Goal: Task Accomplishment & Management: Contribute content

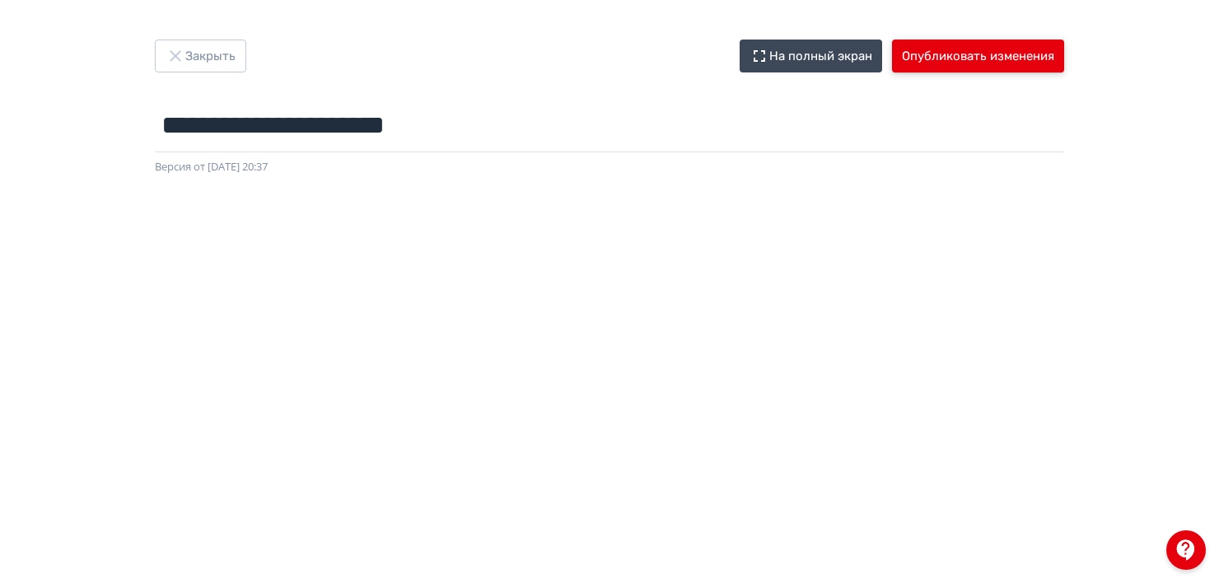
click at [995, 49] on button "Опубликовать изменения" at bounding box center [978, 56] width 172 height 33
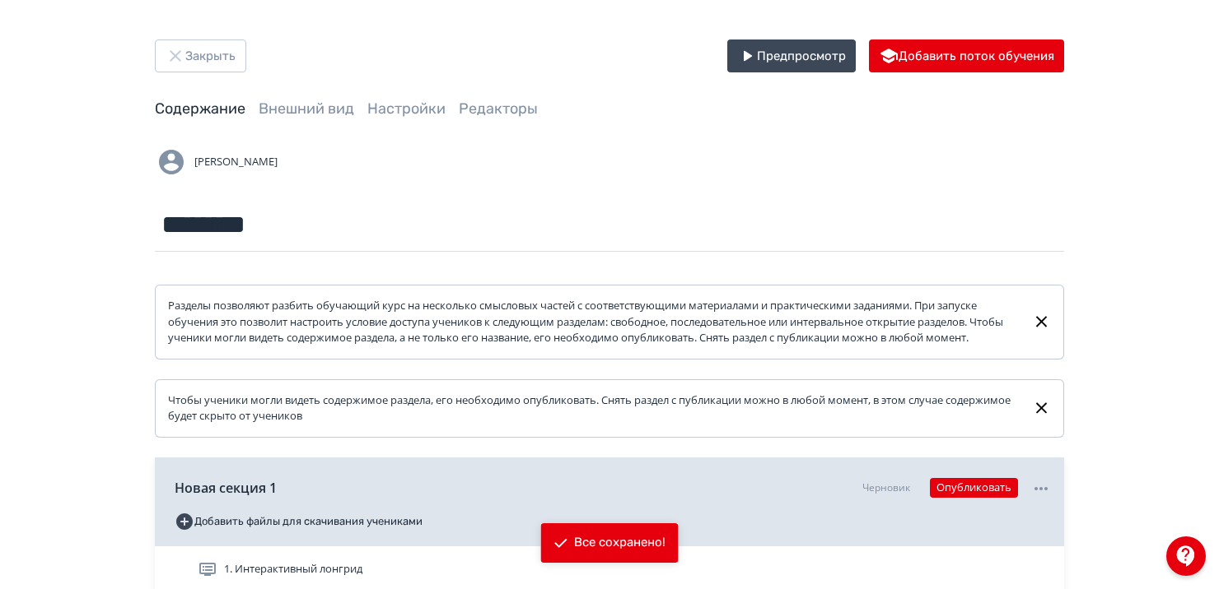
scroll to position [293, 0]
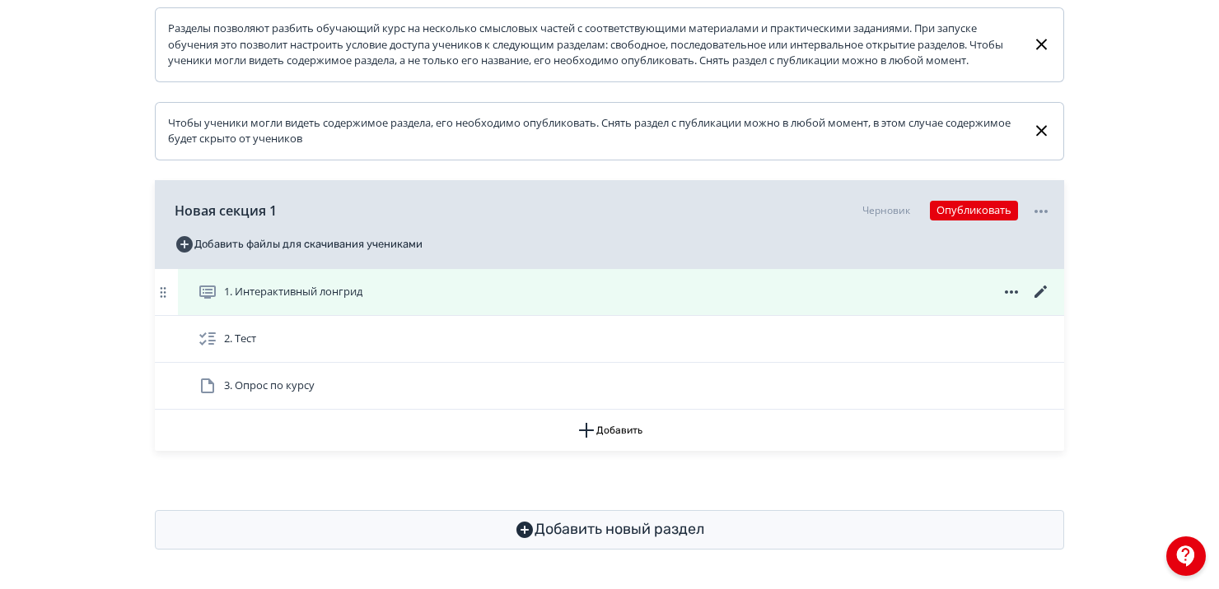
click at [415, 287] on div "1. Интерактивный лонгрид" at bounding box center [624, 292] width 853 height 20
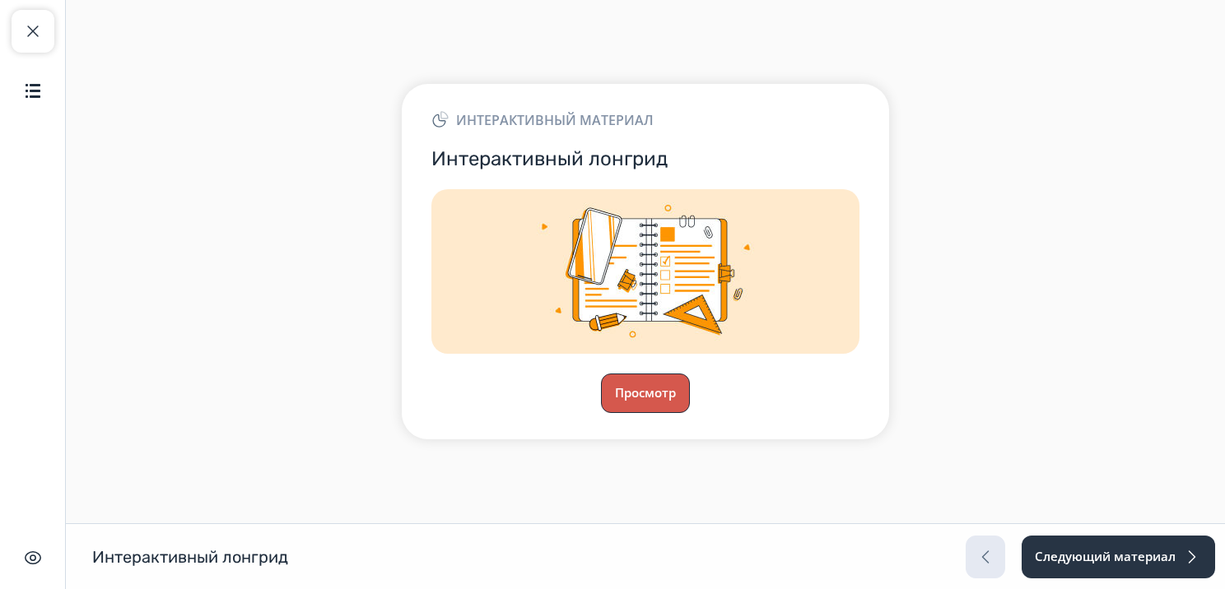
click at [636, 402] on button "Просмотр" at bounding box center [645, 394] width 89 height 40
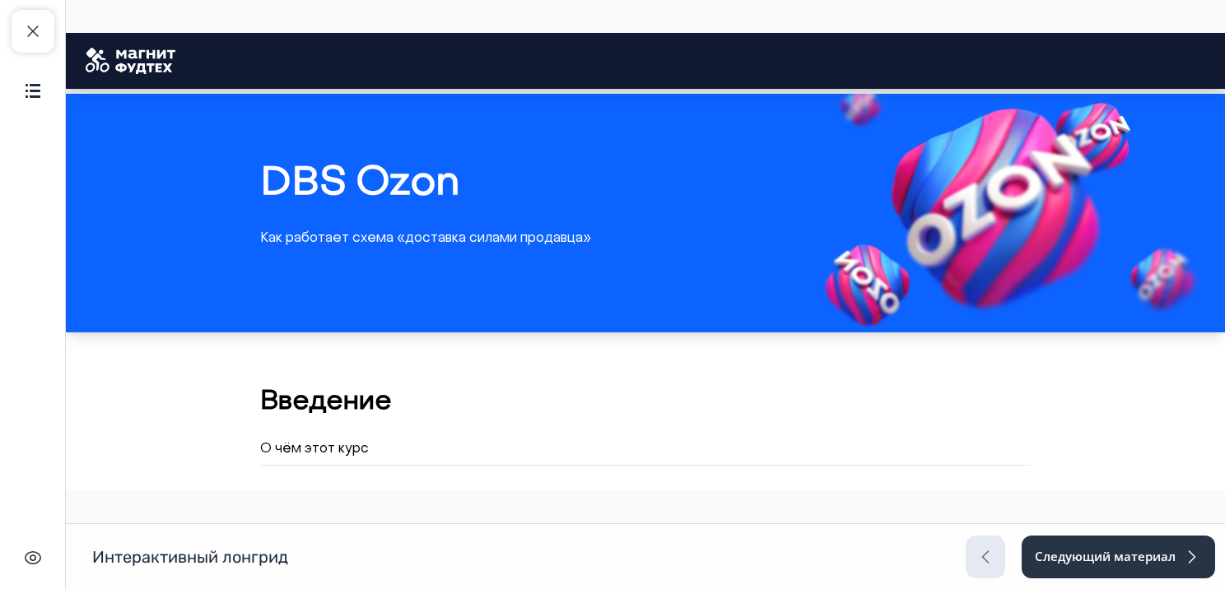
scroll to position [297, 0]
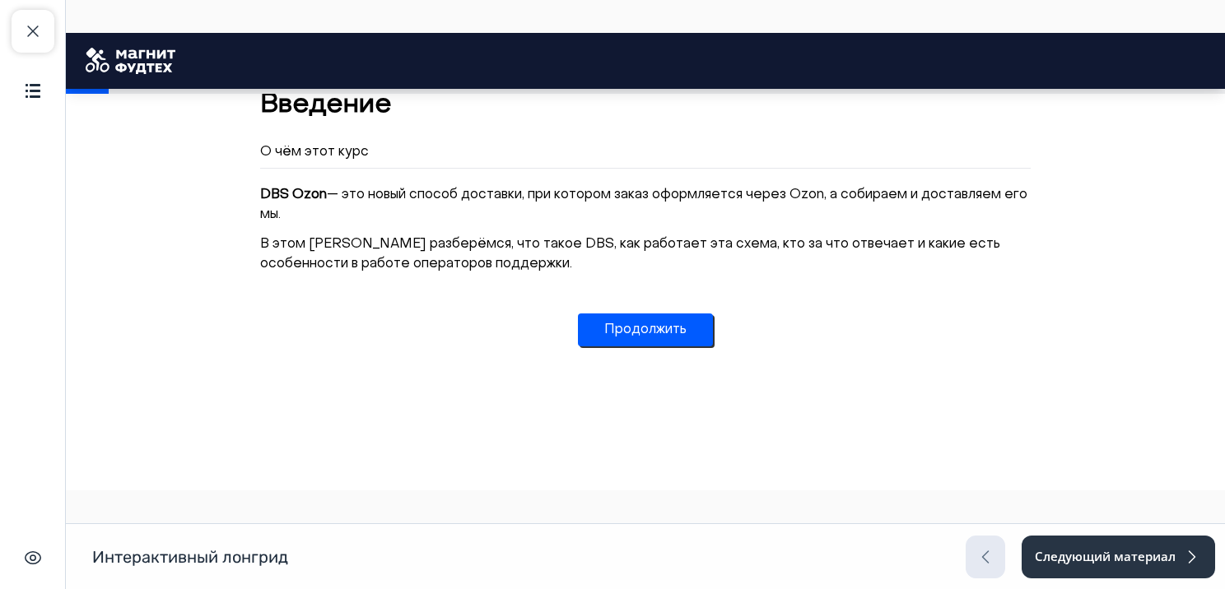
click at [633, 327] on button "Продолжить" at bounding box center [645, 330] width 135 height 33
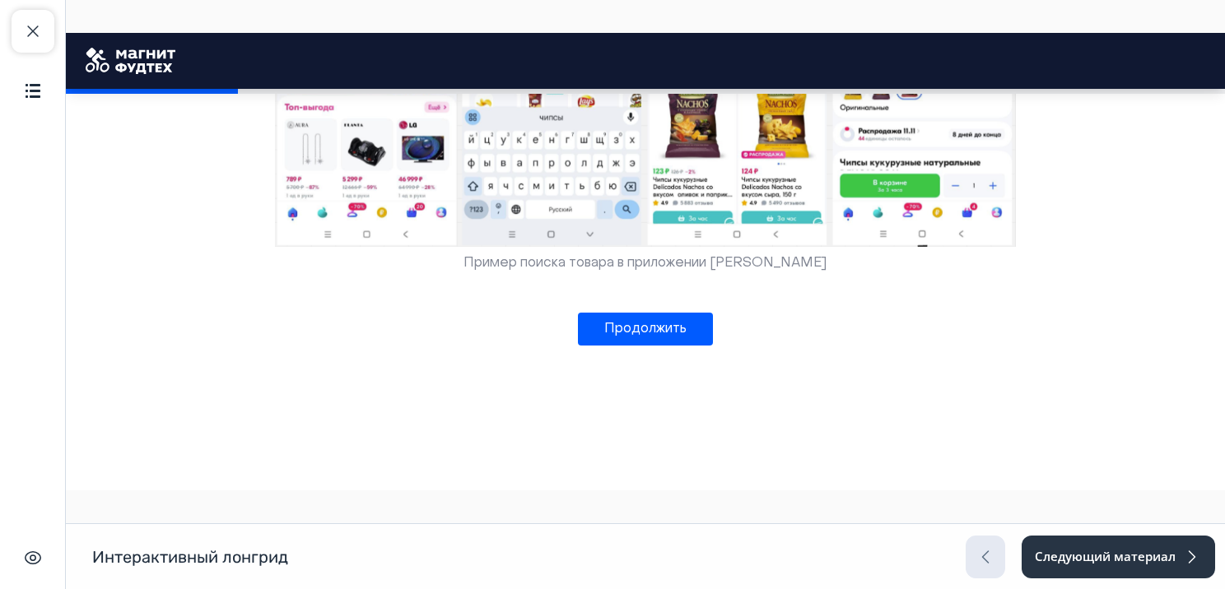
click at [633, 327] on button "Продолжить" at bounding box center [645, 329] width 135 height 33
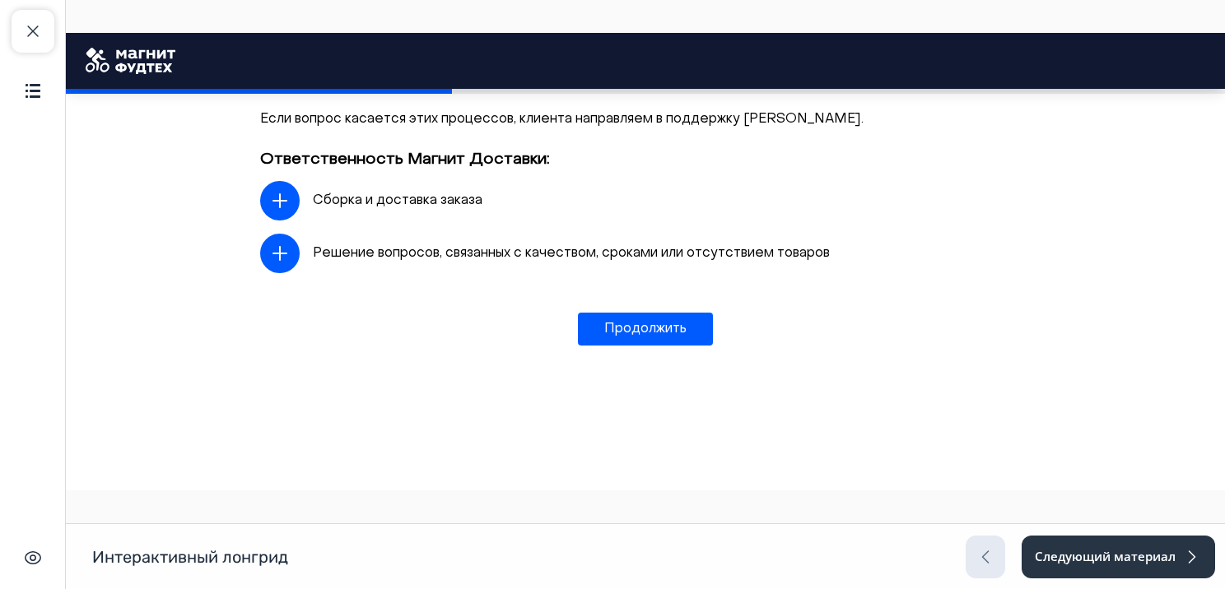
click at [633, 327] on button "Продолжить" at bounding box center [645, 329] width 135 height 33
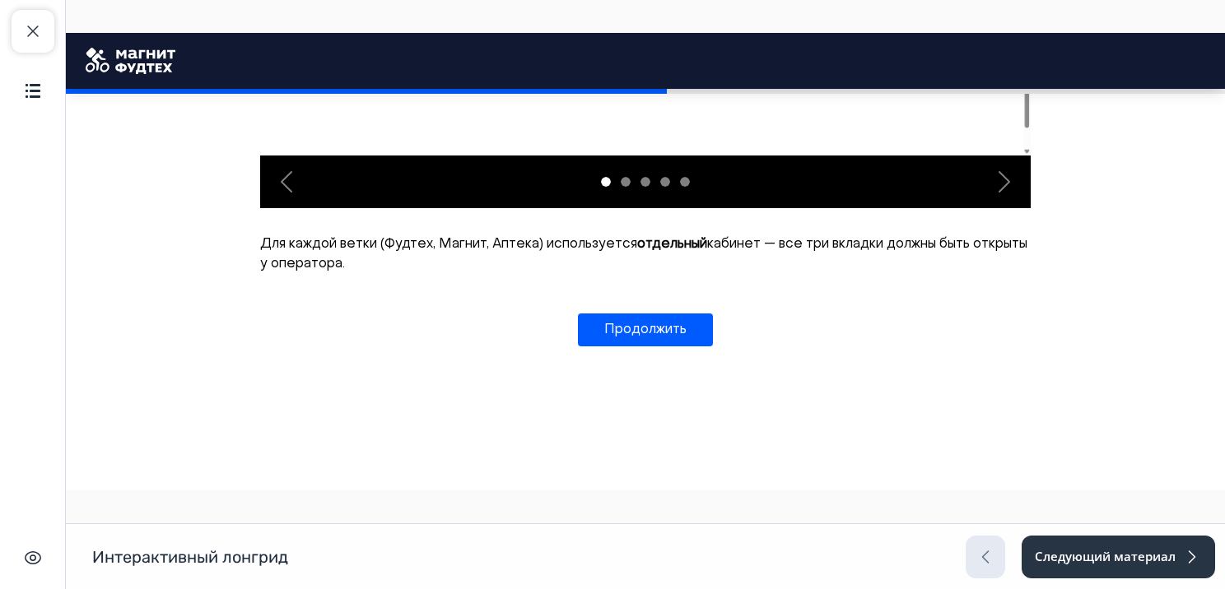
click at [633, 327] on button "Продолжить" at bounding box center [645, 330] width 135 height 33
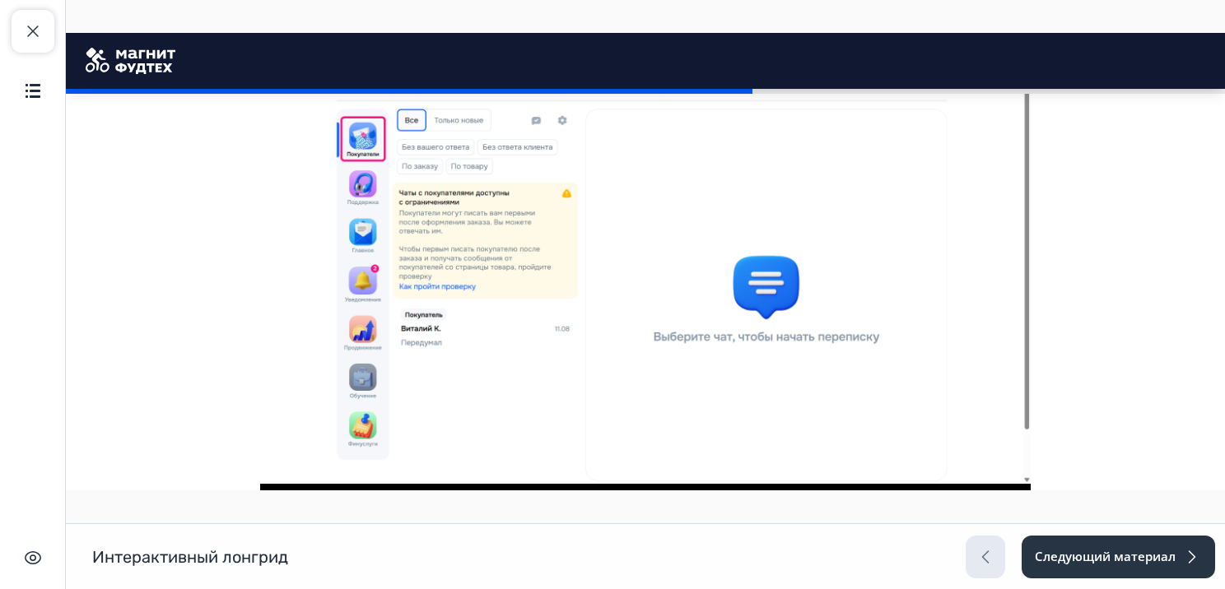
scroll to position [3252, 0]
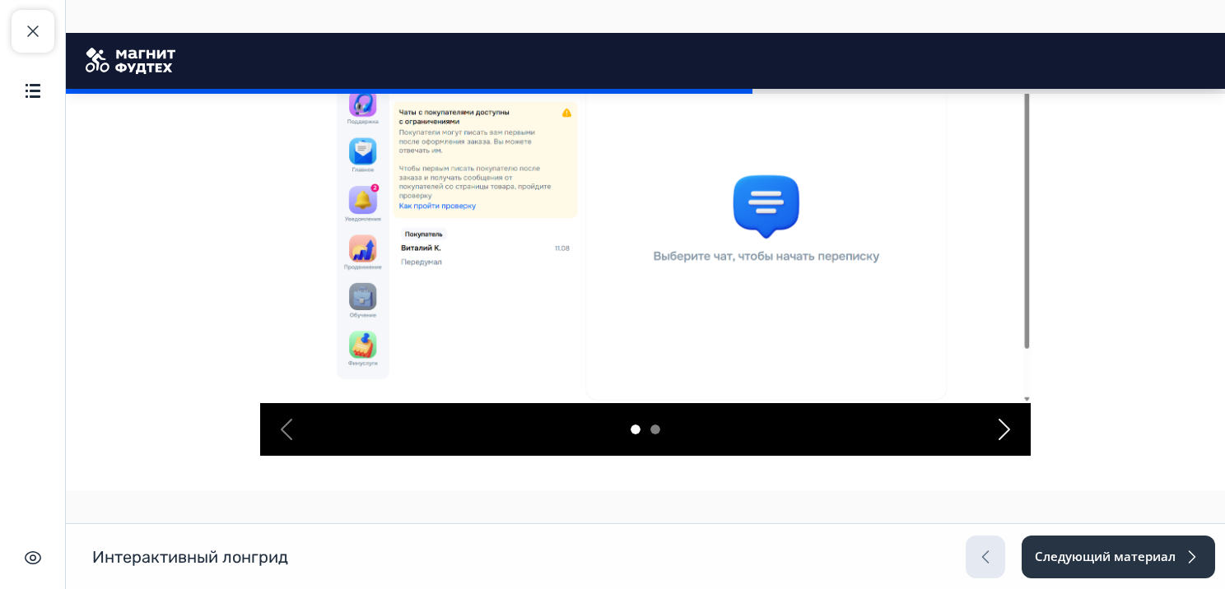
click at [984, 425] on div "Next" at bounding box center [1004, 429] width 53 height 53
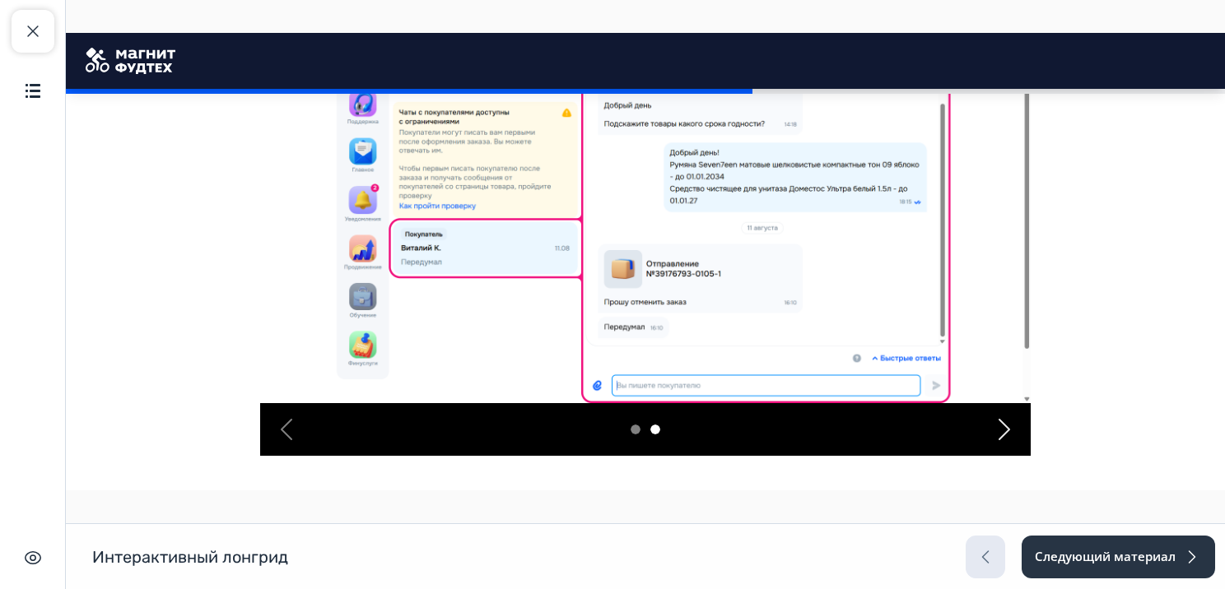
scroll to position [3435, 0]
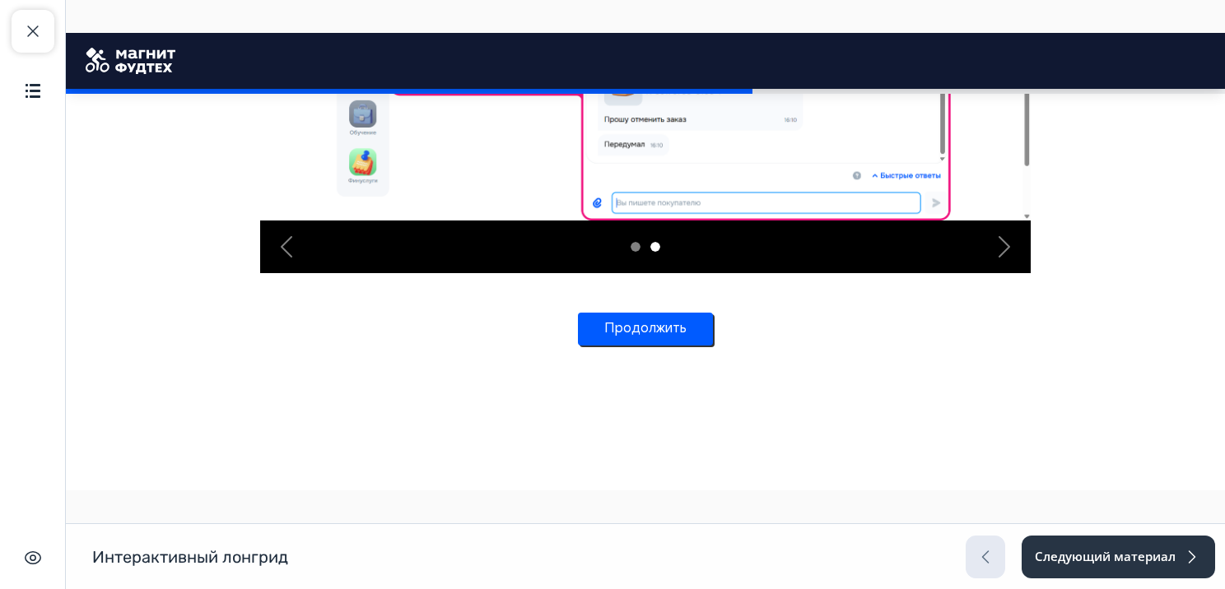
click at [650, 342] on button "Продолжить" at bounding box center [645, 329] width 135 height 33
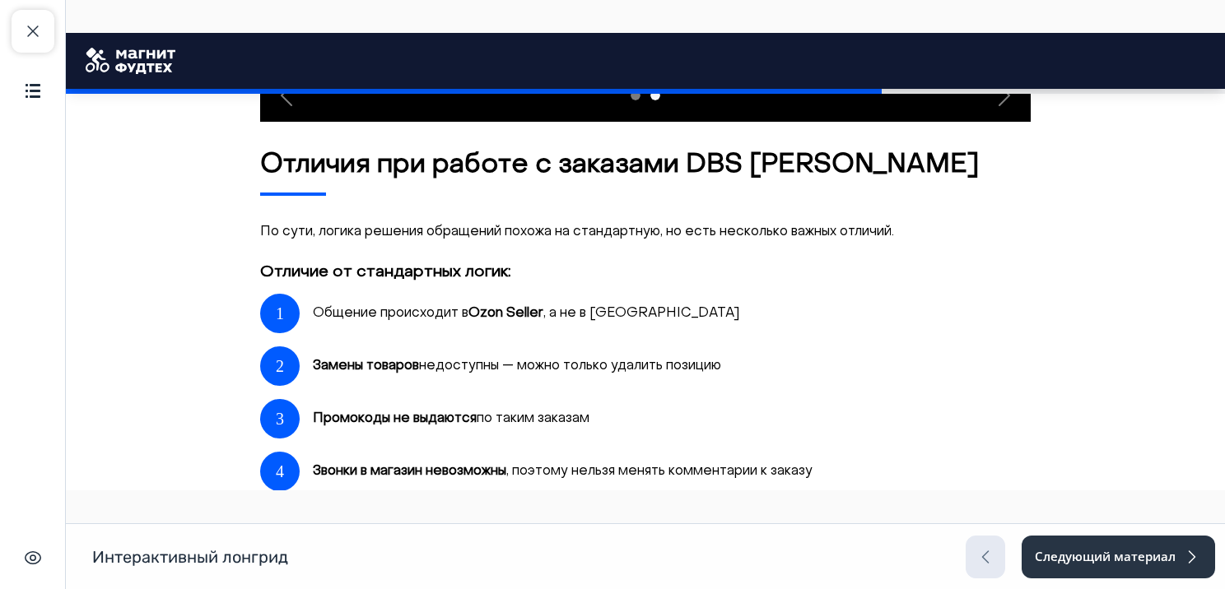
scroll to position [3596, 0]
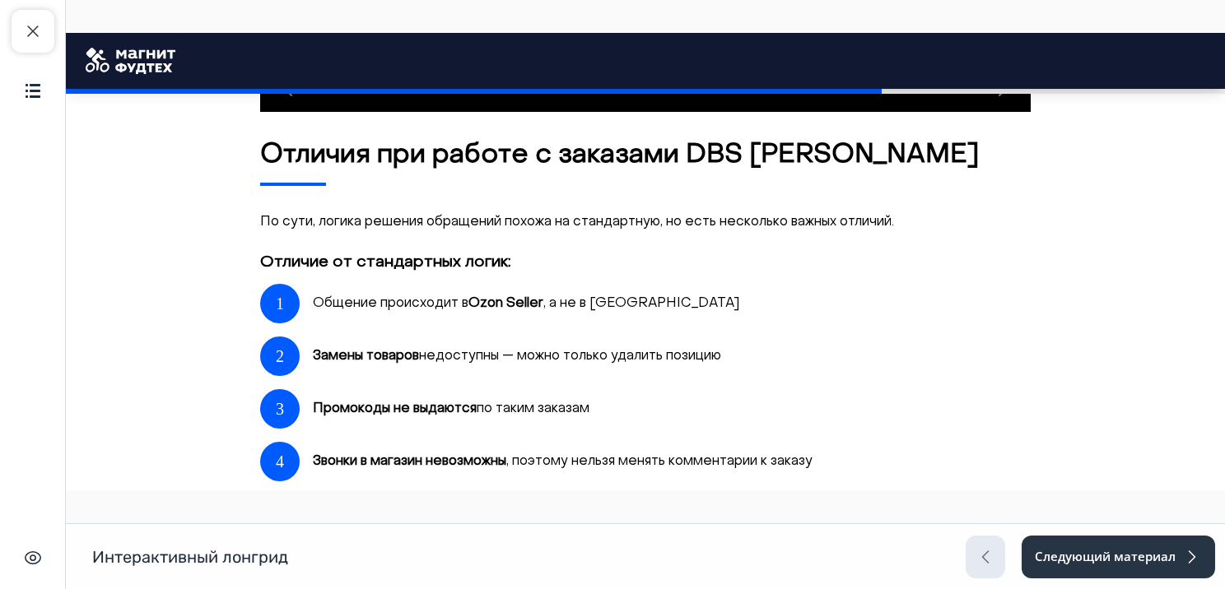
drag, startPoint x: 259, startPoint y: 267, endPoint x: 603, endPoint y: 418, distance: 375.3
click at [603, 419] on div "Отличие от стандартных логик: 1 Общение происходит в Ozon Seller , а не в [GEOG…" at bounding box center [645, 482] width 771 height 460
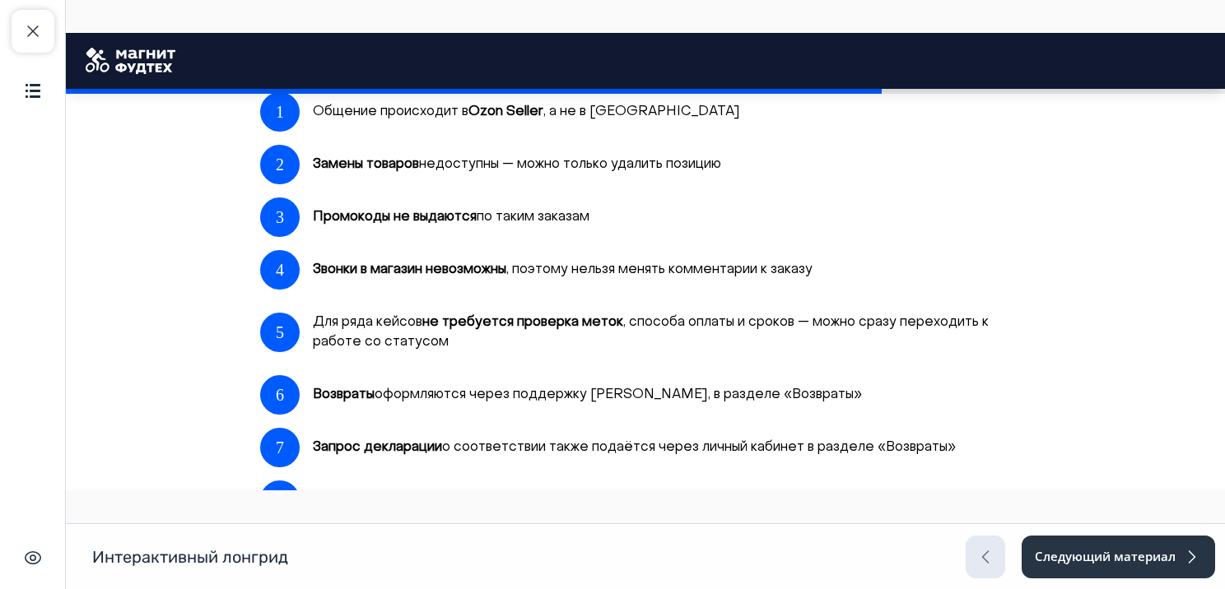
scroll to position [3646, 0]
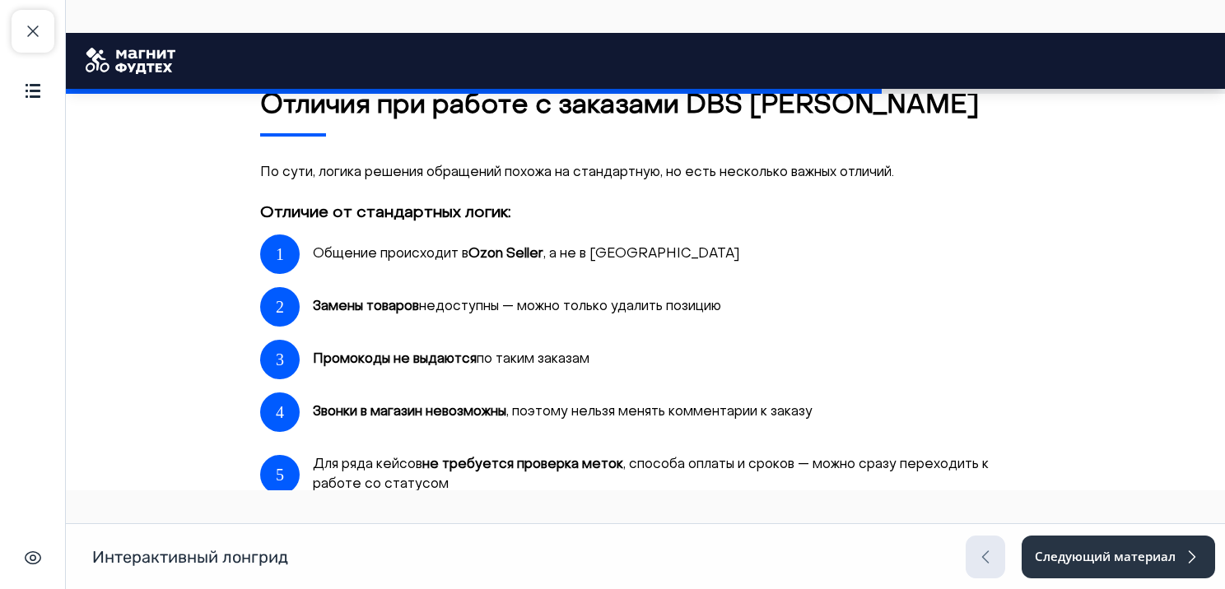
click at [454, 264] on div "Общение происходит в Ozon Seller , а не в [GEOGRAPHIC_DATA]" at bounding box center [526, 255] width 427 height 40
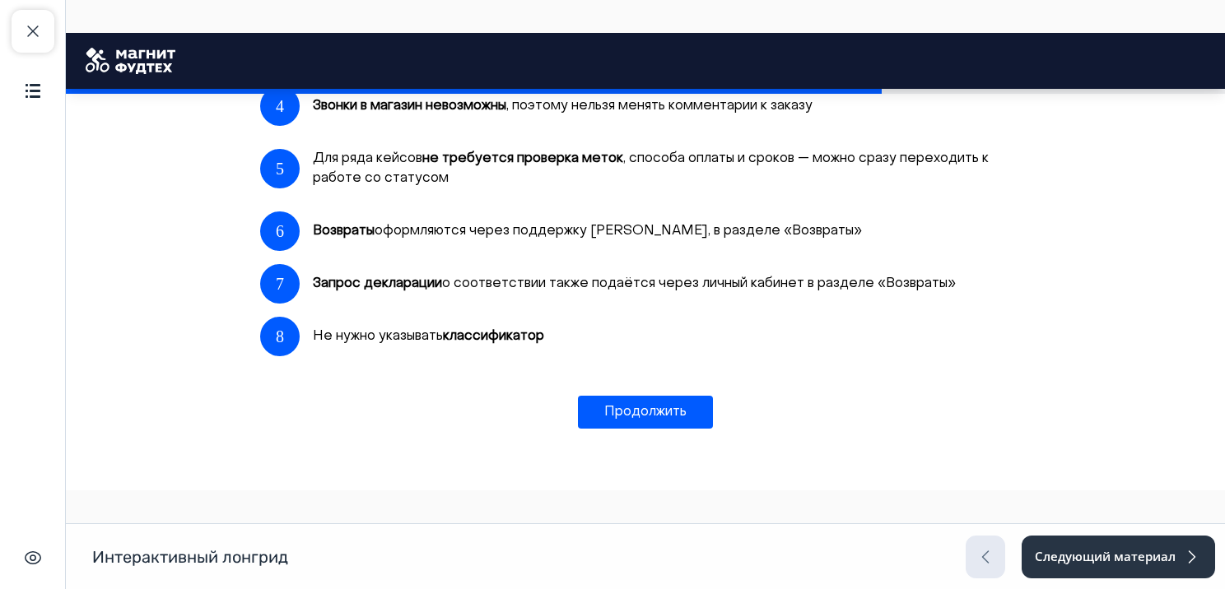
scroll to position [3953, 0]
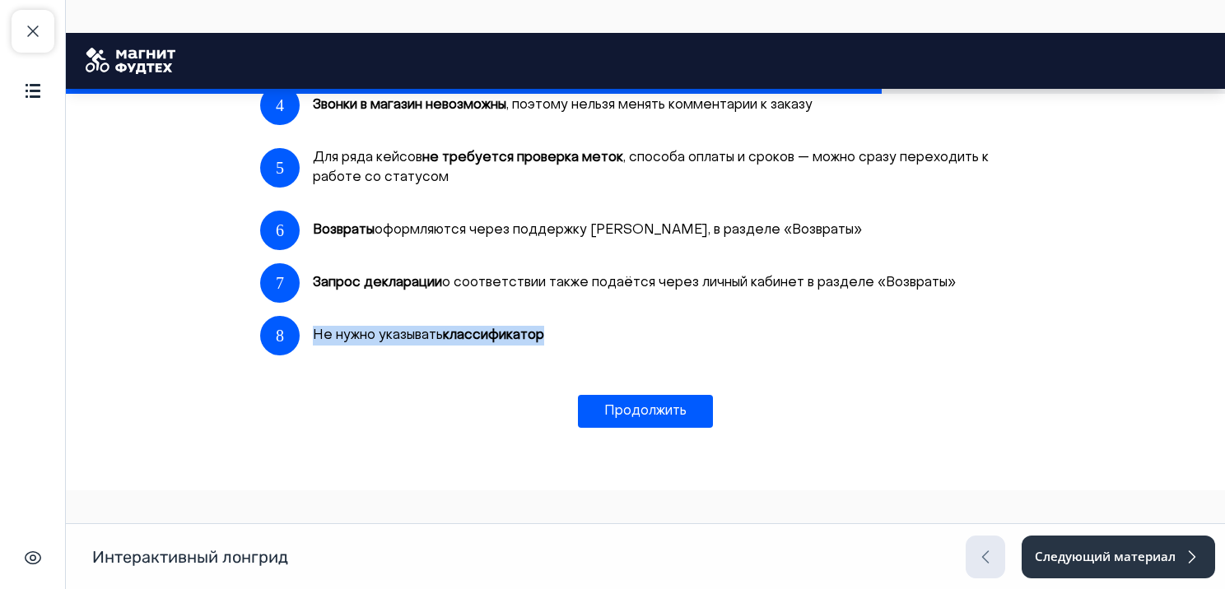
drag, startPoint x: 305, startPoint y: 340, endPoint x: 600, endPoint y: 338, distance: 295.6
click at [600, 338] on div "8 Не нужно указывать классификатор" at bounding box center [645, 336] width 771 height 40
click at [582, 342] on div "8 Не нужно указывать классификатор" at bounding box center [645, 336] width 771 height 40
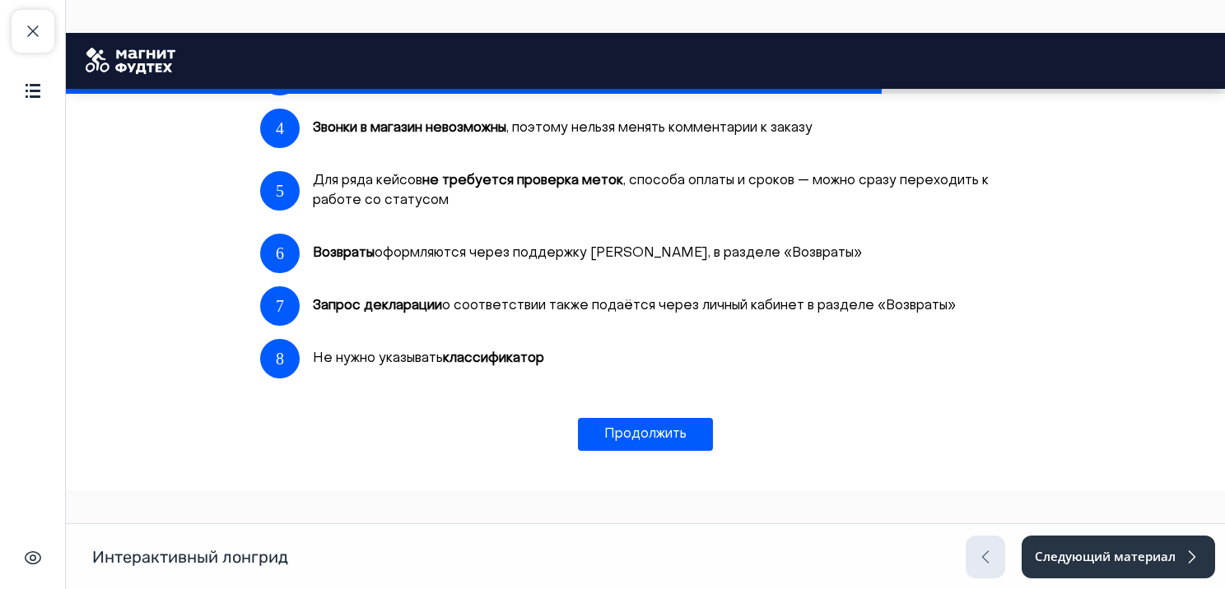
scroll to position [4034, 0]
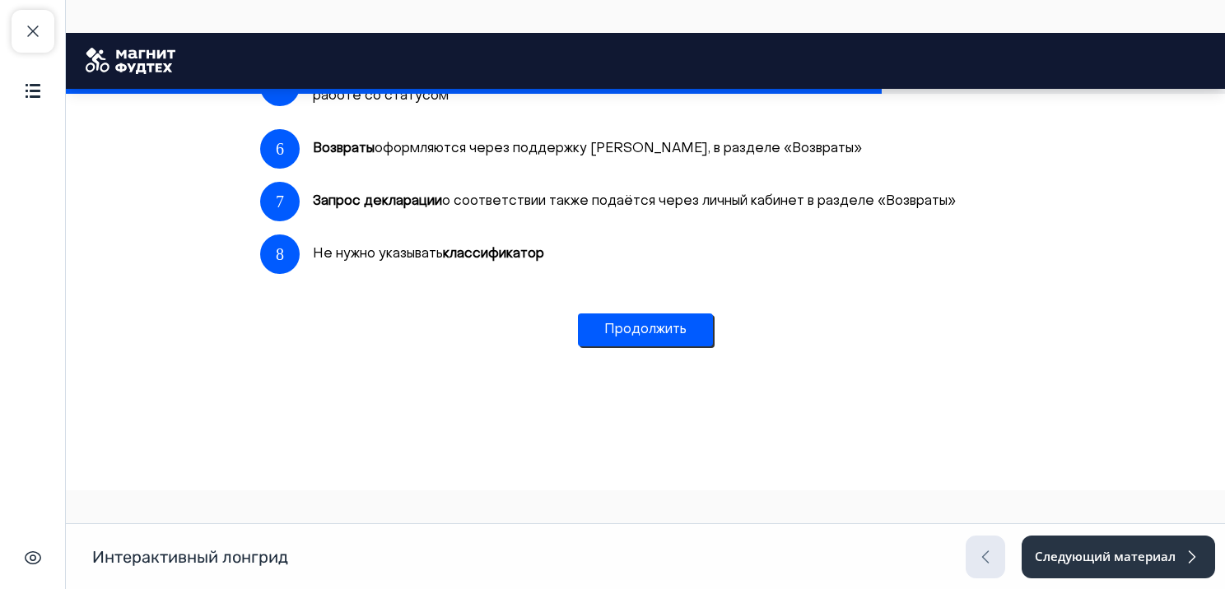
click at [632, 336] on button "Продолжить" at bounding box center [645, 330] width 135 height 33
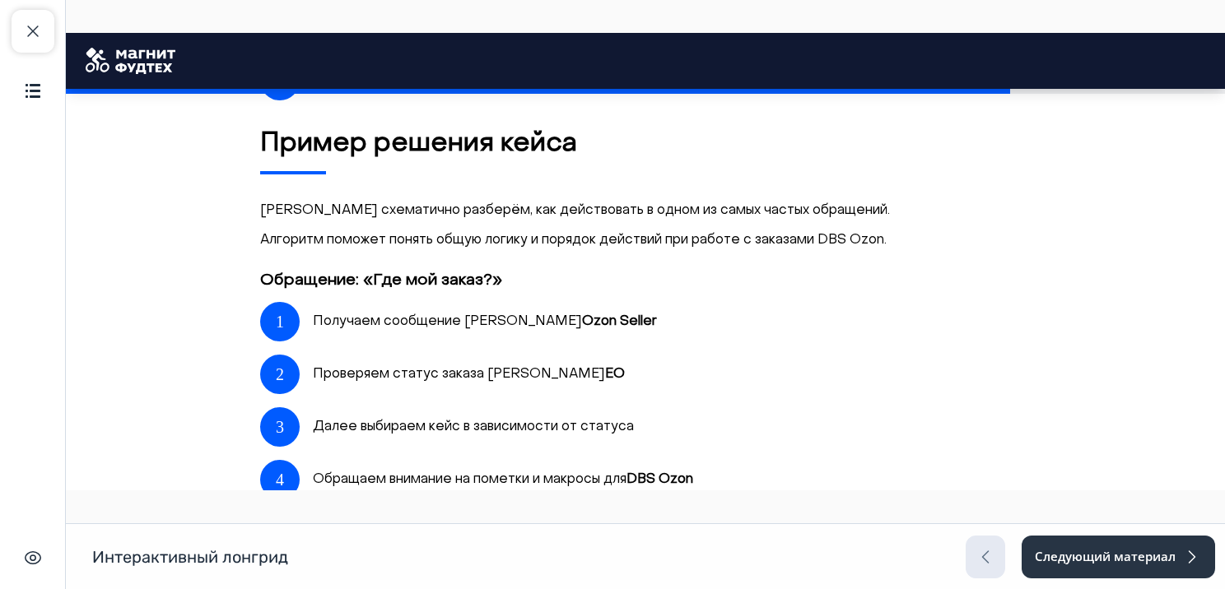
scroll to position [4189, 0]
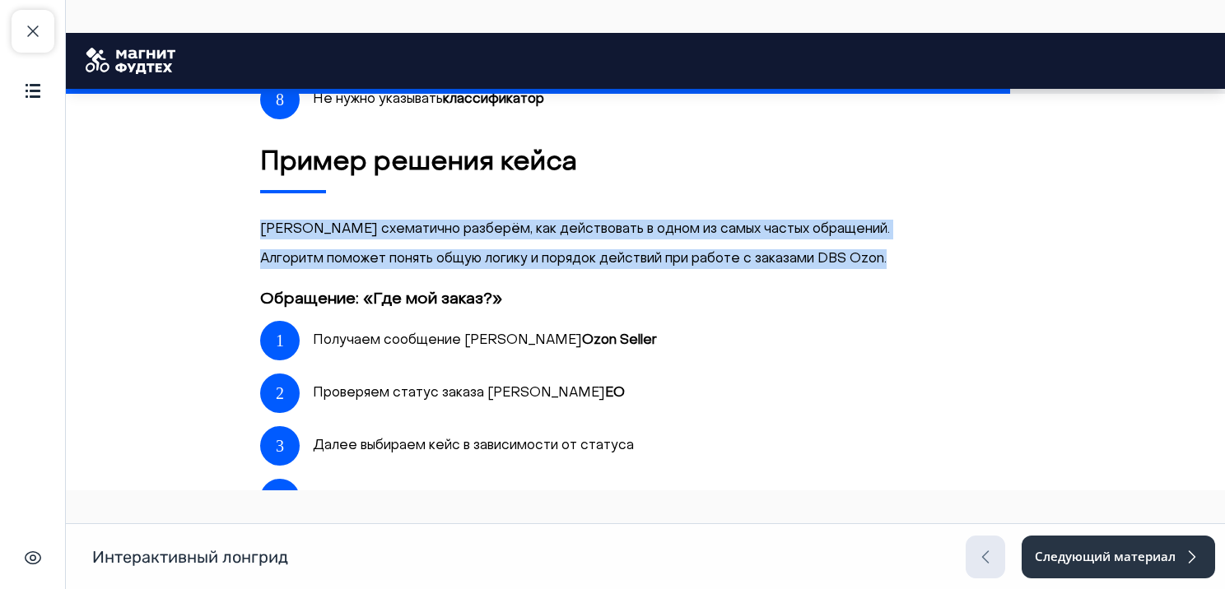
drag, startPoint x: 258, startPoint y: 231, endPoint x: 916, endPoint y: 252, distance: 658.1
click at [916, 252] on div "[PERSON_NAME] схематично разберём, как действовать в одном из самых частых обра…" at bounding box center [645, 244] width 771 height 49
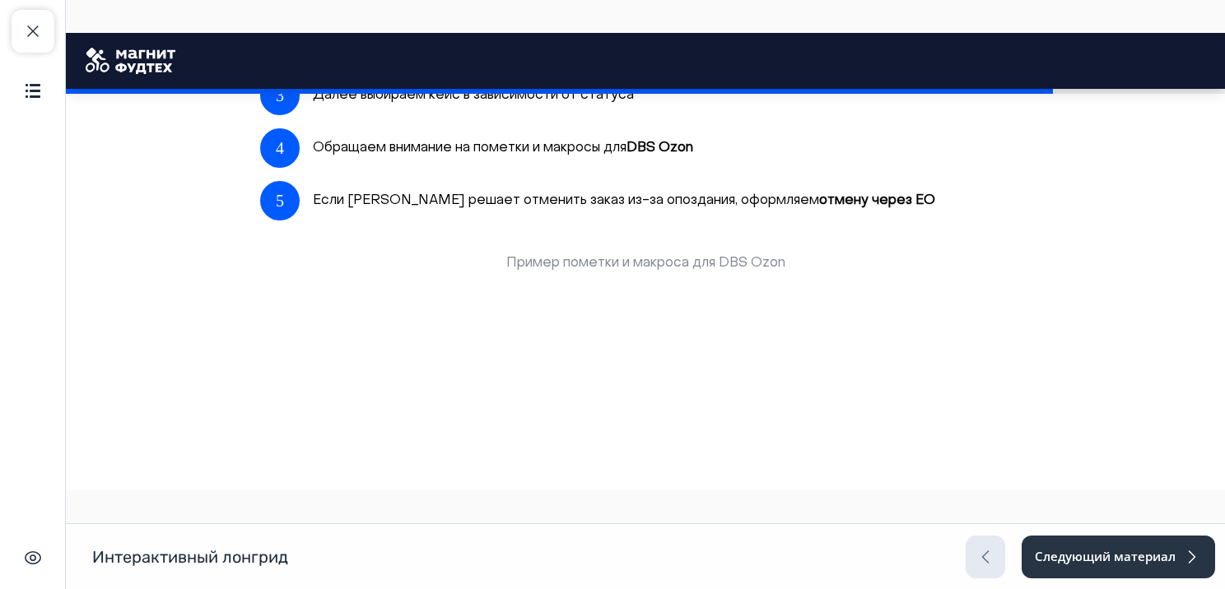
scroll to position [4724, 0]
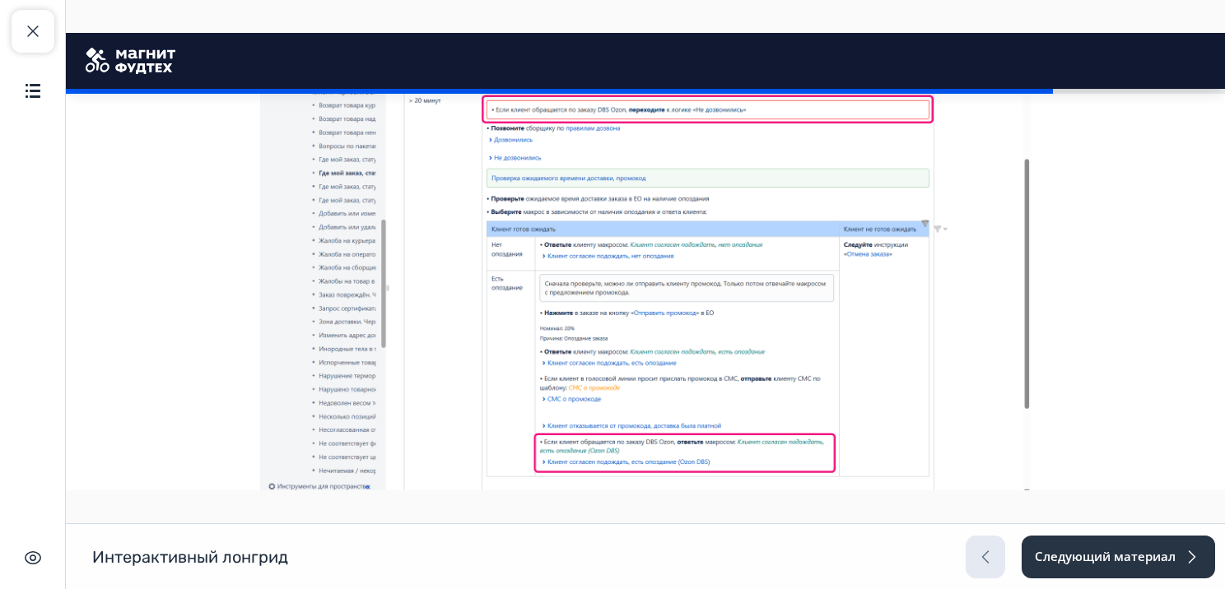
click at [564, 387] on img at bounding box center [645, 280] width 771 height 434
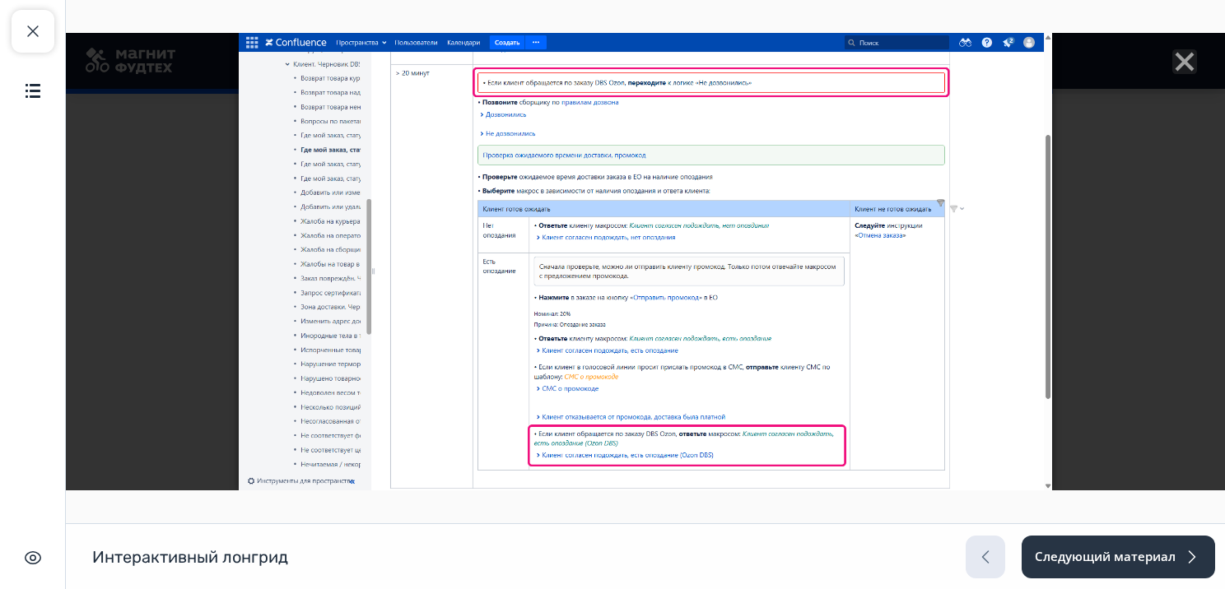
click at [1164, 74] on div at bounding box center [645, 262] width 1159 height 458
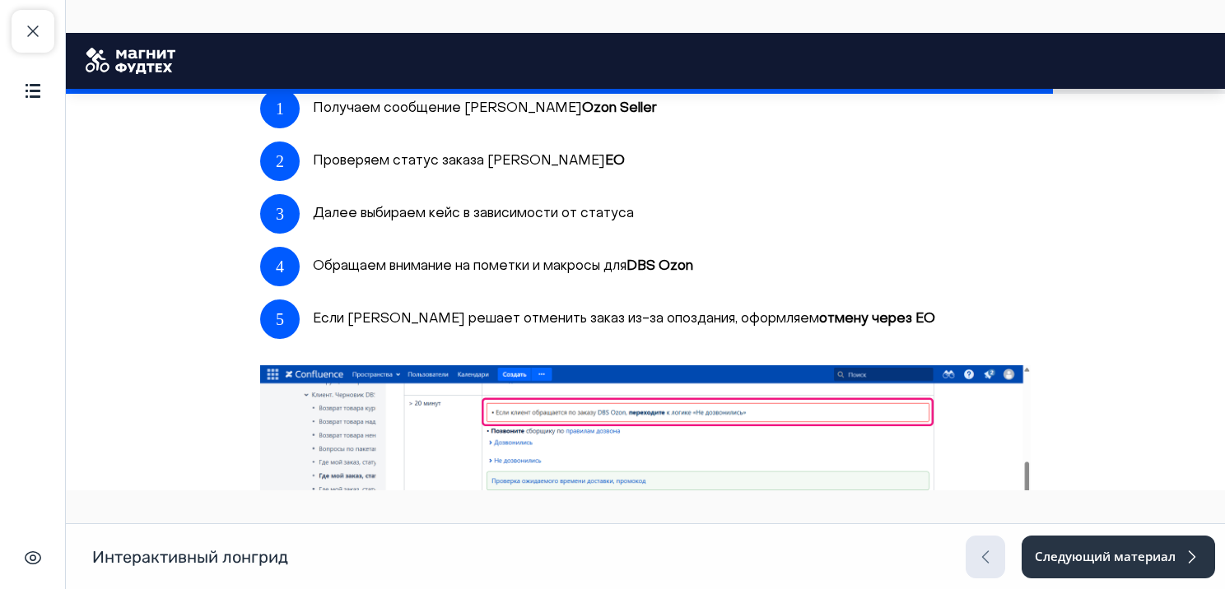
scroll to position [4426, 0]
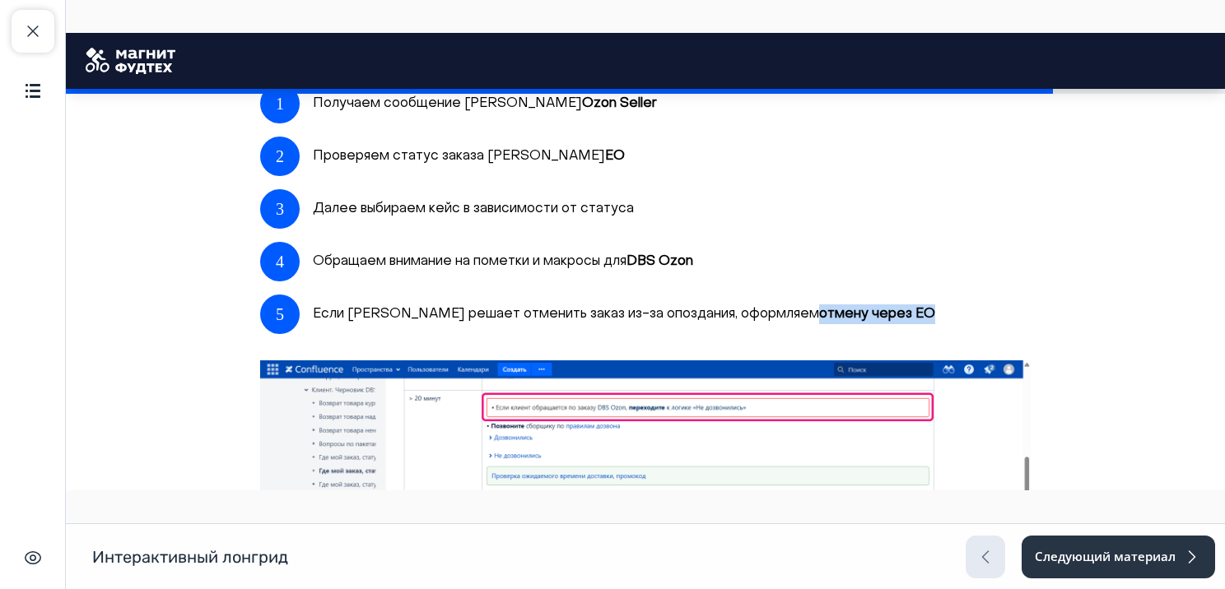
drag, startPoint x: 749, startPoint y: 315, endPoint x: 908, endPoint y: 316, distance: 158.9
click at [908, 316] on div "5 Если [PERSON_NAME] решает отменить заказ из-за опоздания, оформляем отмену че…" at bounding box center [645, 315] width 771 height 40
click at [440, 303] on div "Если [PERSON_NAME] решает отменить заказ из-за опоздания, оформляем отмену чере…" at bounding box center [624, 315] width 622 height 40
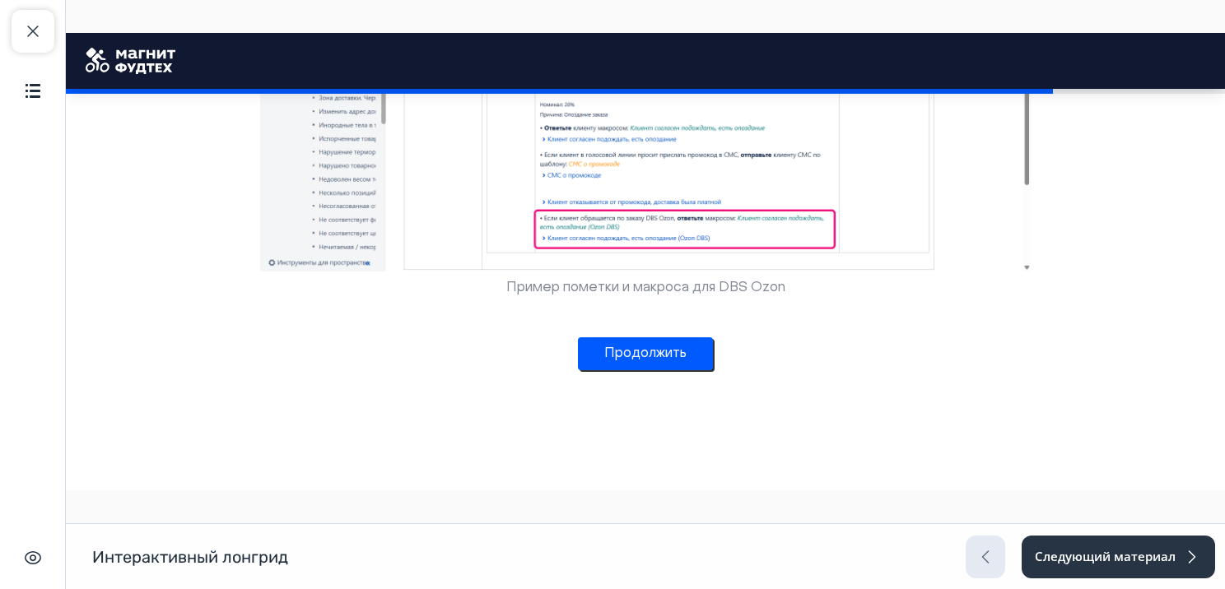
click at [625, 353] on button "Продолжить" at bounding box center [645, 354] width 135 height 33
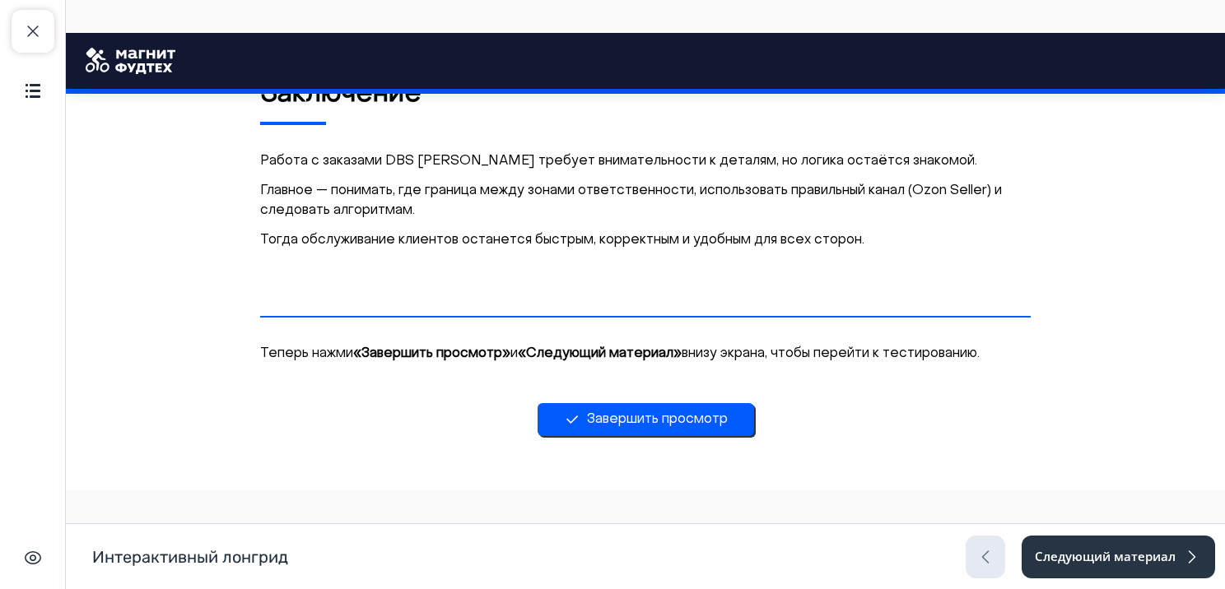
scroll to position [5196, 0]
click at [622, 422] on button "Завершить просмотр" at bounding box center [646, 419] width 217 height 33
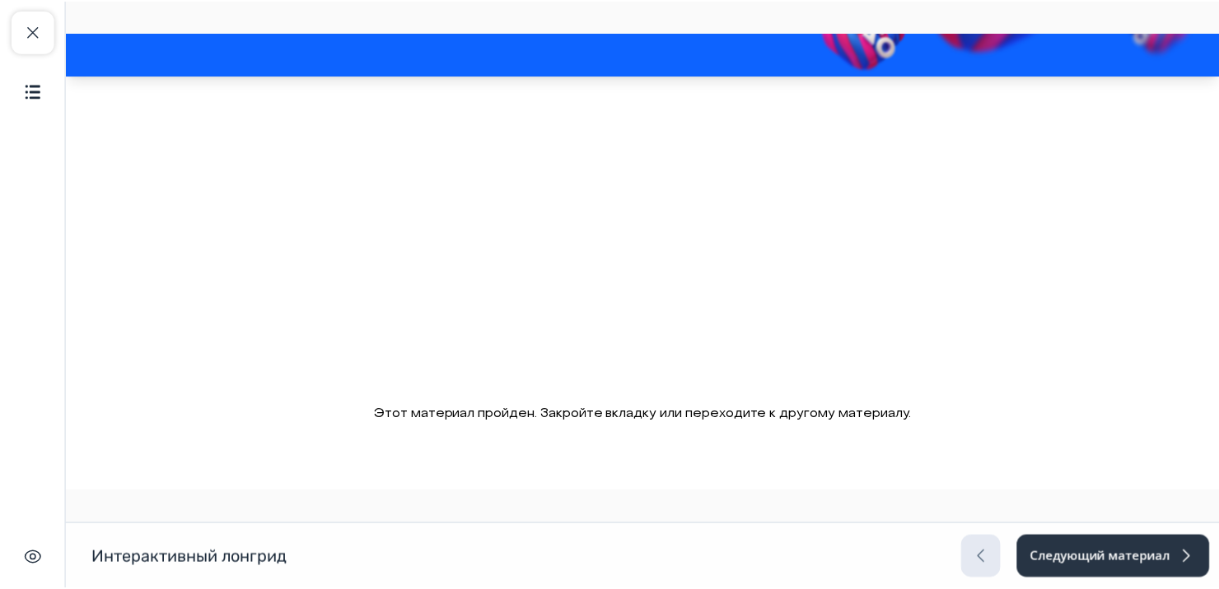
scroll to position [257, 0]
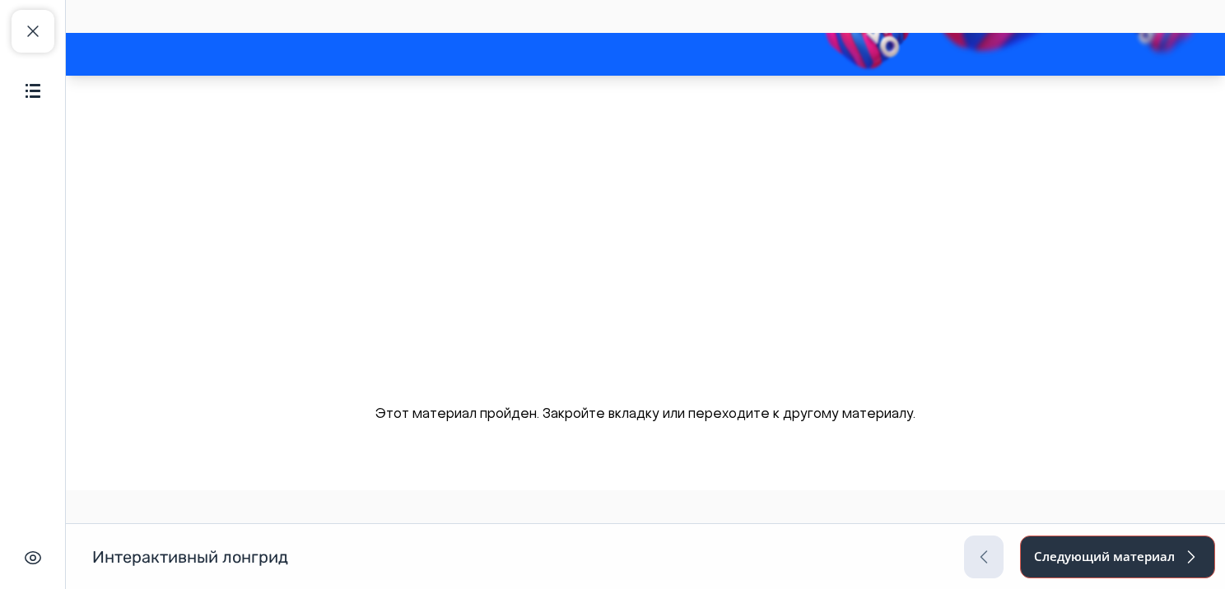
click at [1092, 570] on button "Следующий материал" at bounding box center [1117, 557] width 195 height 43
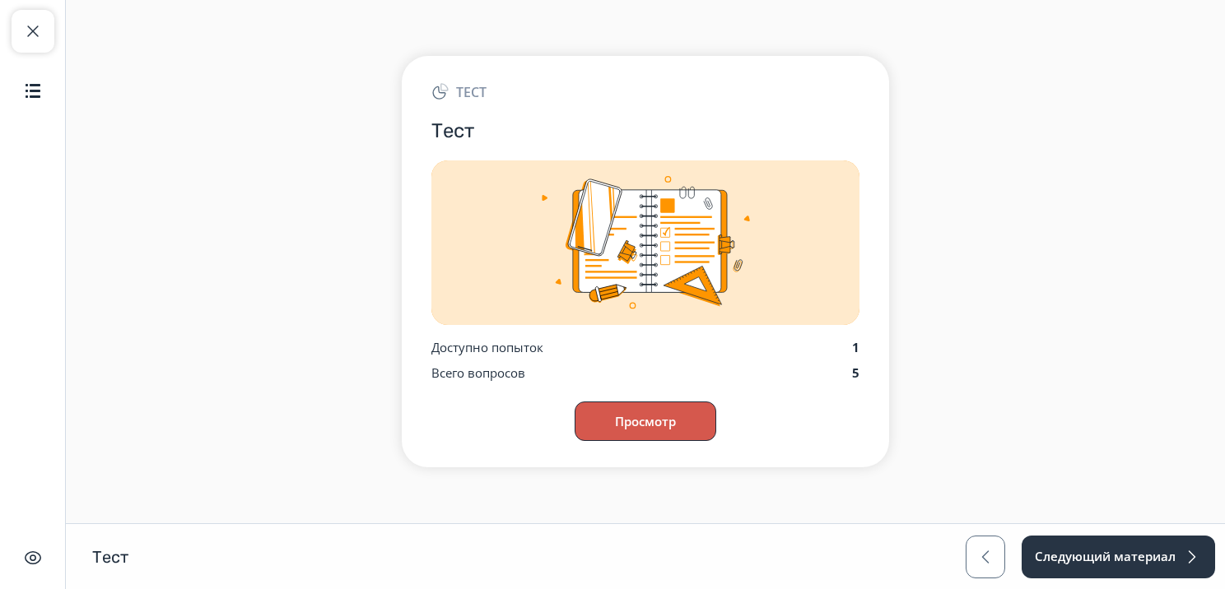
click at [682, 417] on button "Просмотр" at bounding box center [646, 422] width 142 height 40
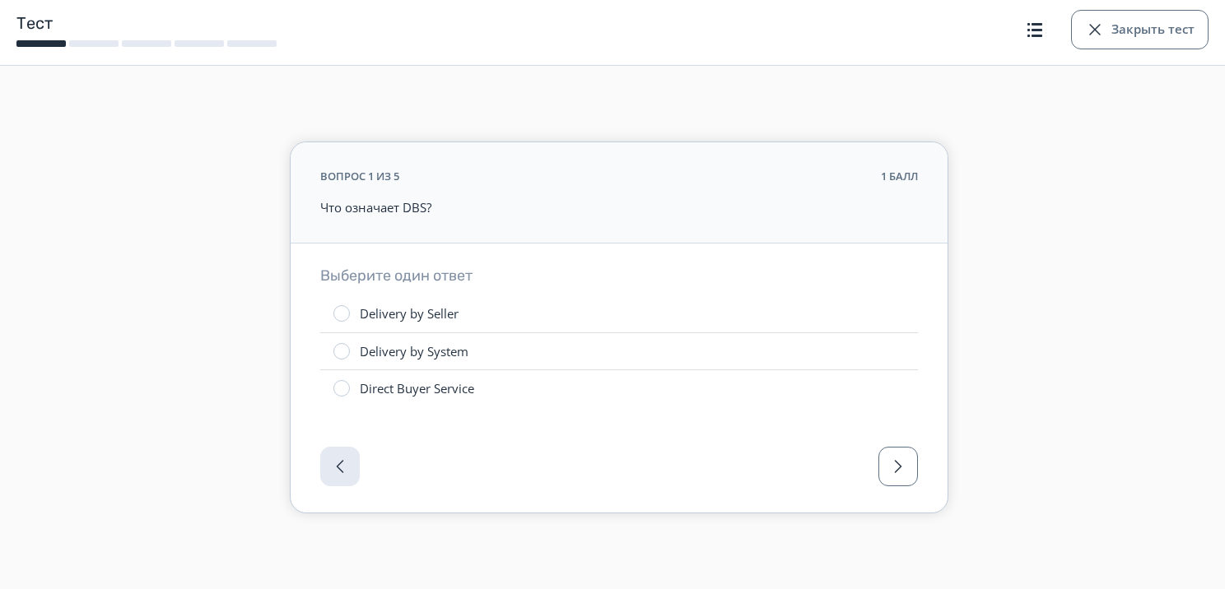
click at [398, 320] on div "Delivery by Seller" at bounding box center [409, 313] width 99 height 17
click at [898, 473] on span "button" at bounding box center [898, 467] width 20 height 20
click at [361, 356] on div "Ozon" at bounding box center [375, 351] width 30 height 17
click at [888, 463] on span "button" at bounding box center [898, 467] width 20 height 20
click at [346, 352] on div at bounding box center [341, 351] width 16 height 16
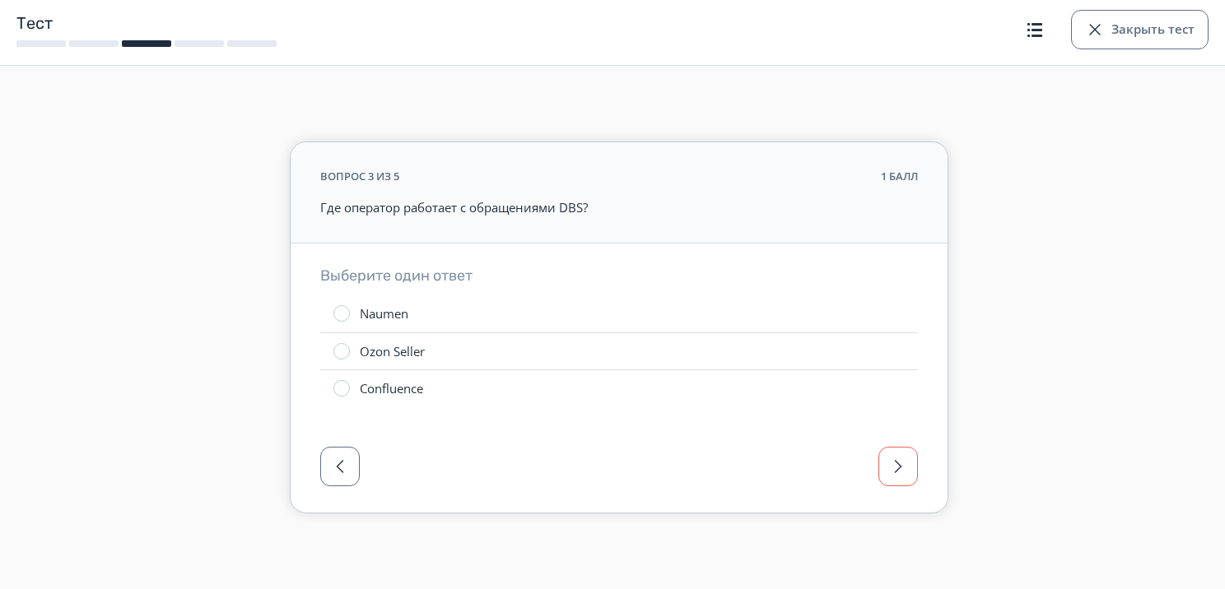
click at [905, 461] on span "button" at bounding box center [898, 467] width 20 height 20
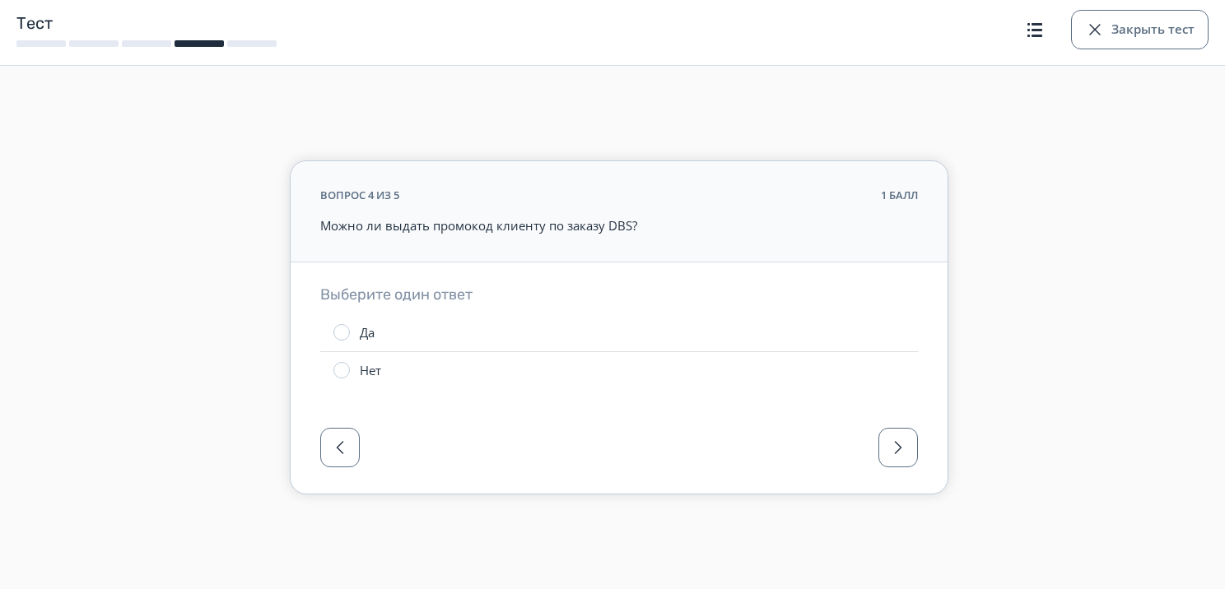
click at [341, 369] on div at bounding box center [341, 370] width 16 height 16
click at [907, 448] on span "button" at bounding box center [898, 448] width 20 height 20
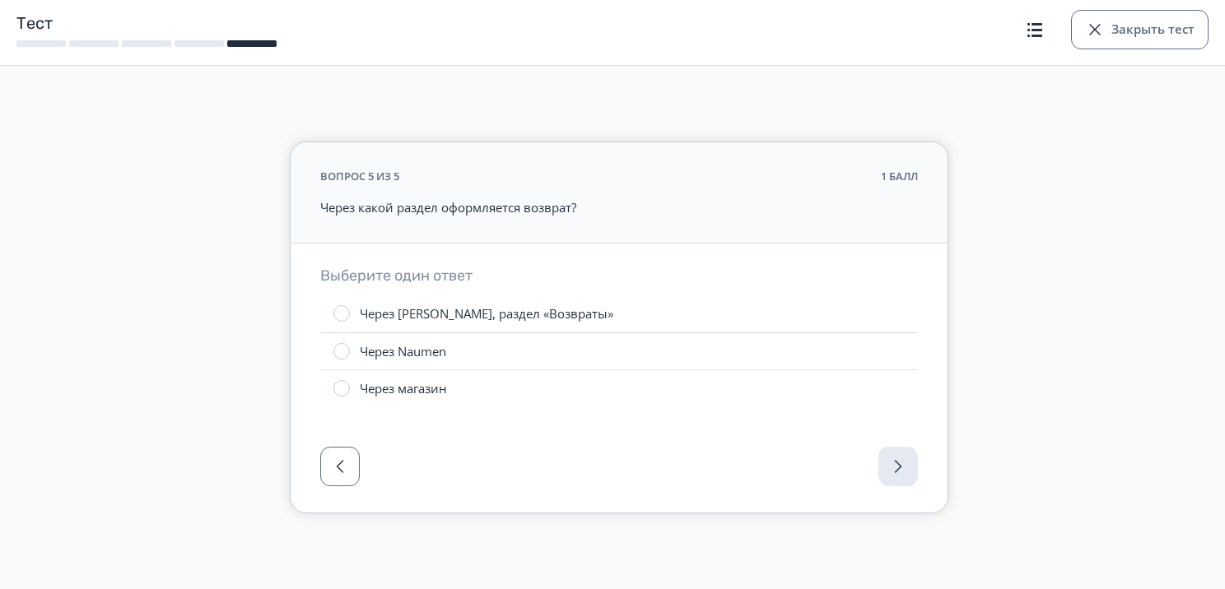
click at [426, 313] on div "Через [PERSON_NAME], раздел «Возвраты»" at bounding box center [487, 313] width 254 height 17
click at [1099, 33] on div "button" at bounding box center [1095, 30] width 20 height 20
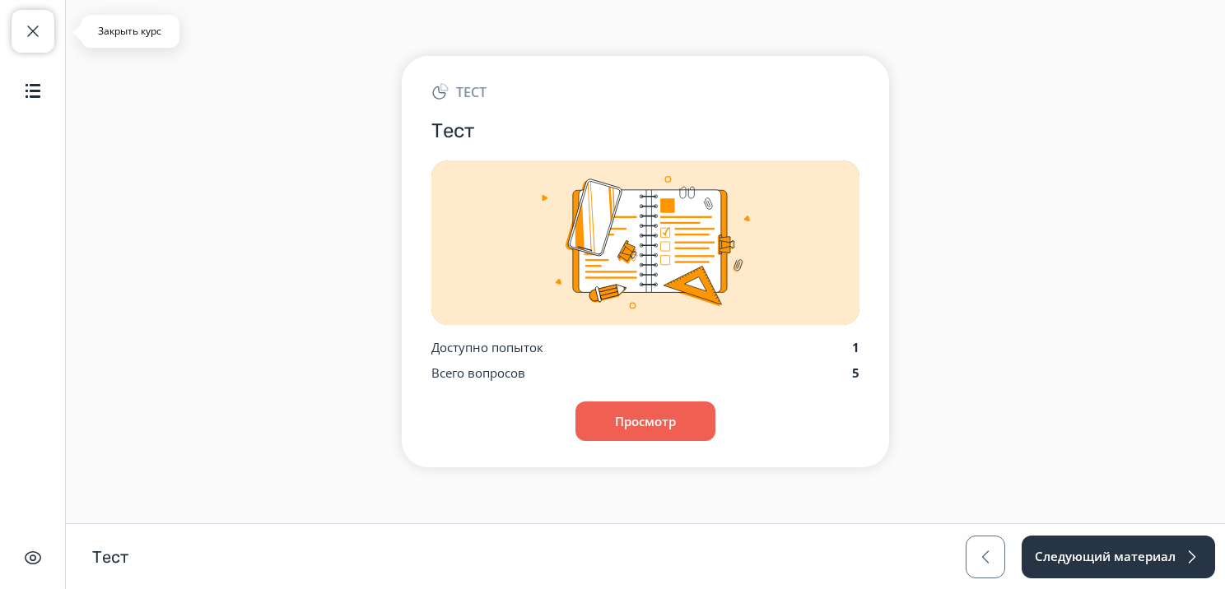
click at [14, 34] on button "Закрыть курс" at bounding box center [33, 31] width 43 height 43
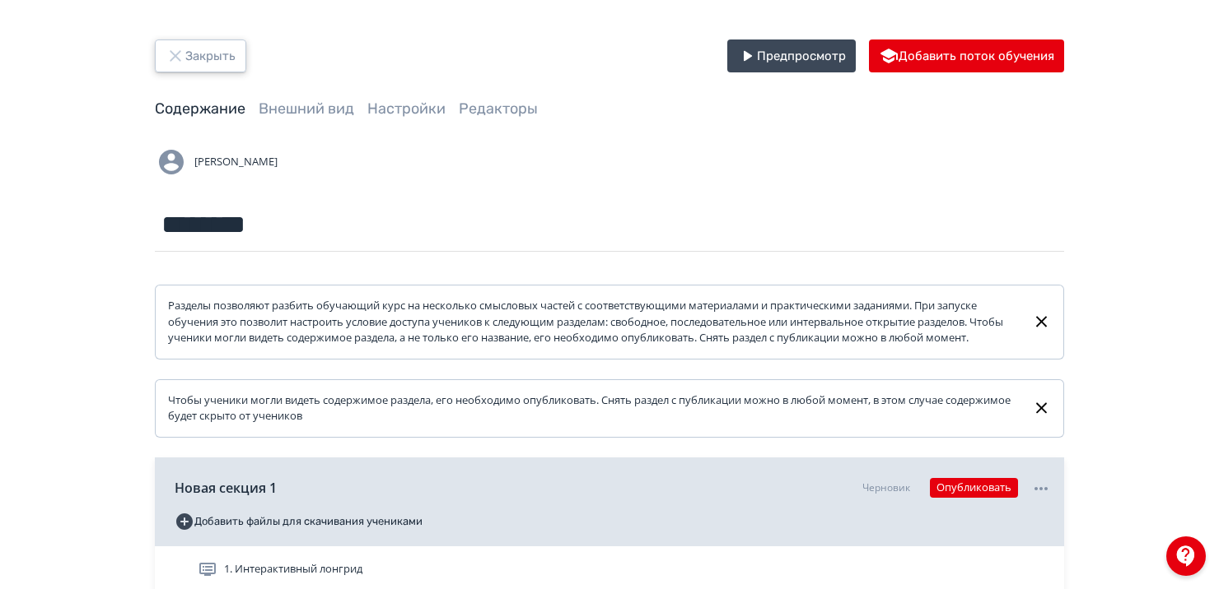
click at [212, 49] on button "Закрыть" at bounding box center [200, 56] width 91 height 33
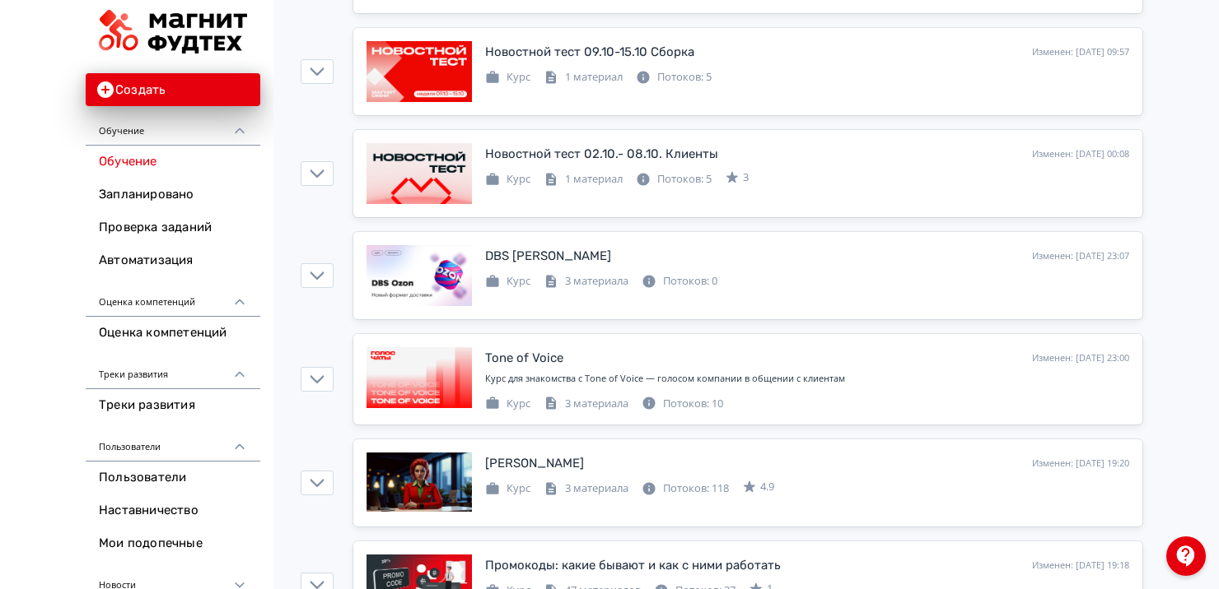
scroll to position [1592, 0]
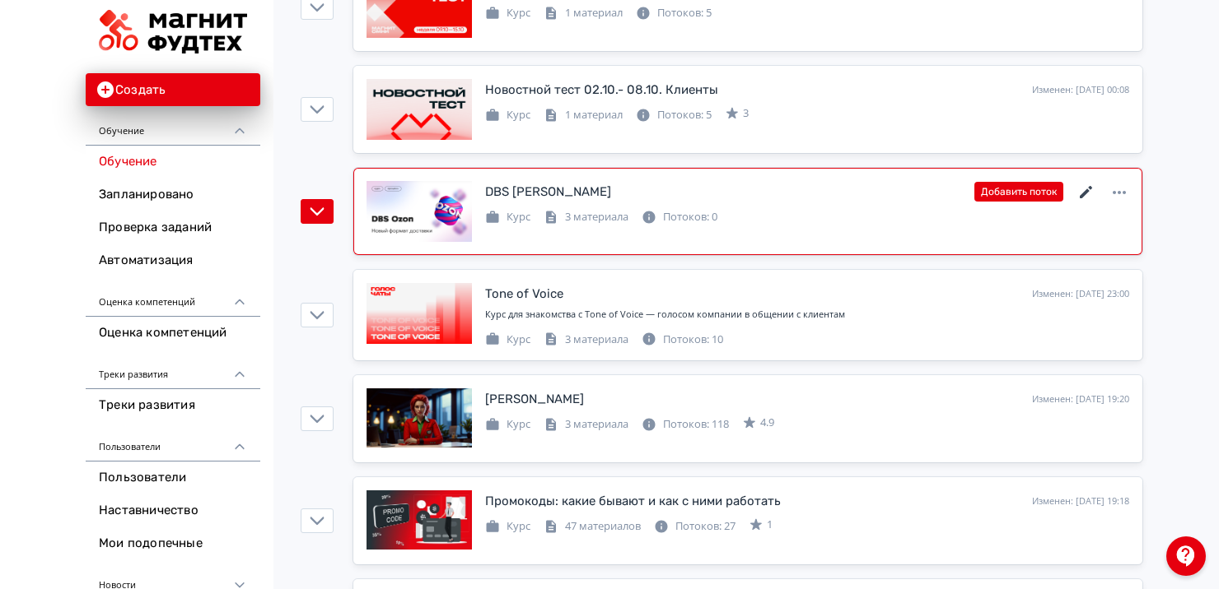
click at [1082, 194] on icon at bounding box center [1086, 193] width 20 height 20
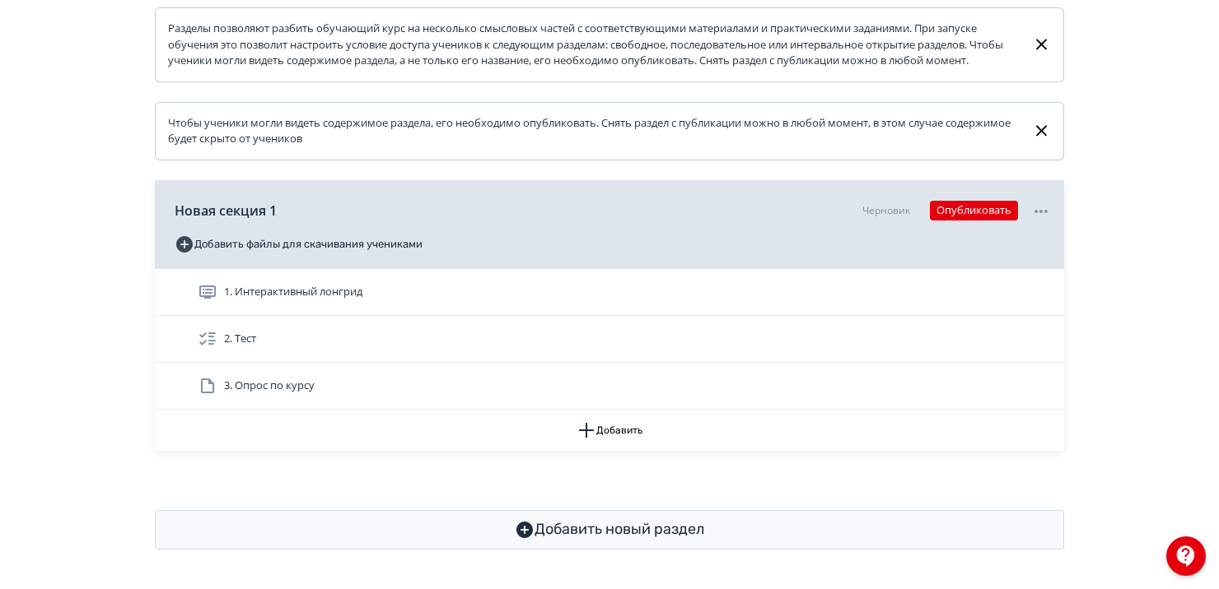
scroll to position [293, 0]
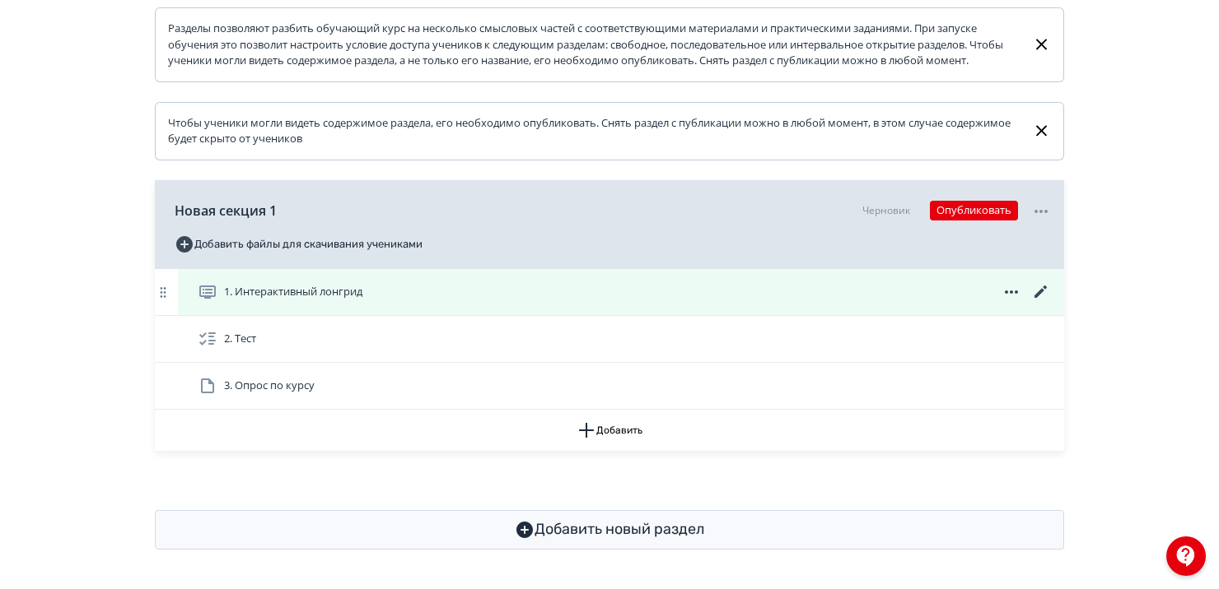
click at [1039, 294] on icon at bounding box center [1040, 292] width 12 height 12
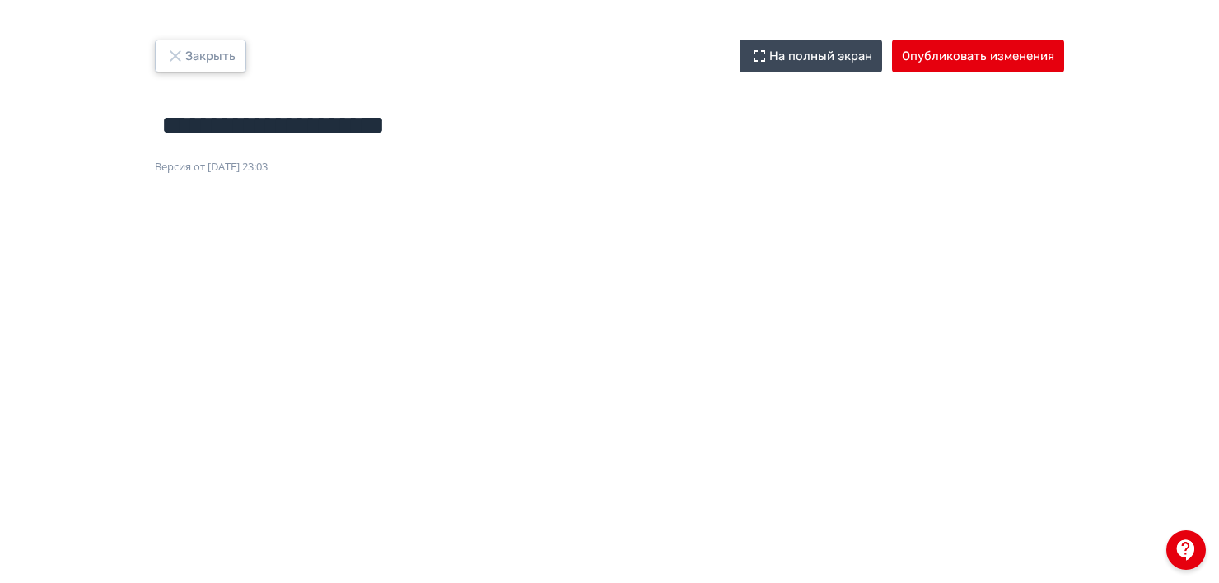
click at [228, 54] on button "Закрыть" at bounding box center [200, 56] width 91 height 33
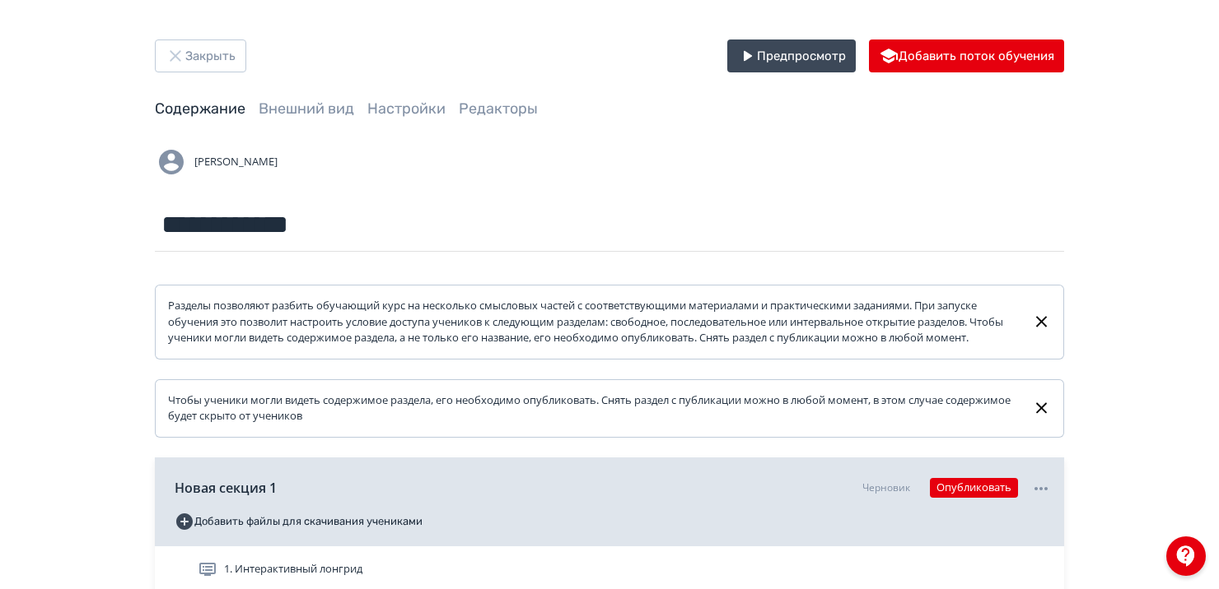
scroll to position [293, 0]
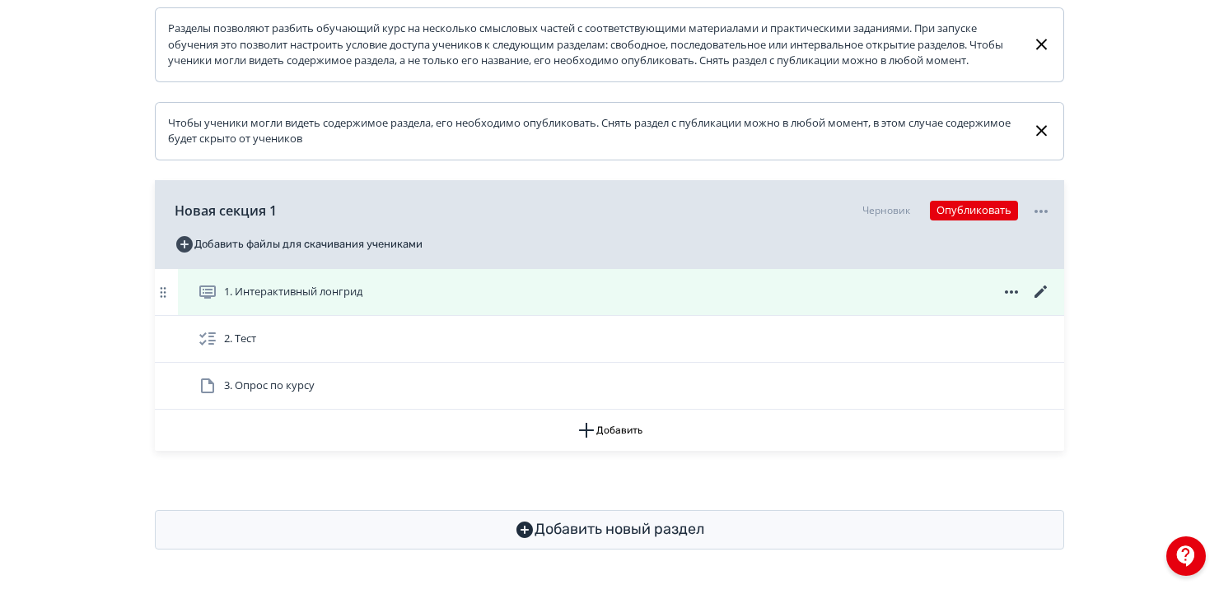
click at [373, 296] on div "1. Интерактивный лонгрид" at bounding box center [624, 292] width 853 height 20
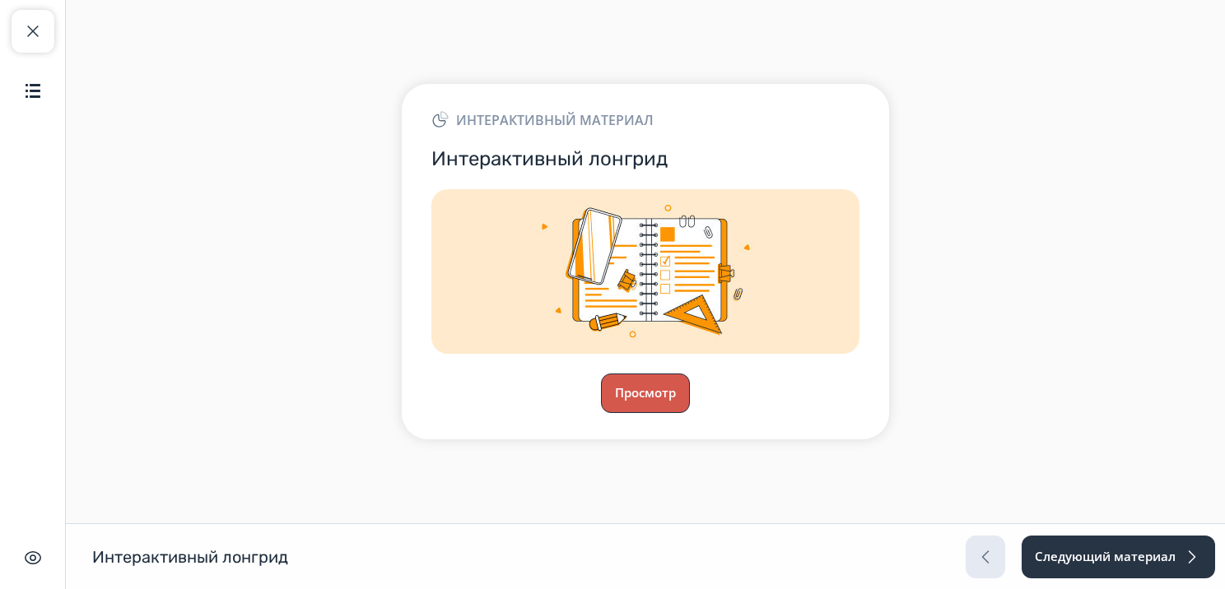
click at [655, 397] on button "Просмотр" at bounding box center [645, 394] width 89 height 40
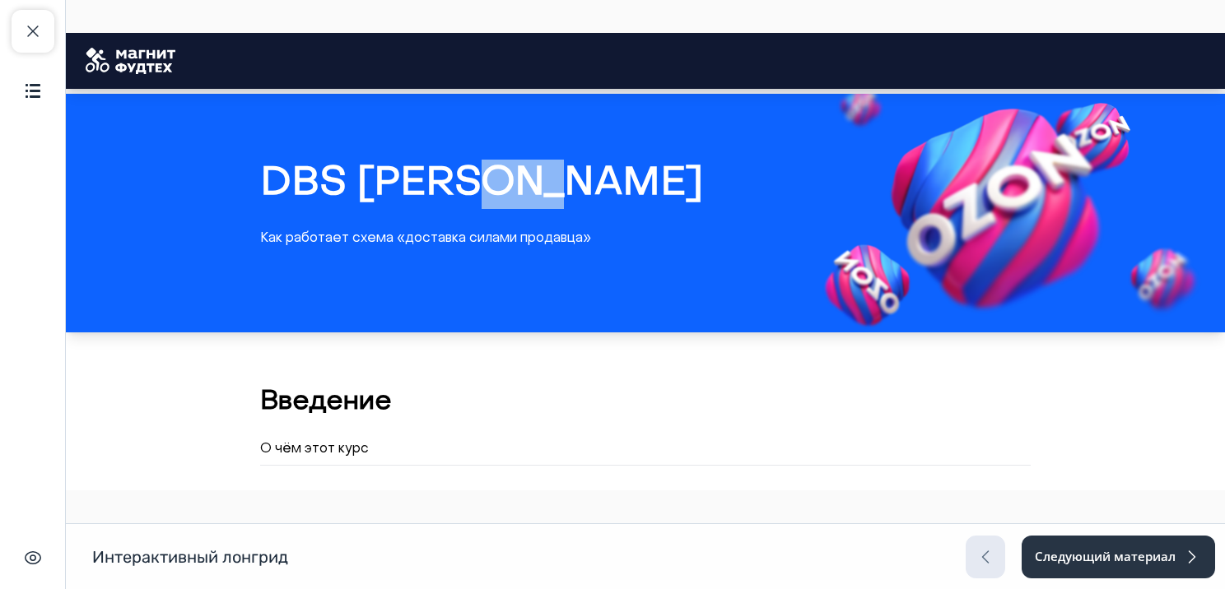
drag, startPoint x: 467, startPoint y: 184, endPoint x: 578, endPoint y: 177, distance: 111.3
click at [578, 177] on h2 "DBS [PERSON_NAME]" at bounding box center [645, 184] width 771 height 49
click at [658, 221] on div "DBS [PERSON_NAME] Как работает схема «доставка силами продавца»" at bounding box center [645, 208] width 823 height 151
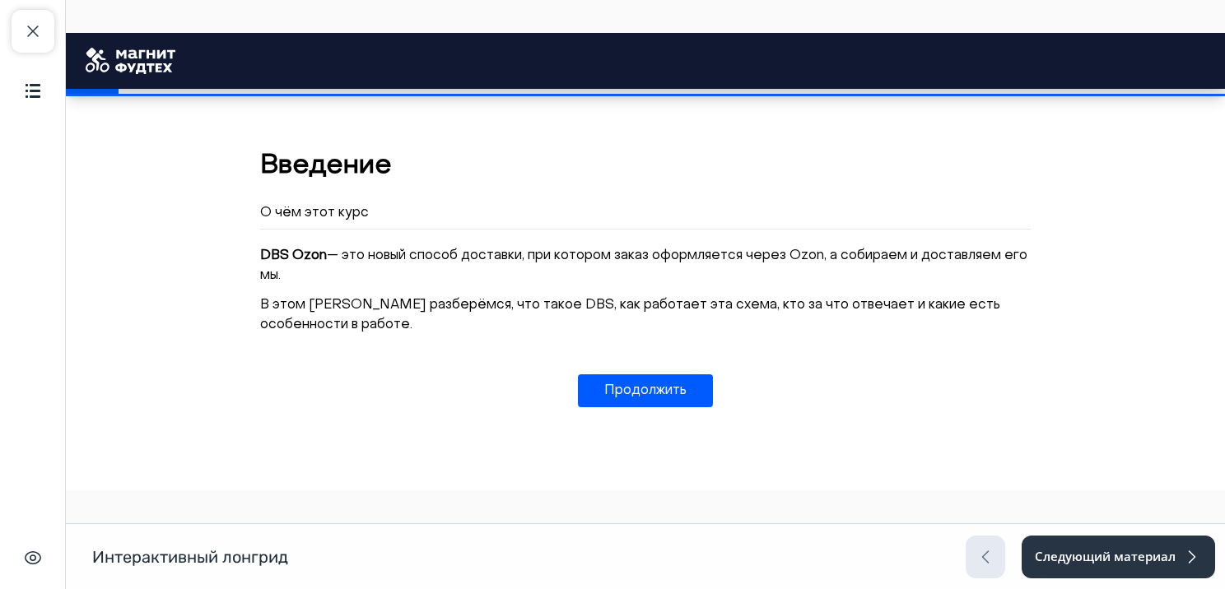
scroll to position [276, 0]
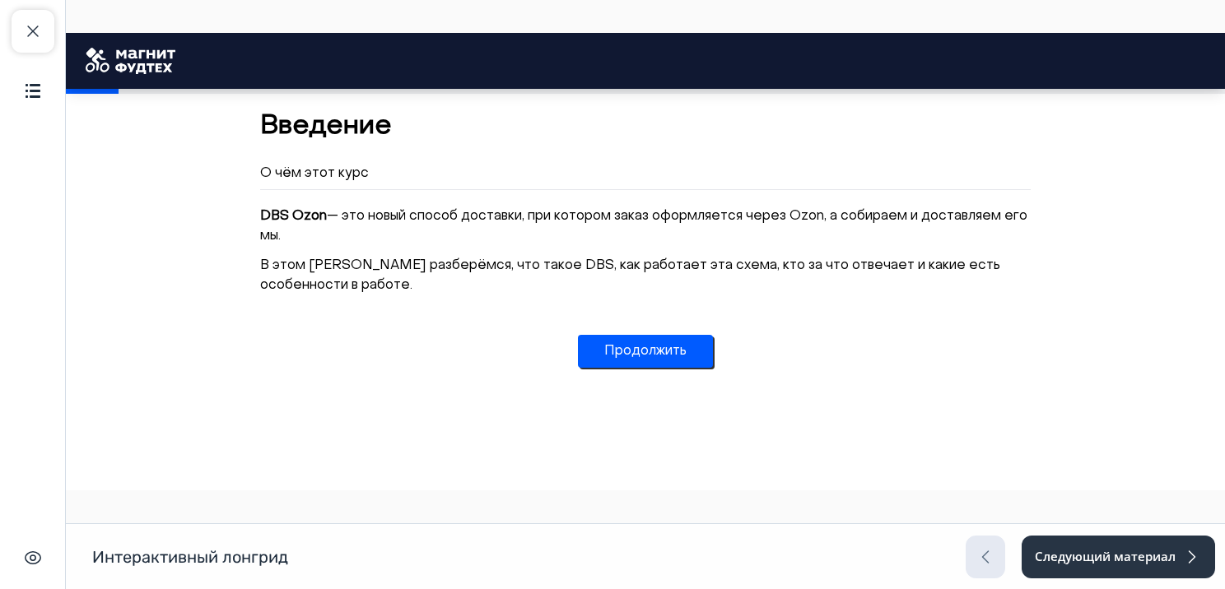
click at [645, 352] on button "Продолжить" at bounding box center [645, 351] width 135 height 33
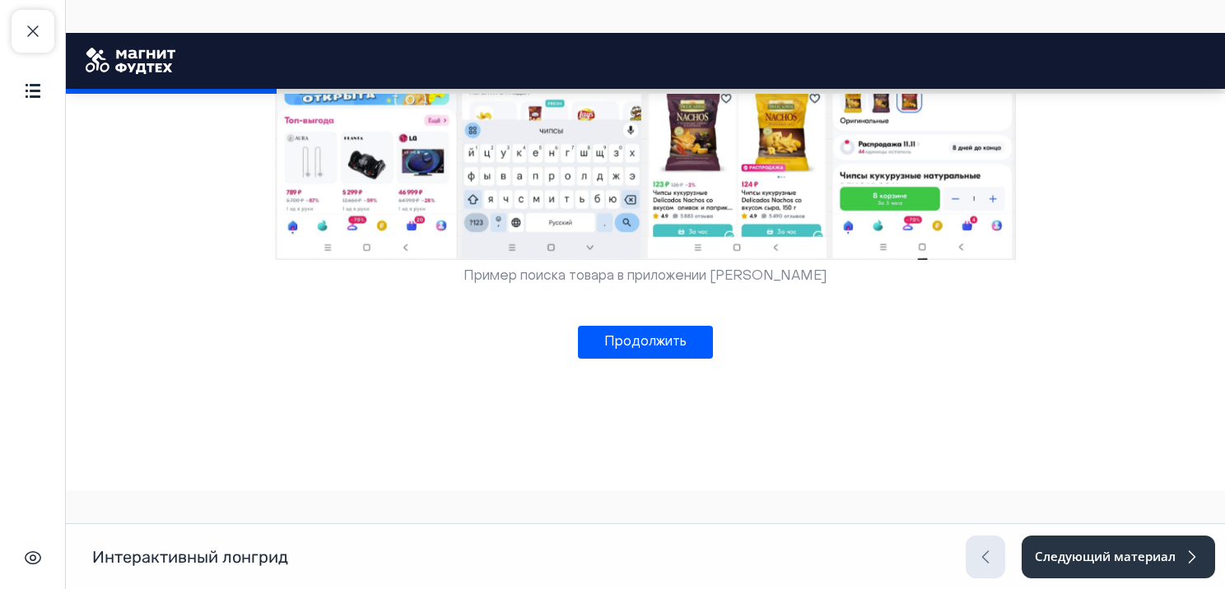
scroll to position [928, 0]
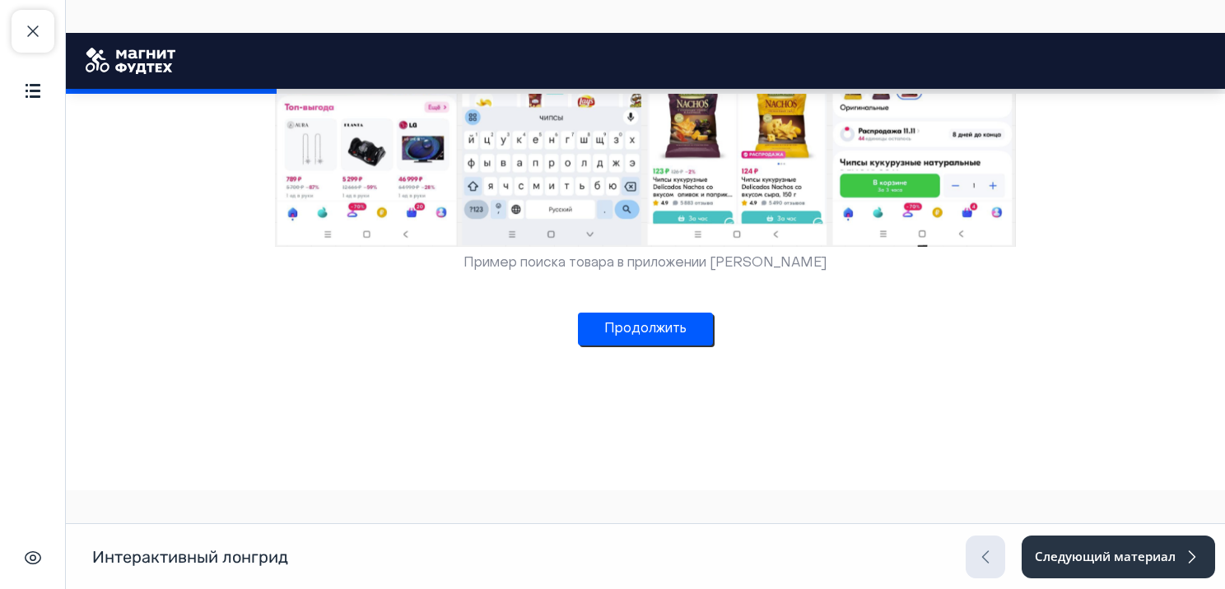
click at [613, 324] on button "Продолжить" at bounding box center [645, 329] width 135 height 33
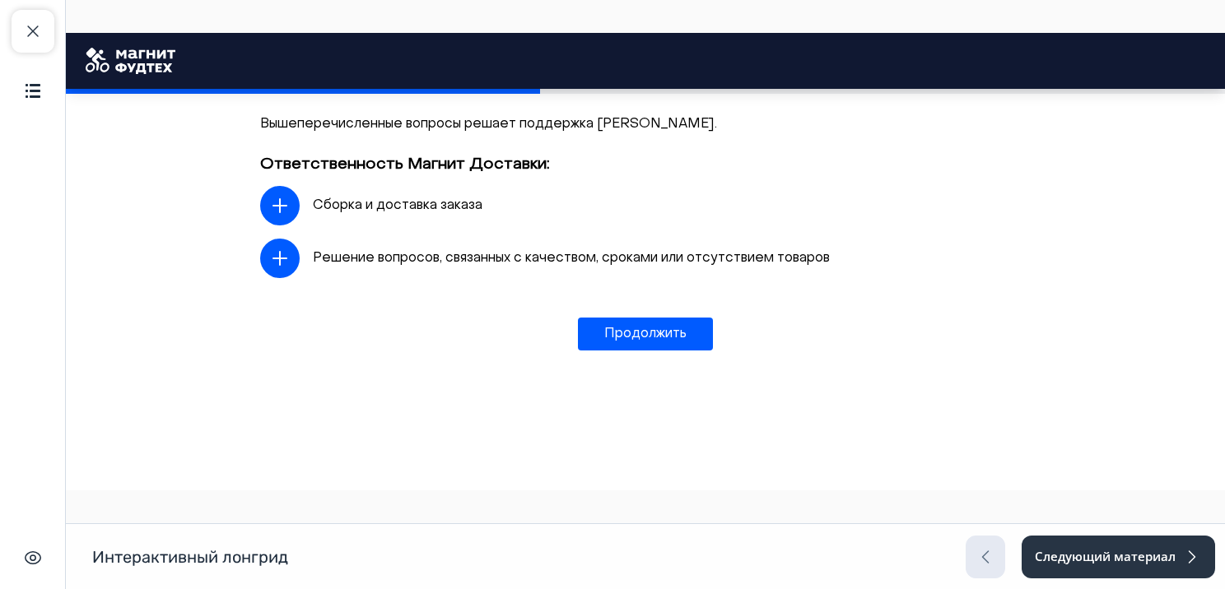
scroll to position [1435, 0]
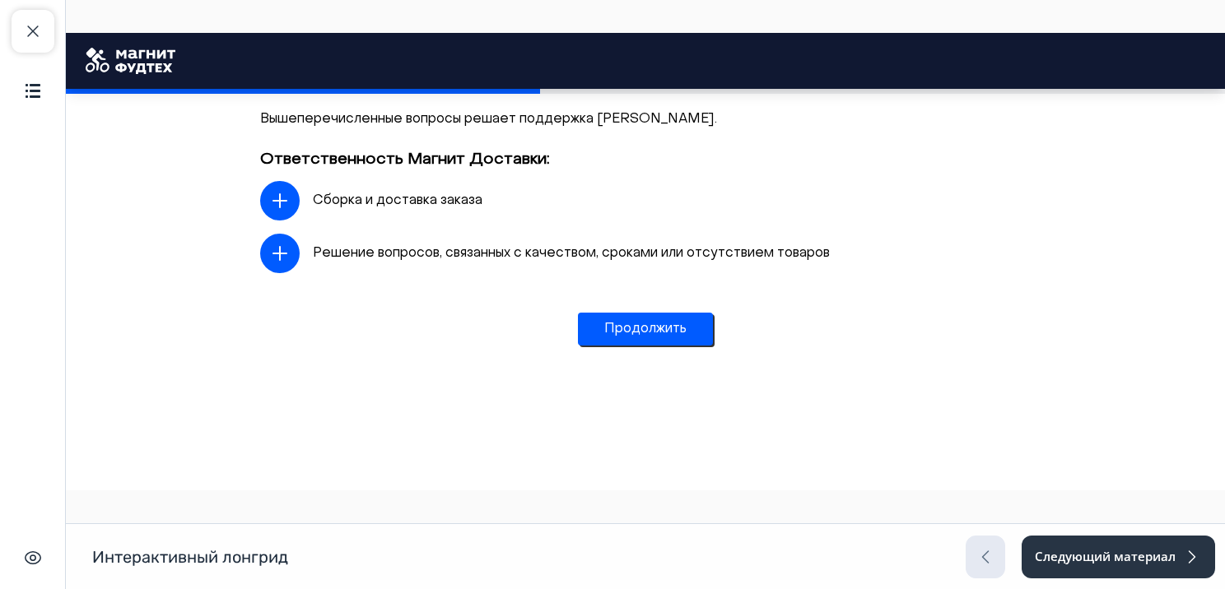
click at [636, 333] on button "Продолжить" at bounding box center [645, 329] width 135 height 33
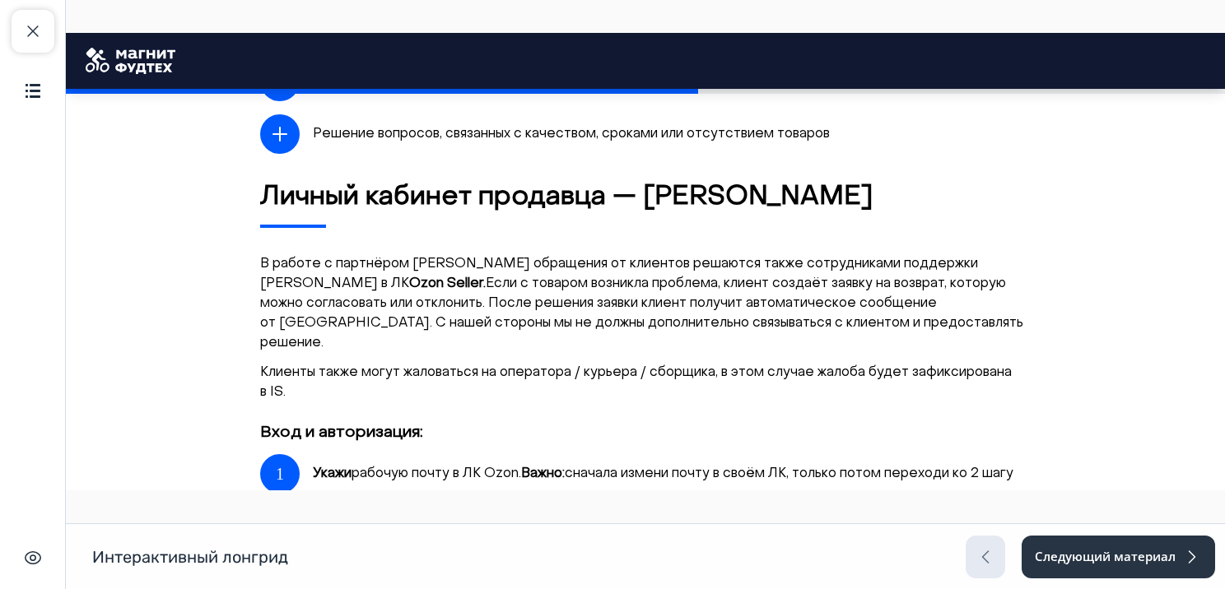
scroll to position [1554, 0]
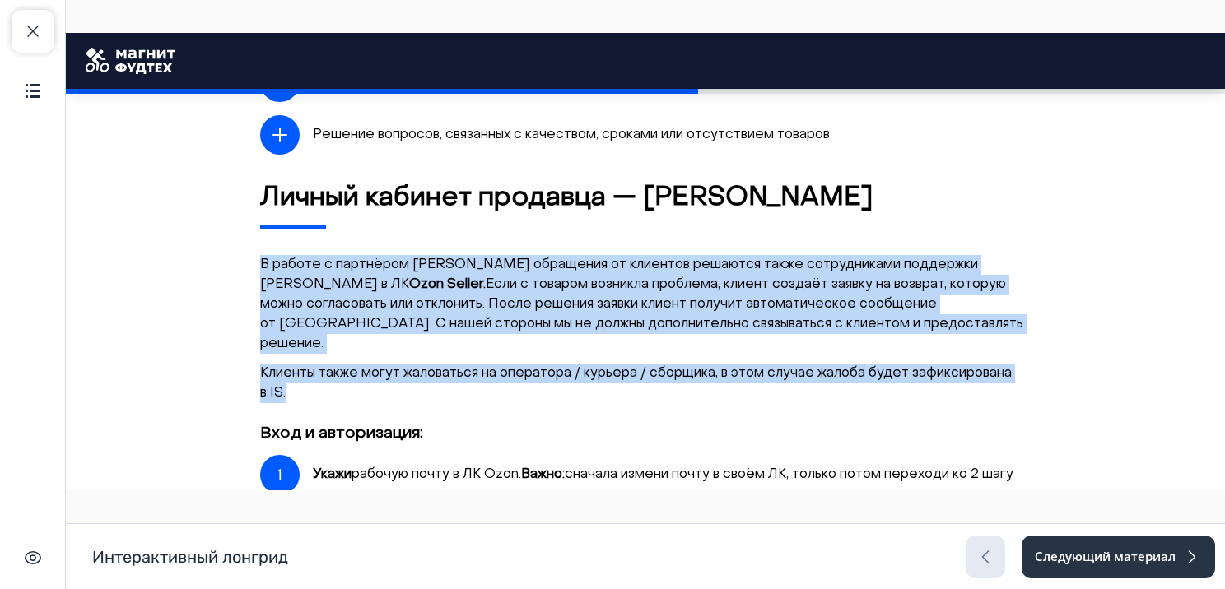
drag, startPoint x: 254, startPoint y: 260, endPoint x: 327, endPoint y: 375, distance: 136.6
click at [327, 375] on div "В работе с партнёром [PERSON_NAME] обращения от клиентов решаются также сотрудн…" at bounding box center [645, 329] width 771 height 148
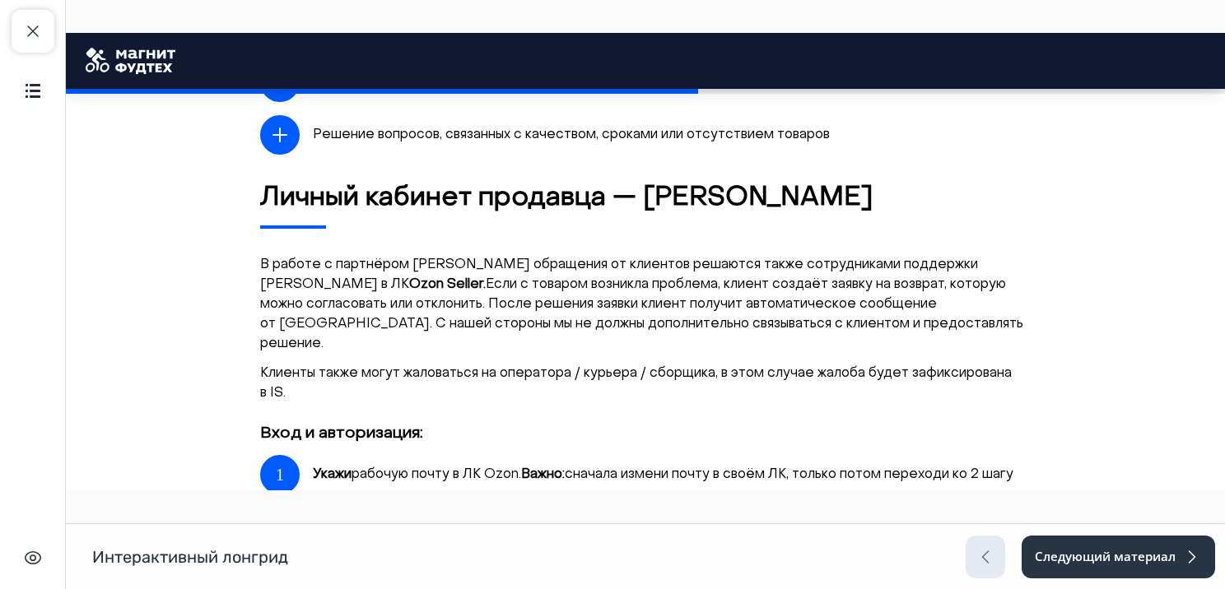
click at [669, 389] on div "DBS Ozon — это новый способ доставки, при котором заказ оформляется через Ozon,…" at bounding box center [645, 3] width 771 height 2149
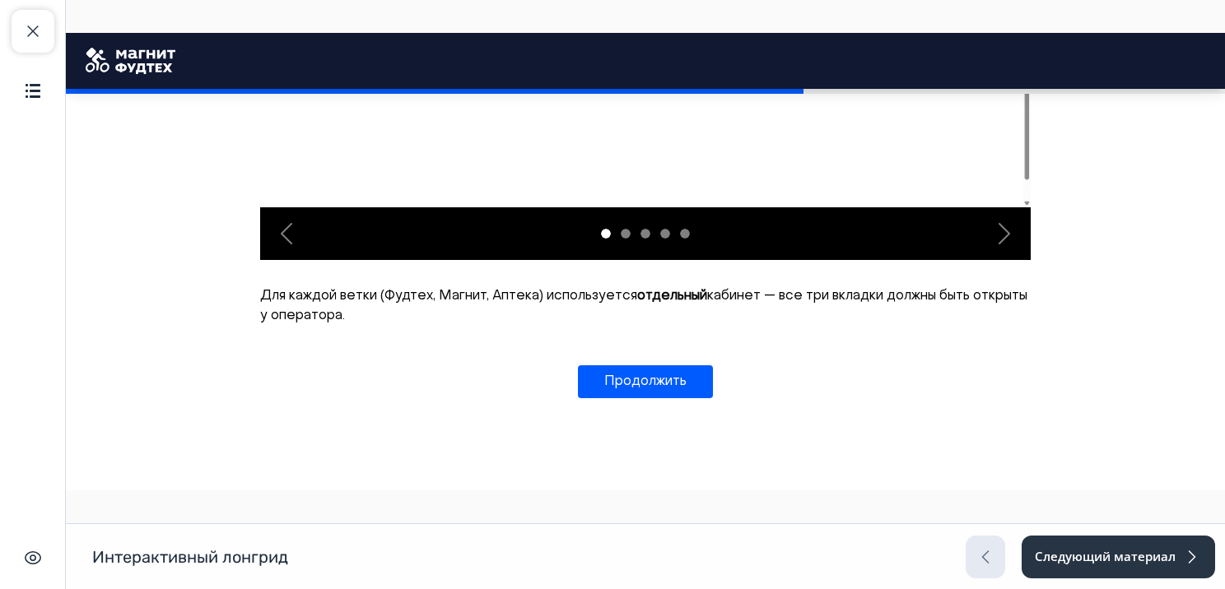
scroll to position [2699, 0]
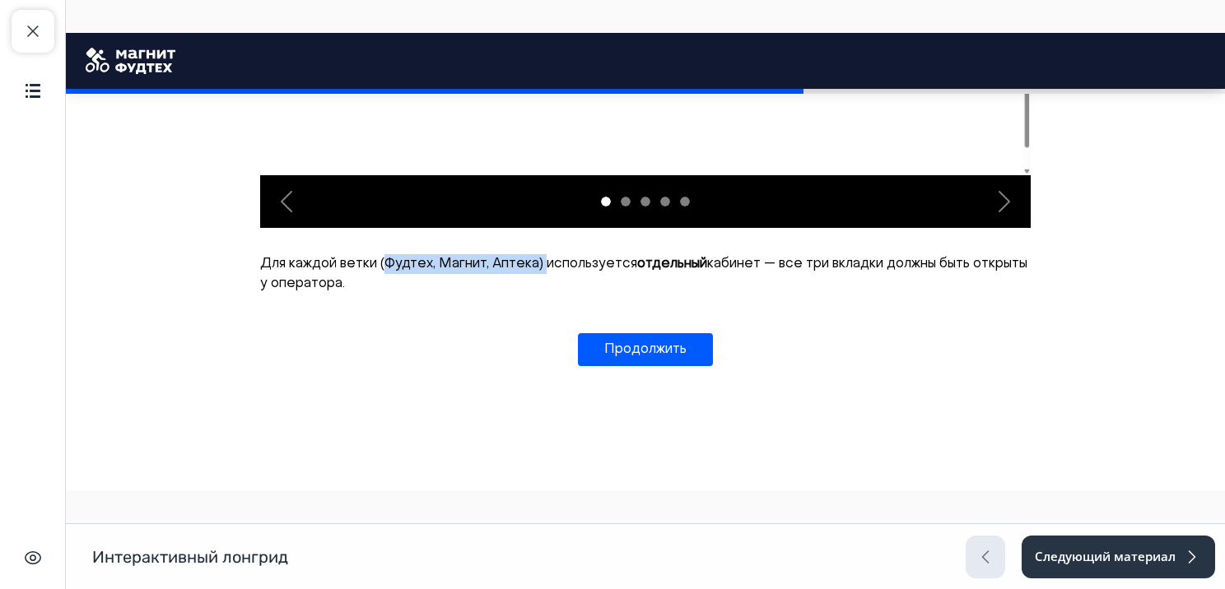
drag, startPoint x: 379, startPoint y: 245, endPoint x: 537, endPoint y: 235, distance: 158.4
click at [538, 254] on p "Для каждой ветки (Фудтех, Магнит, Аптека) используется отдельный кабинет — все …" at bounding box center [645, 274] width 771 height 40
click at [647, 346] on button "Продолжить" at bounding box center [645, 349] width 135 height 33
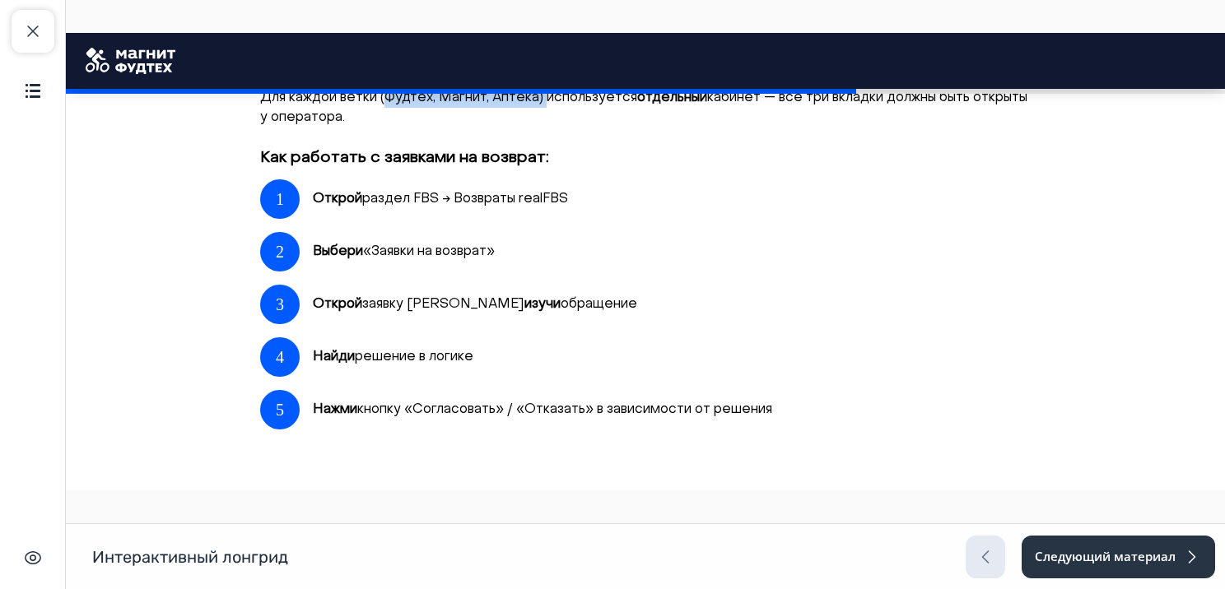
scroll to position [2872, 0]
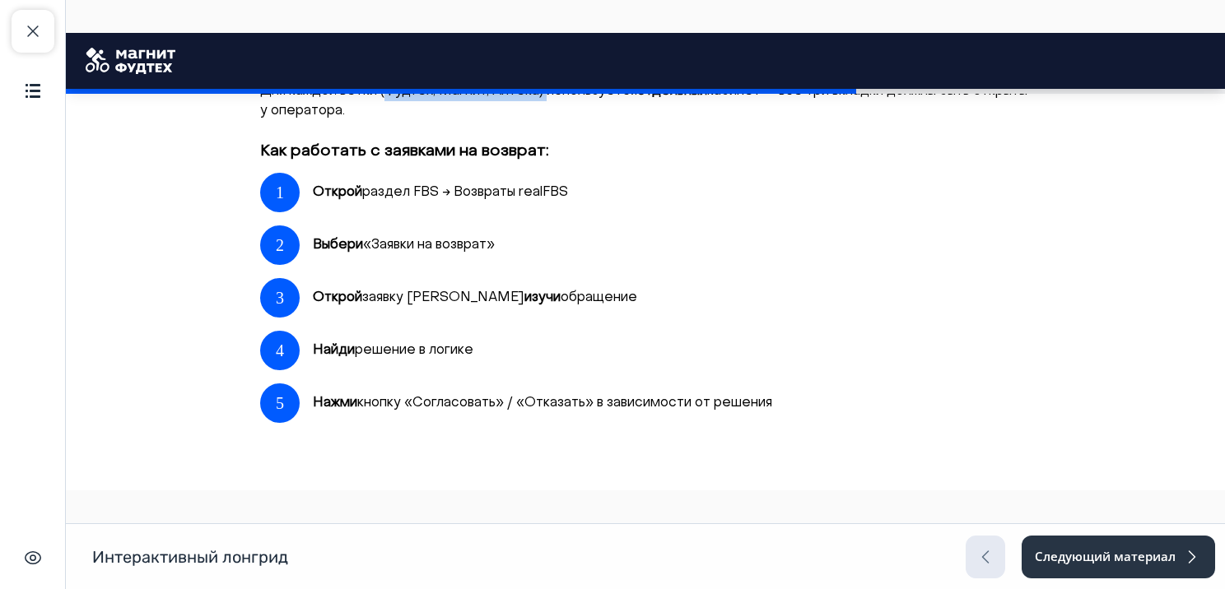
drag, startPoint x: 305, startPoint y: 167, endPoint x: 553, endPoint y: 315, distance: 288.3
click at [553, 315] on div "Как работать с заявками на возврат: 1 Открой раздел FBS → Возвраты realFBS 2 Вы…" at bounding box center [645, 282] width 771 height 282
click at [789, 178] on div "1 Открой раздел FBS → Возвраты realFBS" at bounding box center [645, 193] width 771 height 40
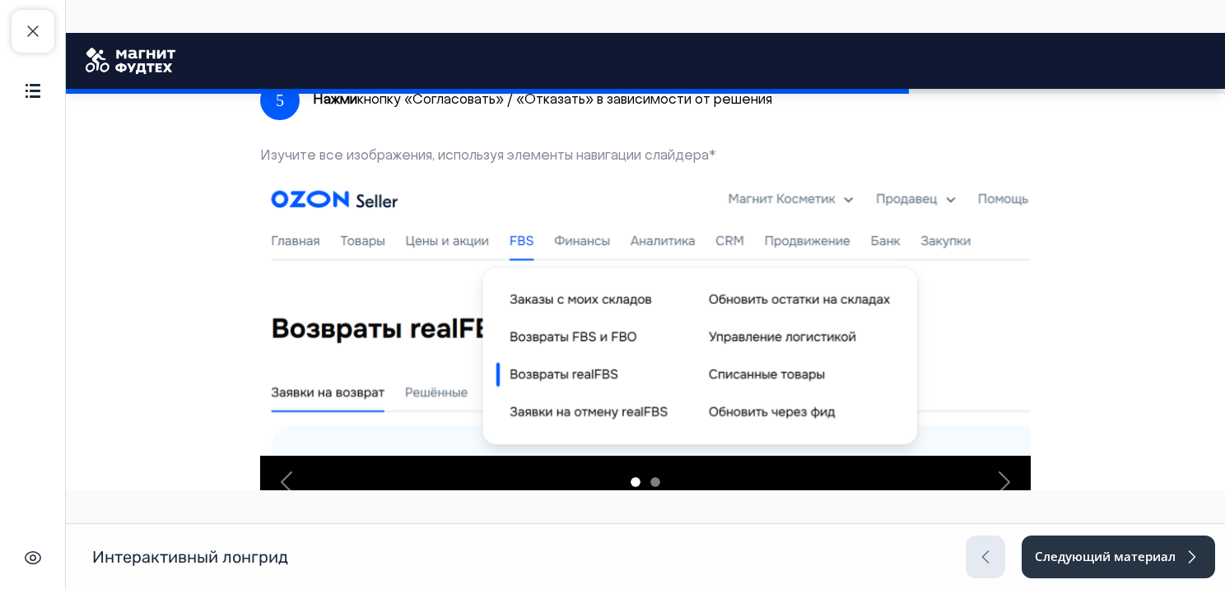
scroll to position [3164, 0]
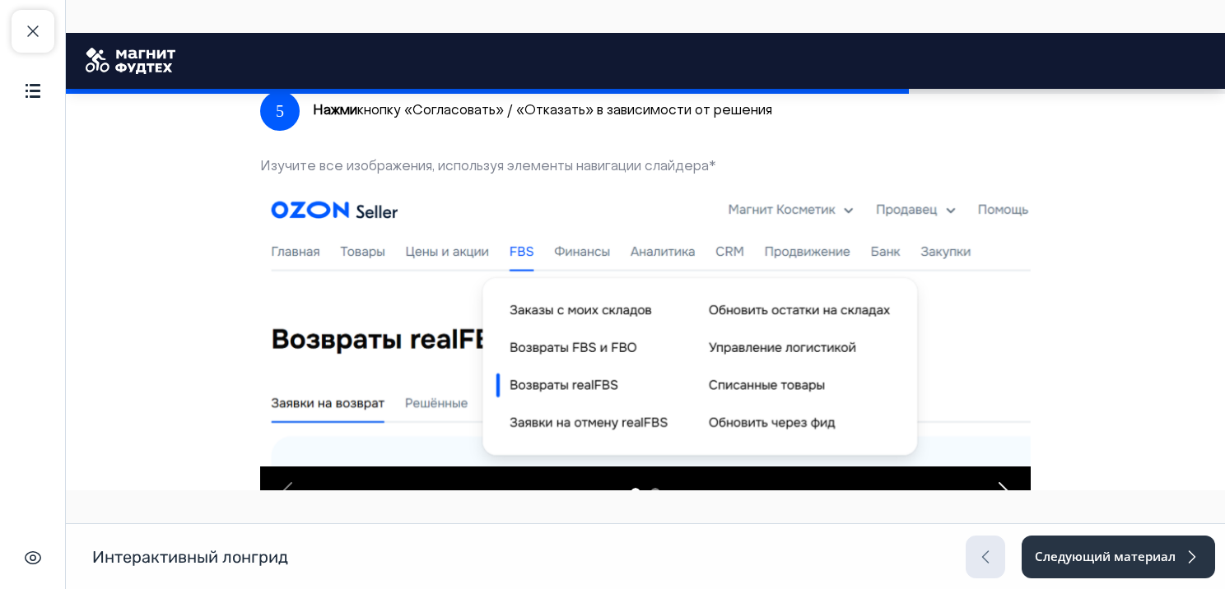
click at [1001, 480] on span "button" at bounding box center [1004, 493] width 26 height 26
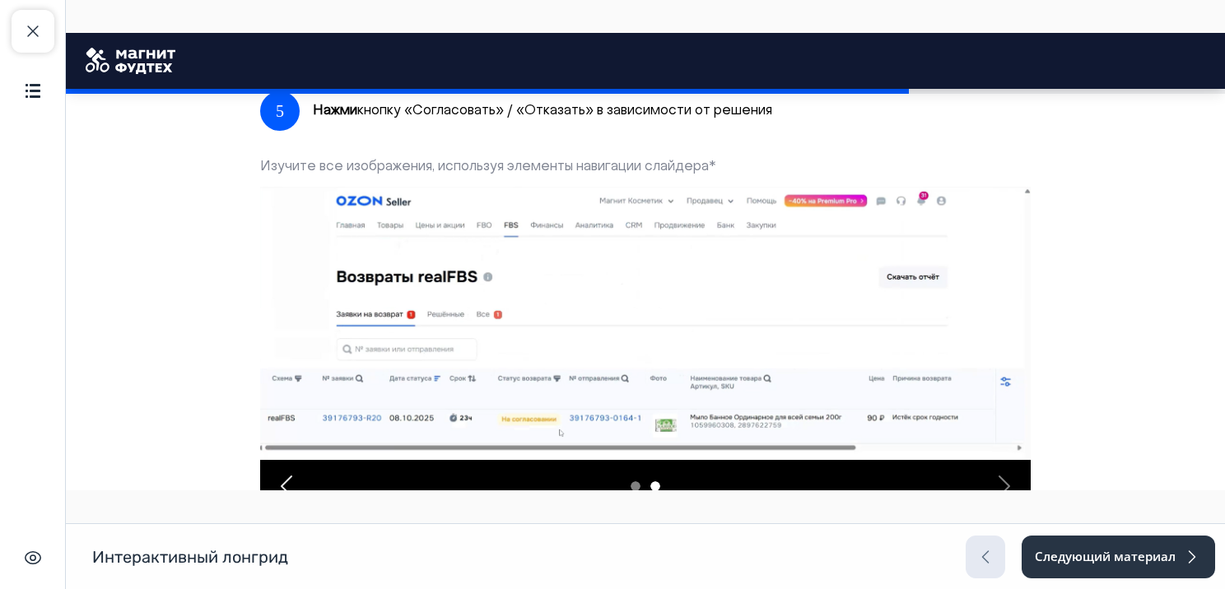
click at [271, 460] on div "button" at bounding box center [286, 486] width 53 height 53
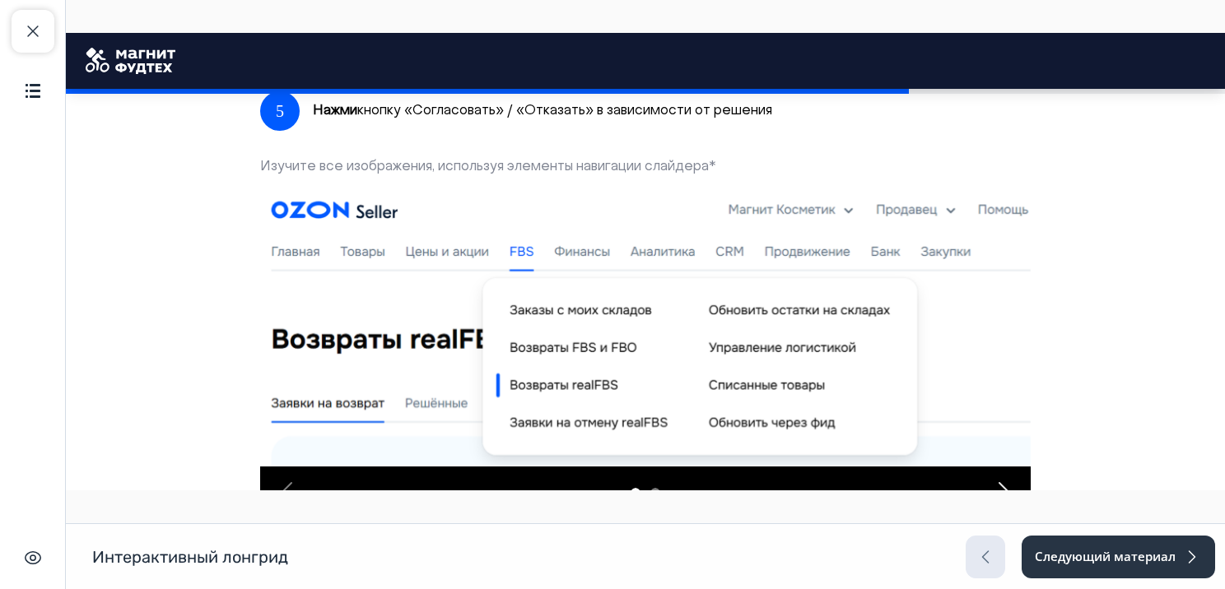
click at [998, 480] on span "button" at bounding box center [1004, 493] width 26 height 26
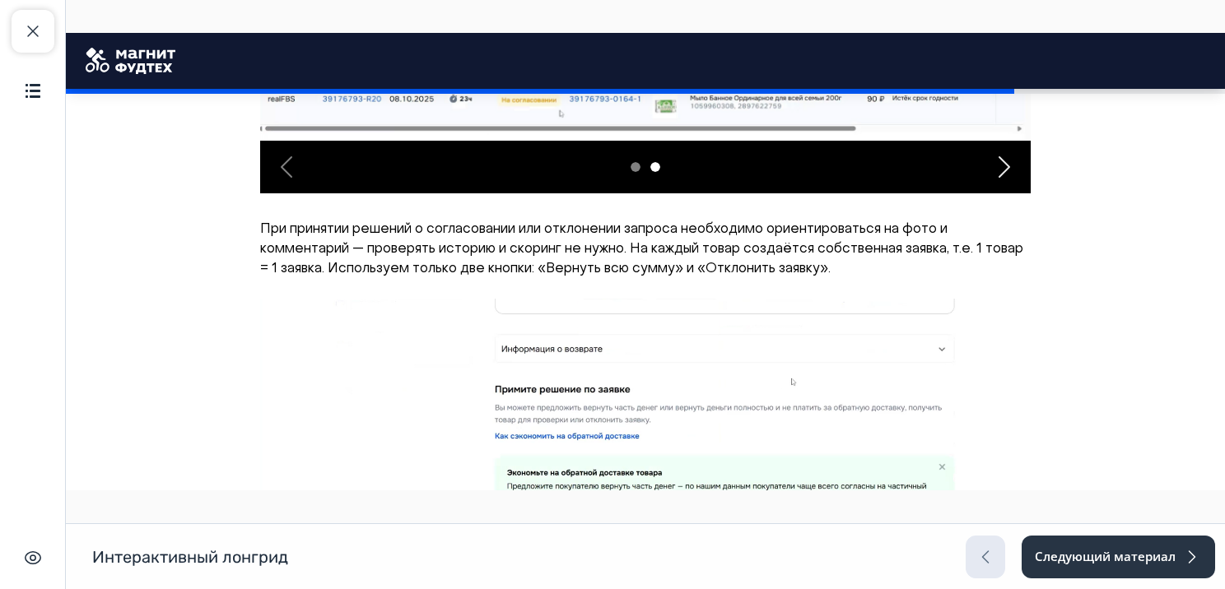
scroll to position [3491, 0]
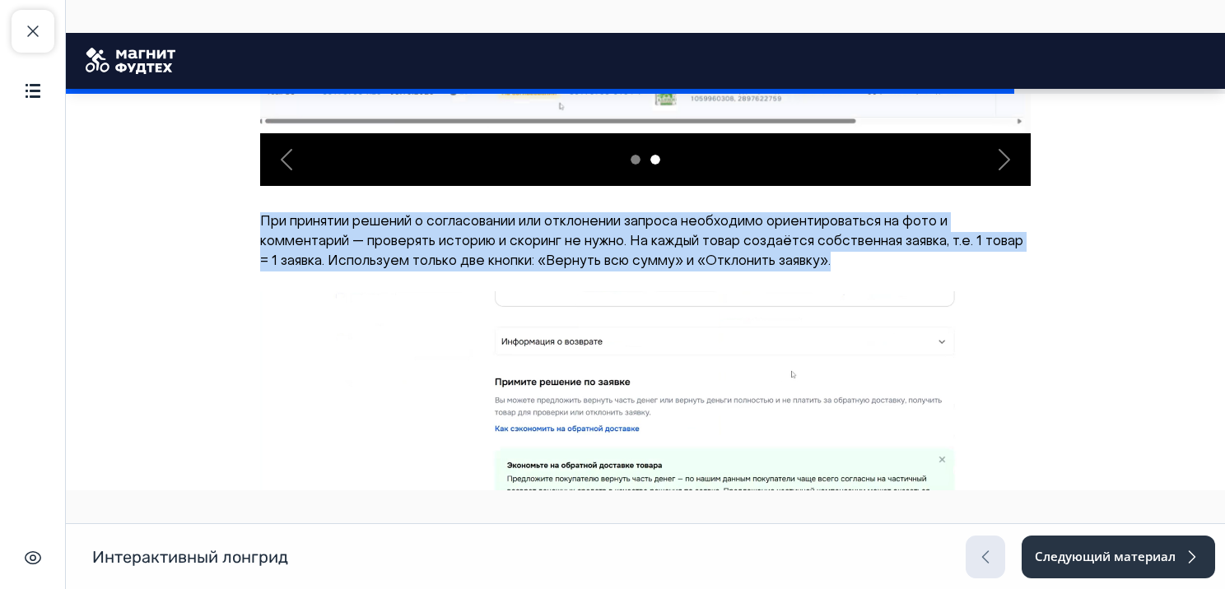
drag, startPoint x: 254, startPoint y: 203, endPoint x: 888, endPoint y: 243, distance: 634.4
click at [888, 243] on p "При принятии решений о согласовании или отклонении запроса необходимо ориентиро…" at bounding box center [645, 241] width 771 height 59
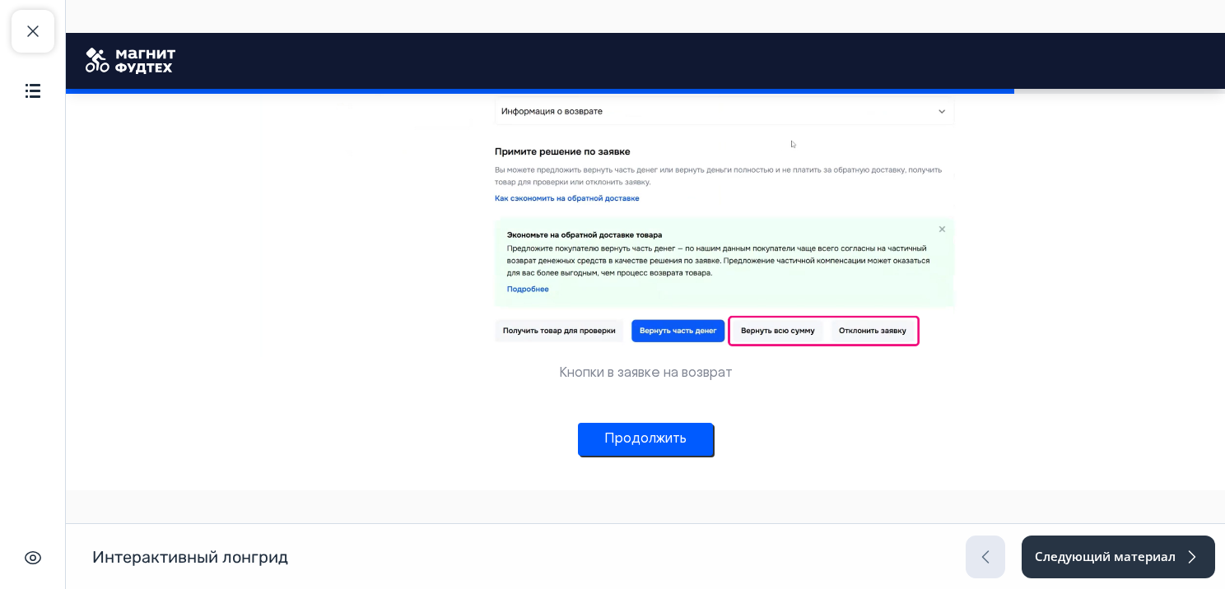
scroll to position [3723, 0]
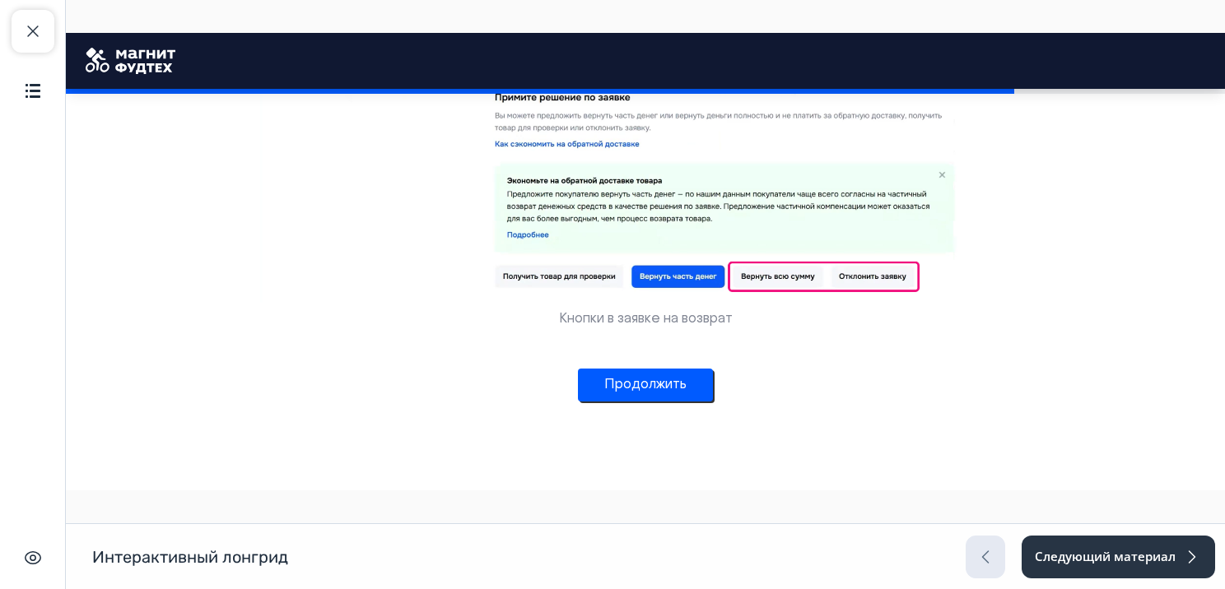
click at [664, 369] on button "Продолжить" at bounding box center [645, 385] width 135 height 33
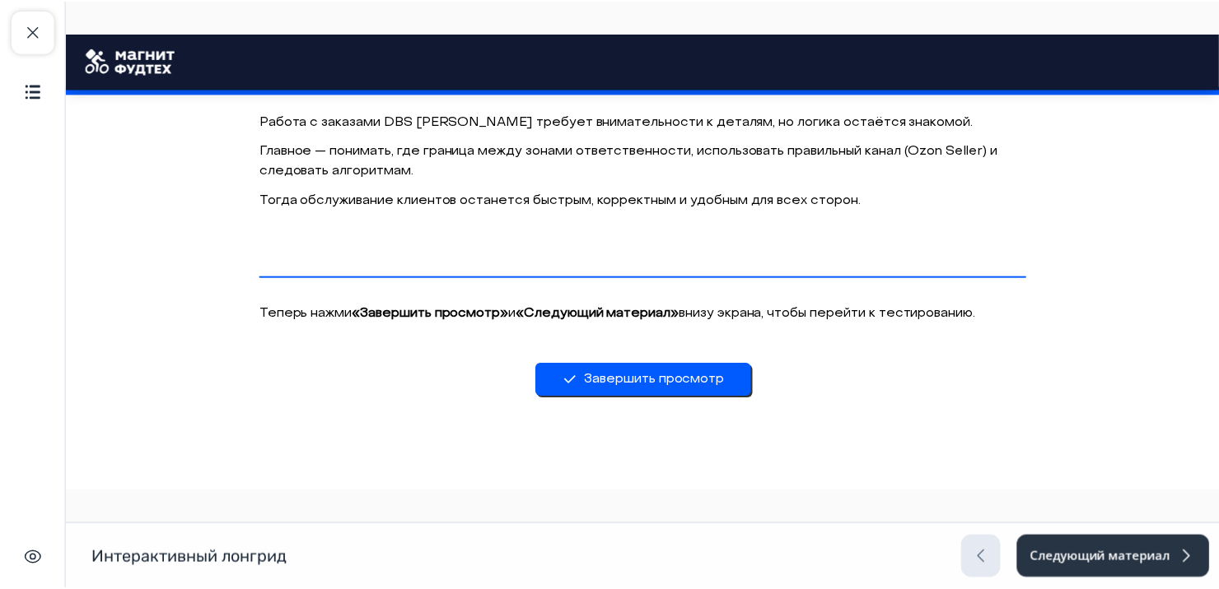
scroll to position [4107, 0]
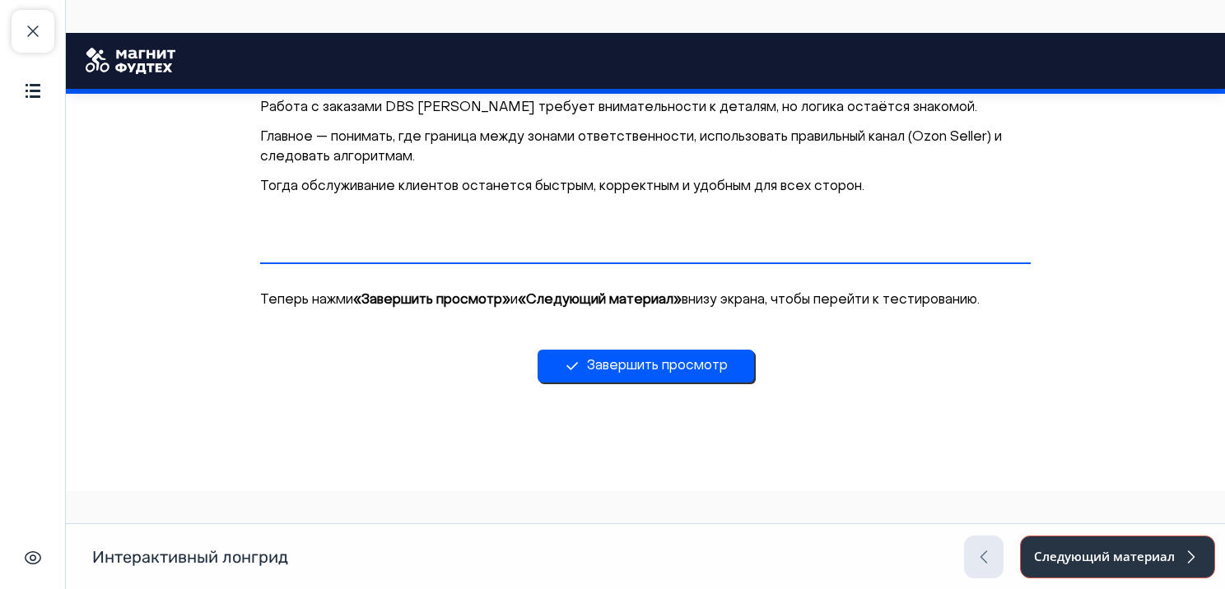
click at [1040, 557] on button "Следующий материал" at bounding box center [1117, 557] width 195 height 43
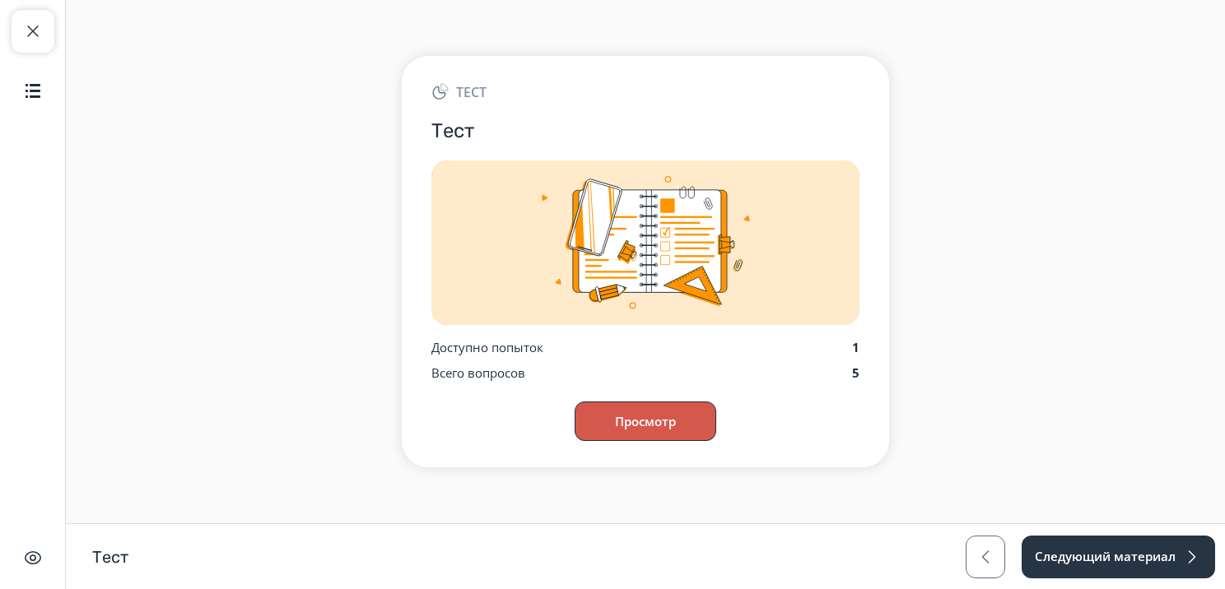
click at [645, 428] on button "Просмотр" at bounding box center [646, 422] width 142 height 40
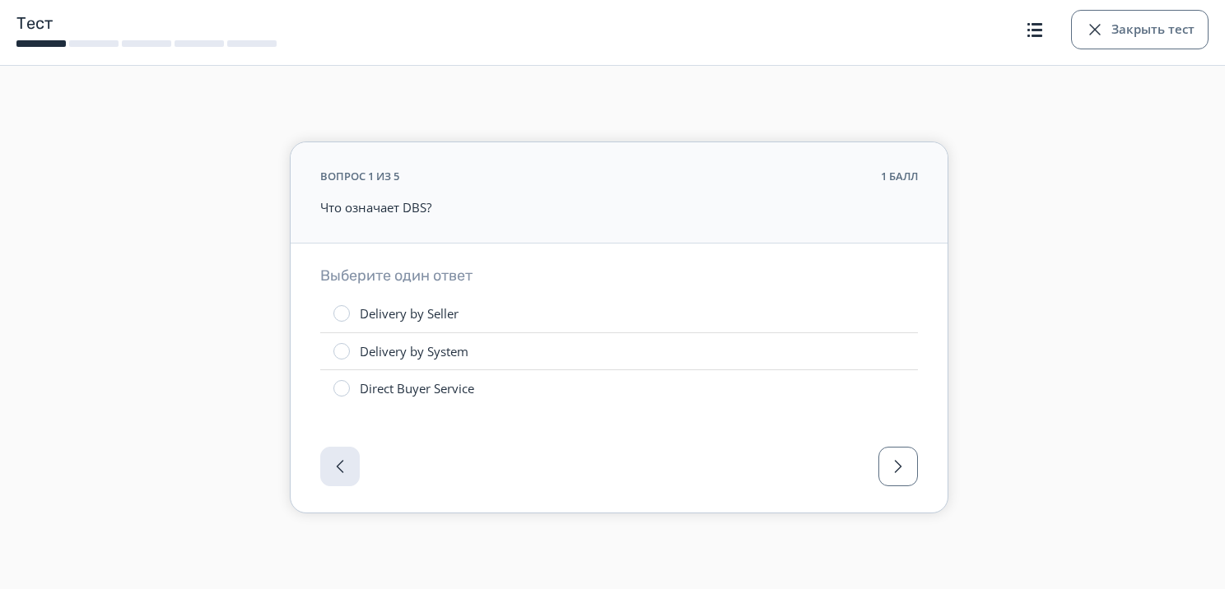
click at [394, 311] on div "Delivery by Seller" at bounding box center [409, 313] width 99 height 17
click at [903, 478] on button "button" at bounding box center [898, 467] width 40 height 40
click at [364, 357] on div "Ozon" at bounding box center [375, 351] width 30 height 17
click at [907, 468] on span "button" at bounding box center [898, 467] width 20 height 20
click at [410, 358] on div "Ozon Seller" at bounding box center [392, 351] width 65 height 17
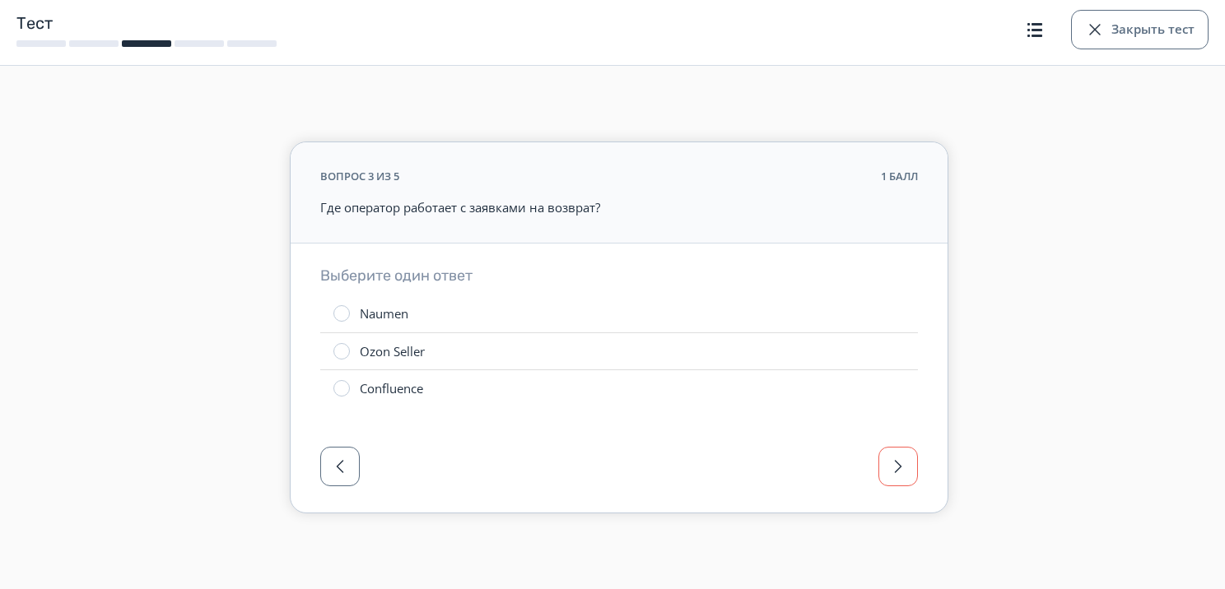
click at [902, 468] on span "button" at bounding box center [898, 467] width 20 height 20
click at [336, 315] on div at bounding box center [341, 313] width 16 height 16
click at [890, 471] on span "button" at bounding box center [898, 467] width 20 height 20
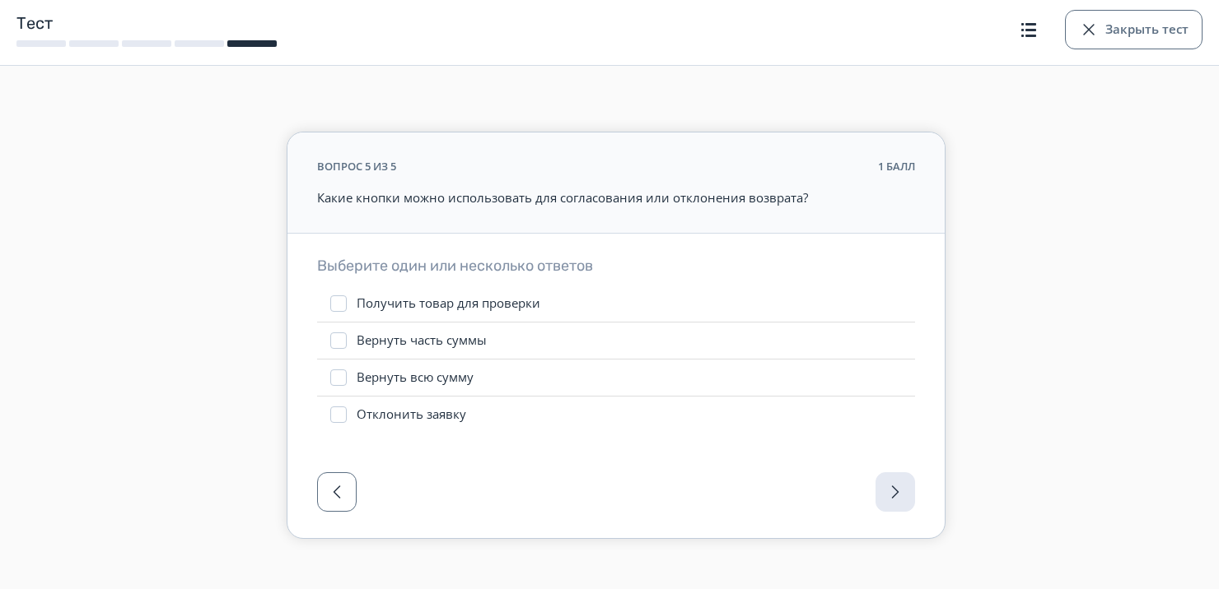
click at [346, 376] on label "Вернуть всю сумму" at bounding box center [616, 378] width 598 height 36
click at [338, 417] on div at bounding box center [338, 415] width 16 height 16
click at [1102, 38] on button "Закрыть тест" at bounding box center [1133, 30] width 137 height 40
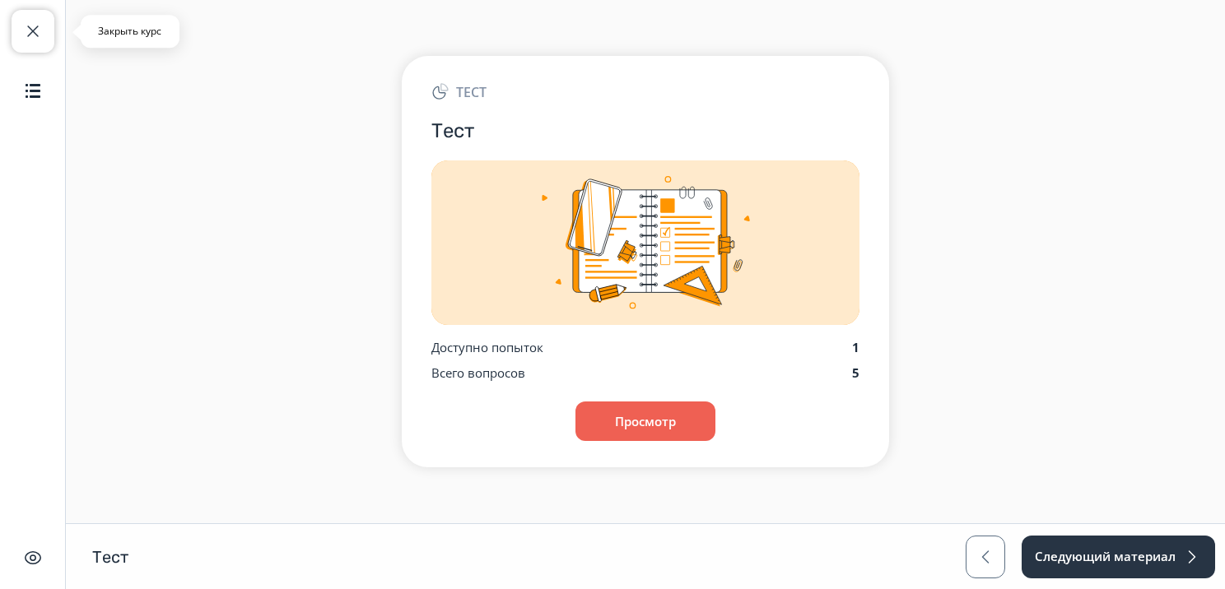
click at [22, 44] on button "Закрыть курс" at bounding box center [33, 31] width 43 height 43
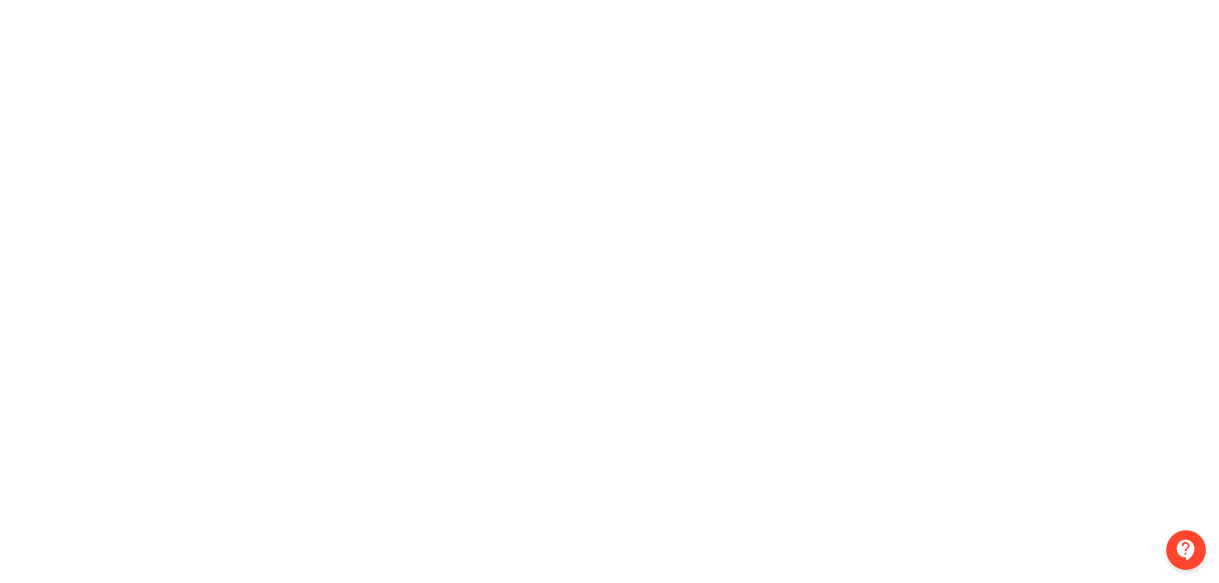
scroll to position [0, 3]
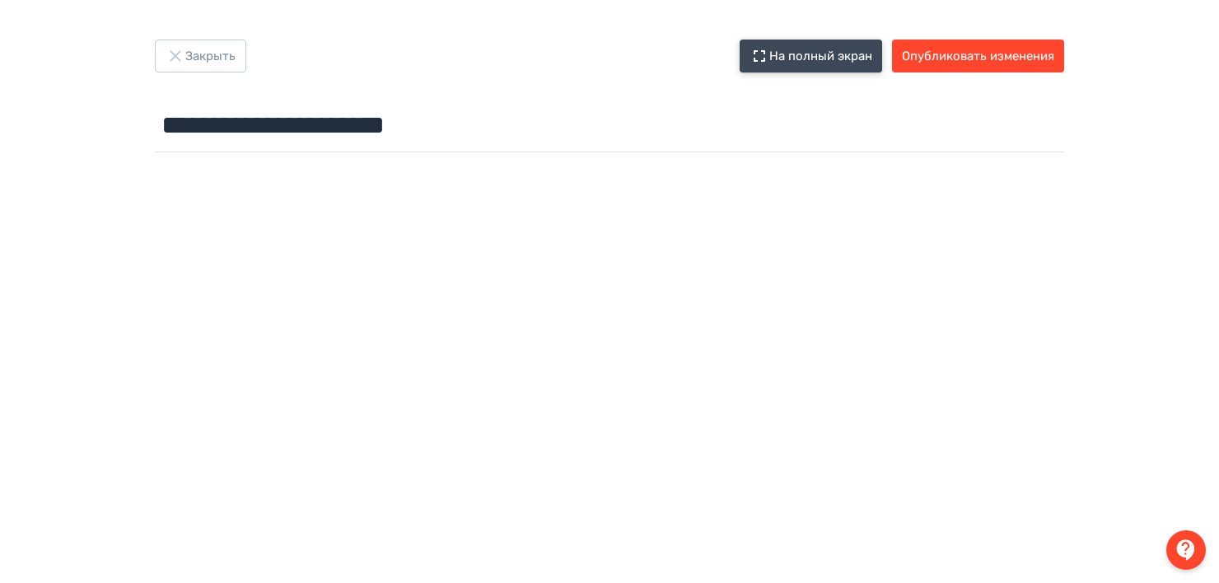
click at [777, 54] on button "На полный экран" at bounding box center [810, 56] width 142 height 33
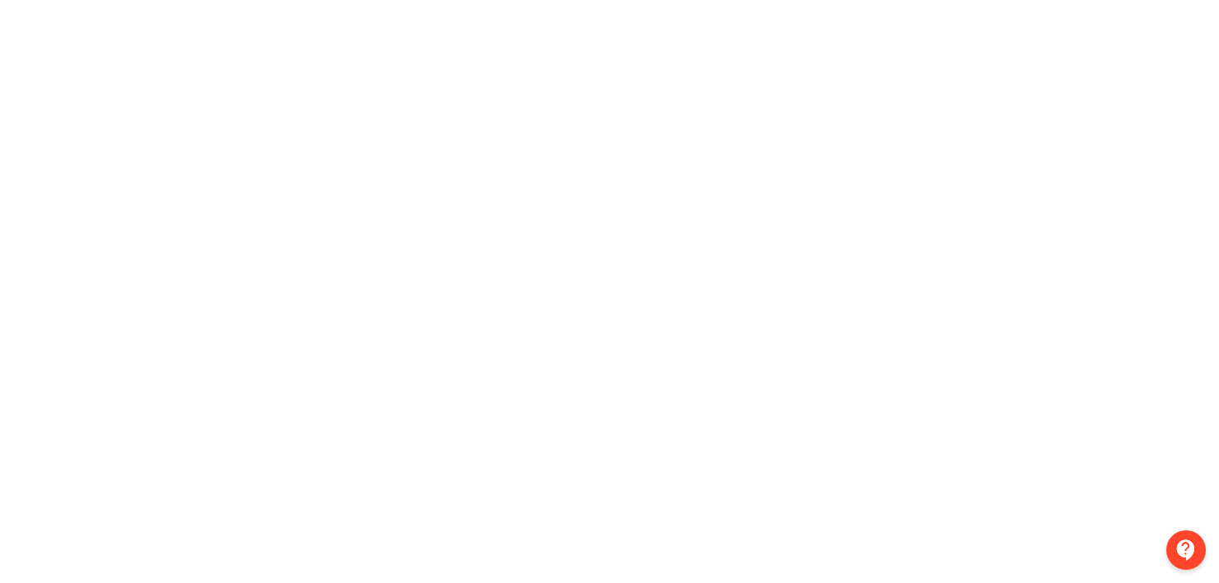
scroll to position [0, 0]
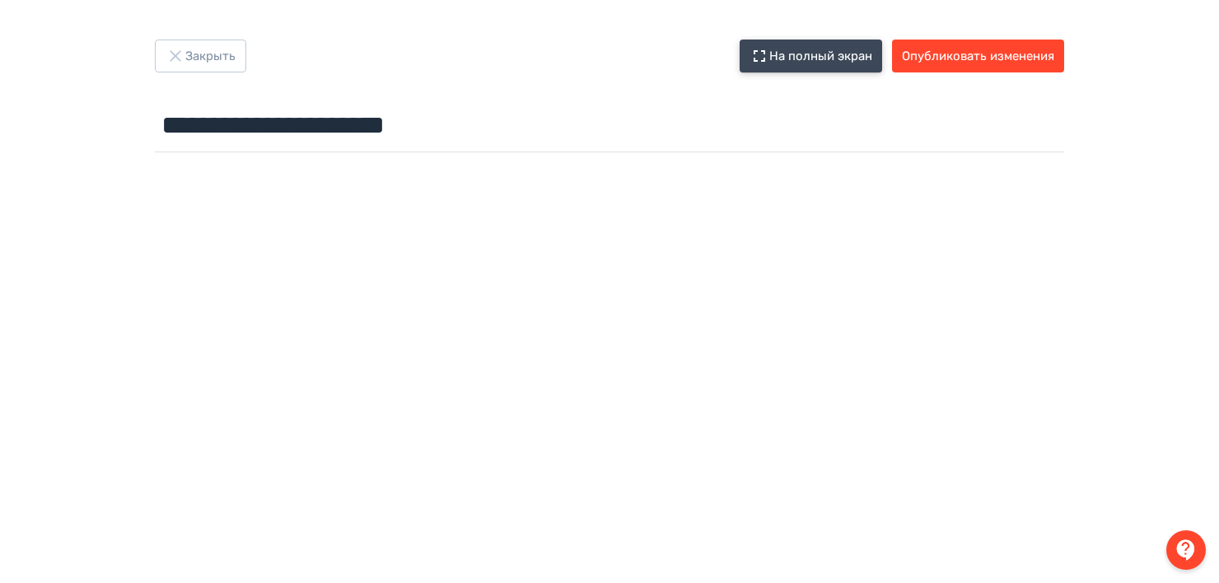
click at [794, 57] on button "На полный экран" at bounding box center [810, 56] width 142 height 33
click at [787, 53] on button "На полный экран" at bounding box center [810, 56] width 142 height 33
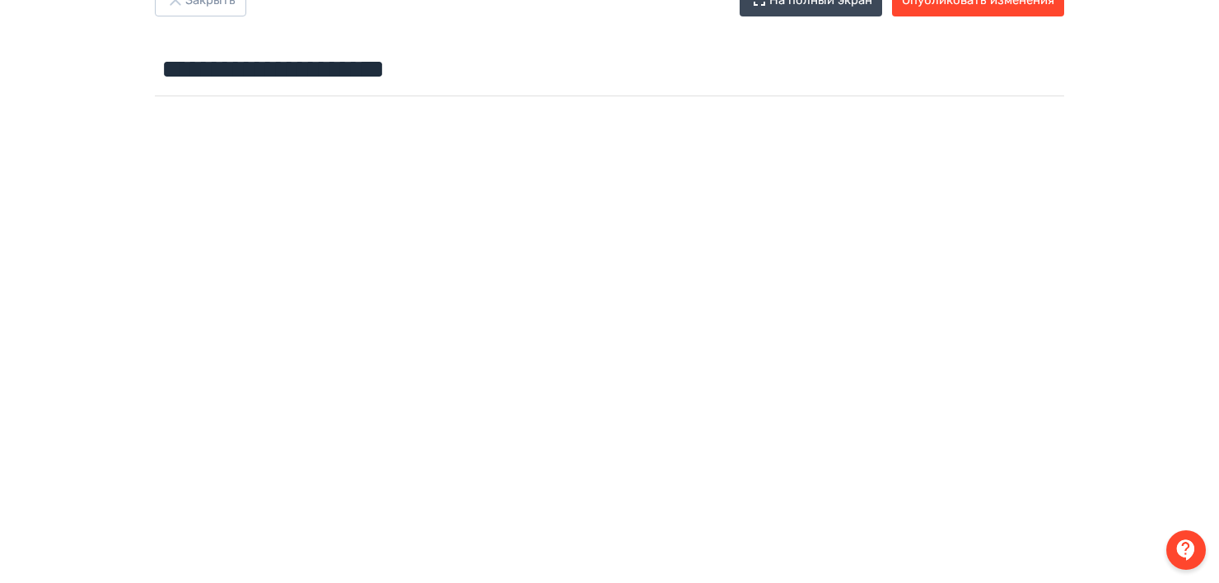
scroll to position [46, 0]
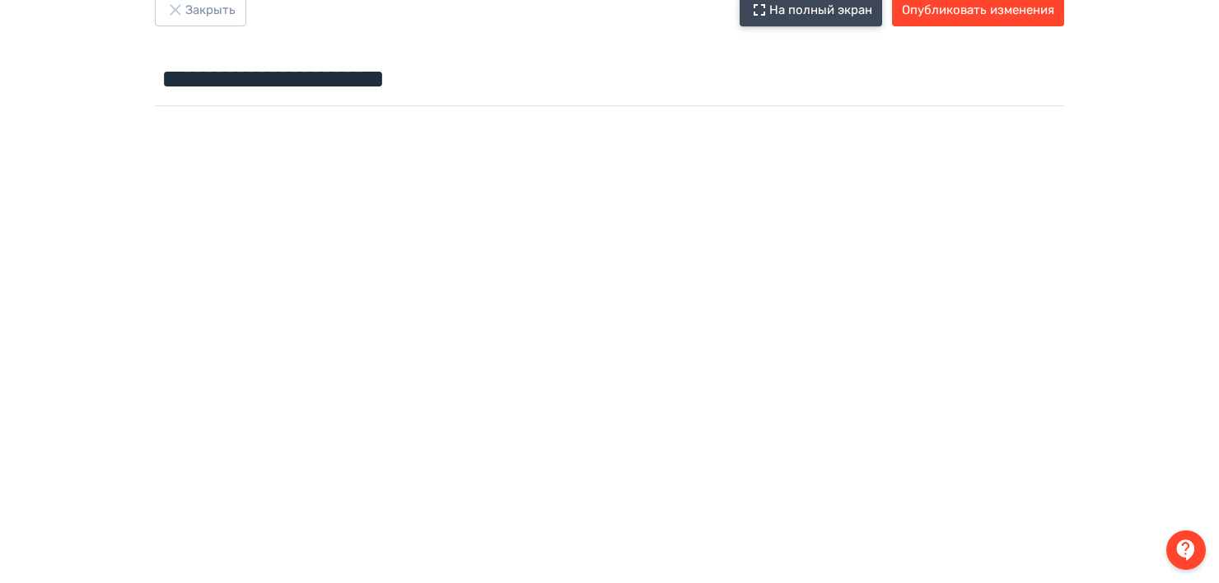
click at [793, 15] on button "На полный экран" at bounding box center [810, 9] width 142 height 33
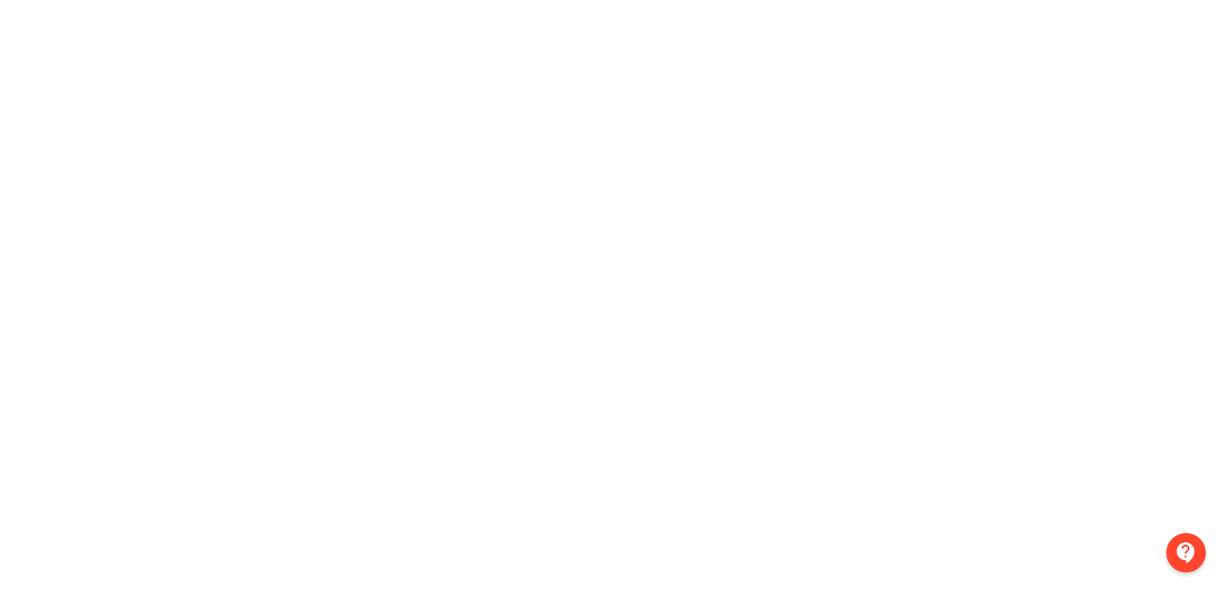
scroll to position [0, 0]
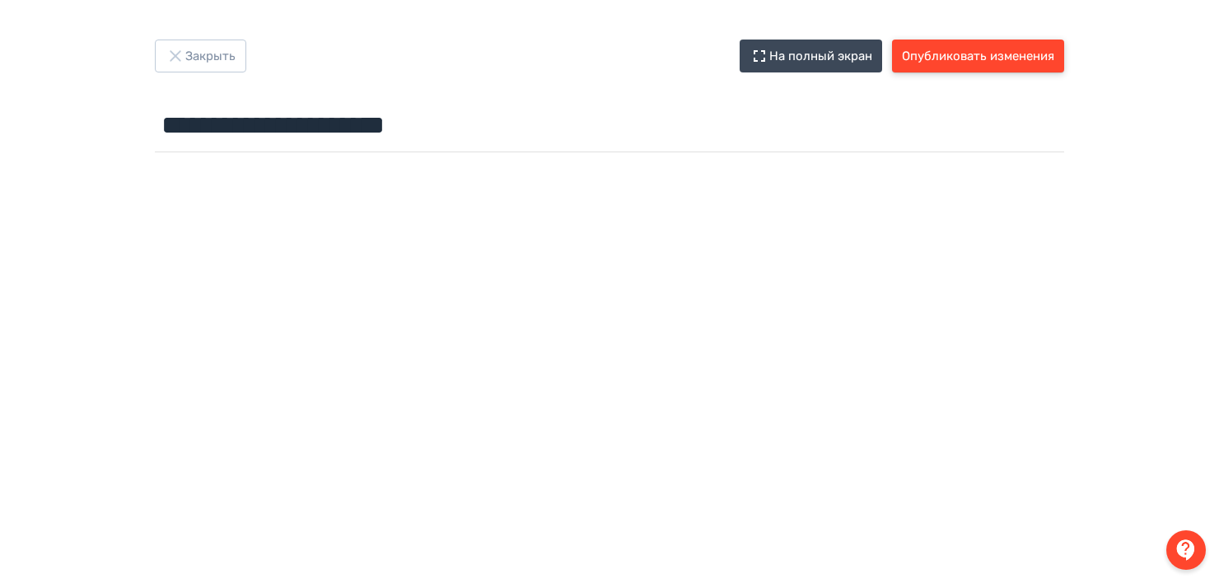
click at [968, 46] on button "Опубликовать изменения" at bounding box center [978, 56] width 172 height 33
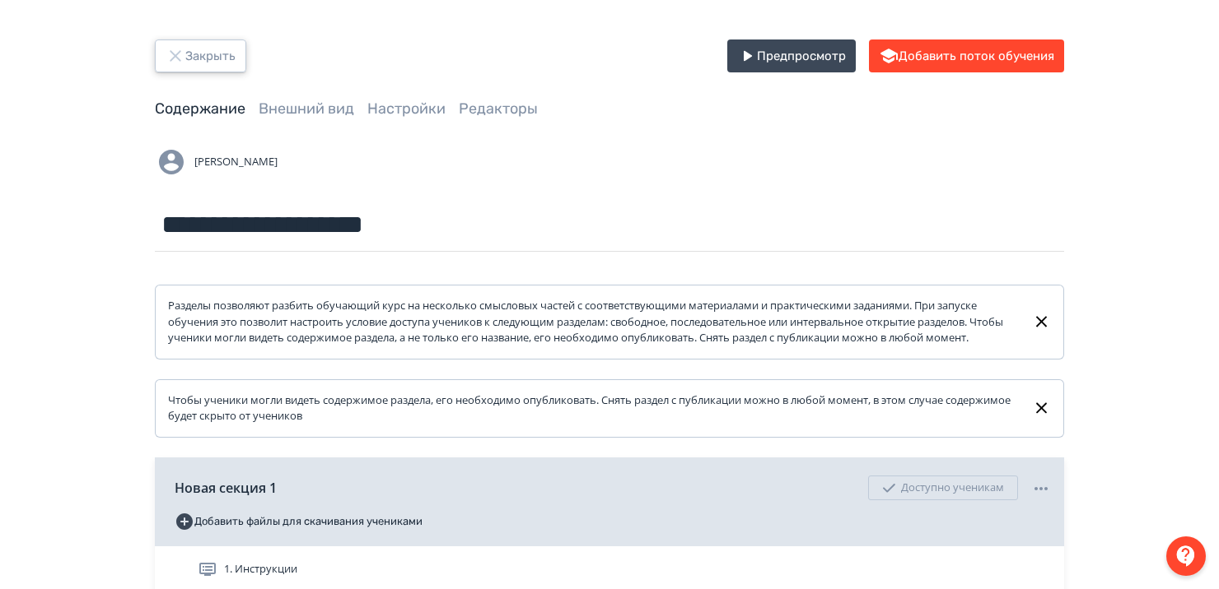
click at [191, 56] on button "Закрыть" at bounding box center [200, 56] width 91 height 33
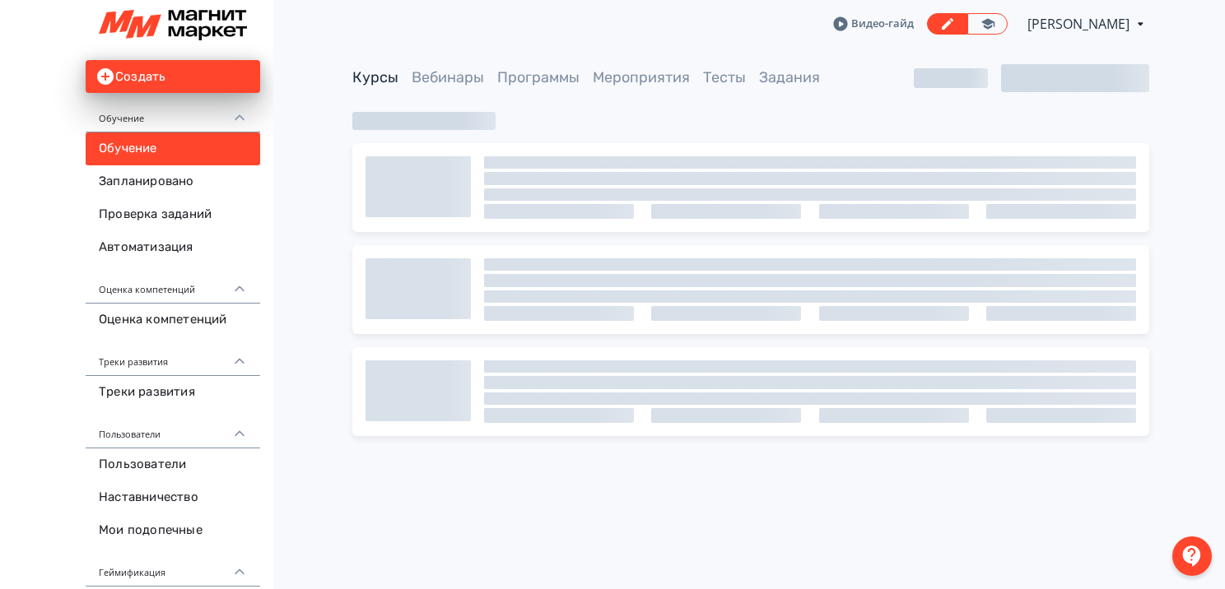
click at [1065, 28] on span "[PERSON_NAME]" at bounding box center [1079, 24] width 105 height 20
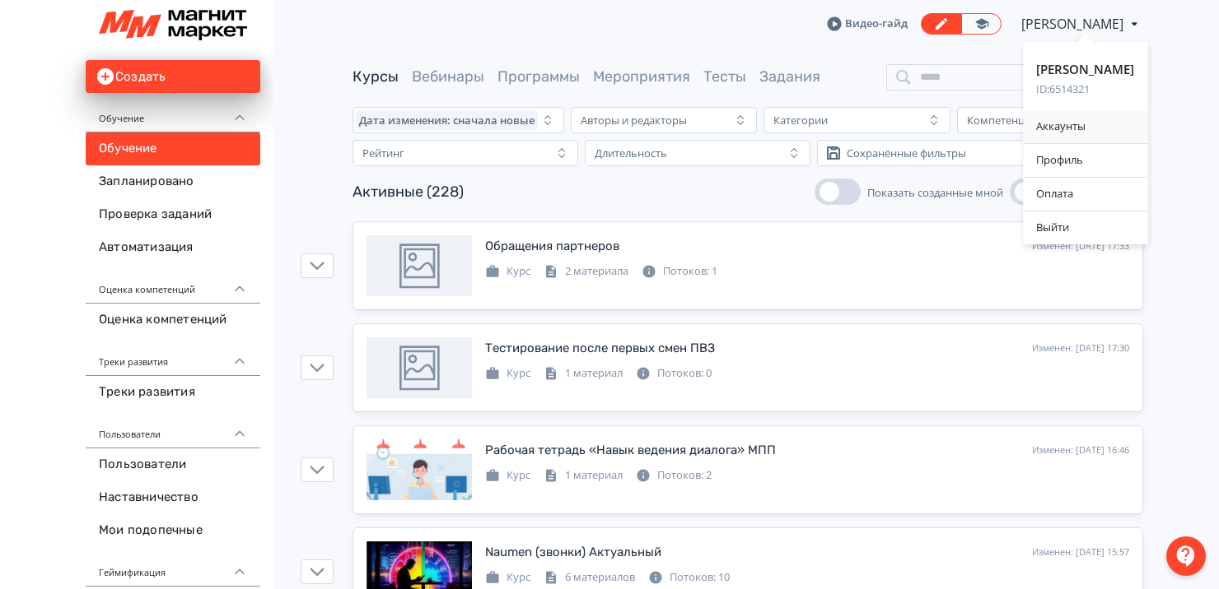
click at [1045, 128] on div "Аккаунты" at bounding box center [1085, 126] width 124 height 33
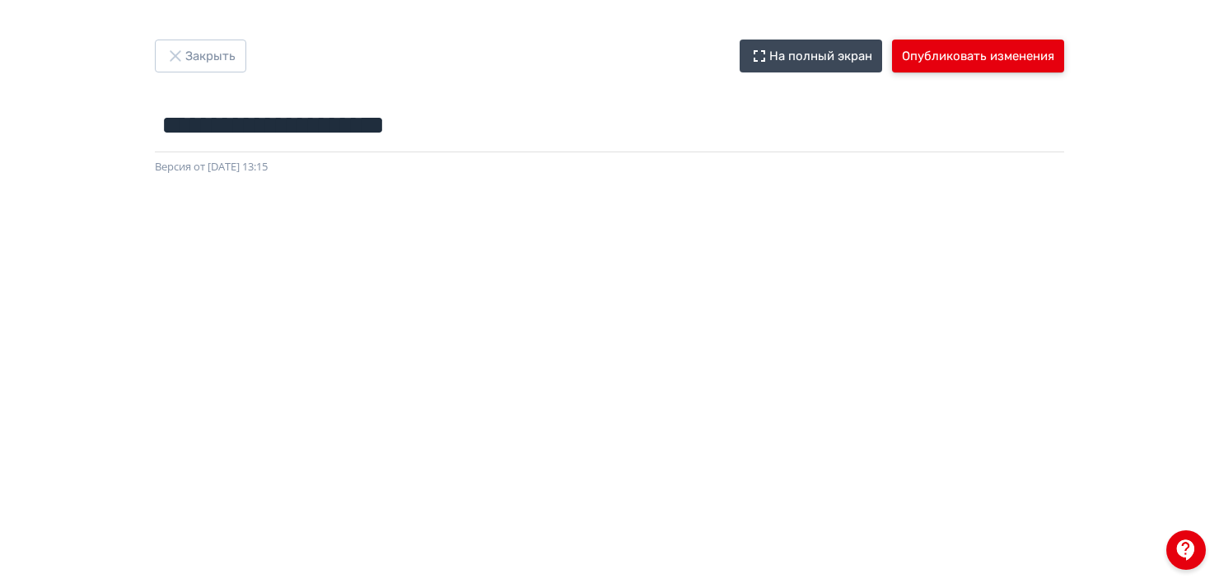
click at [976, 51] on button "Опубликовать изменения" at bounding box center [978, 56] width 172 height 33
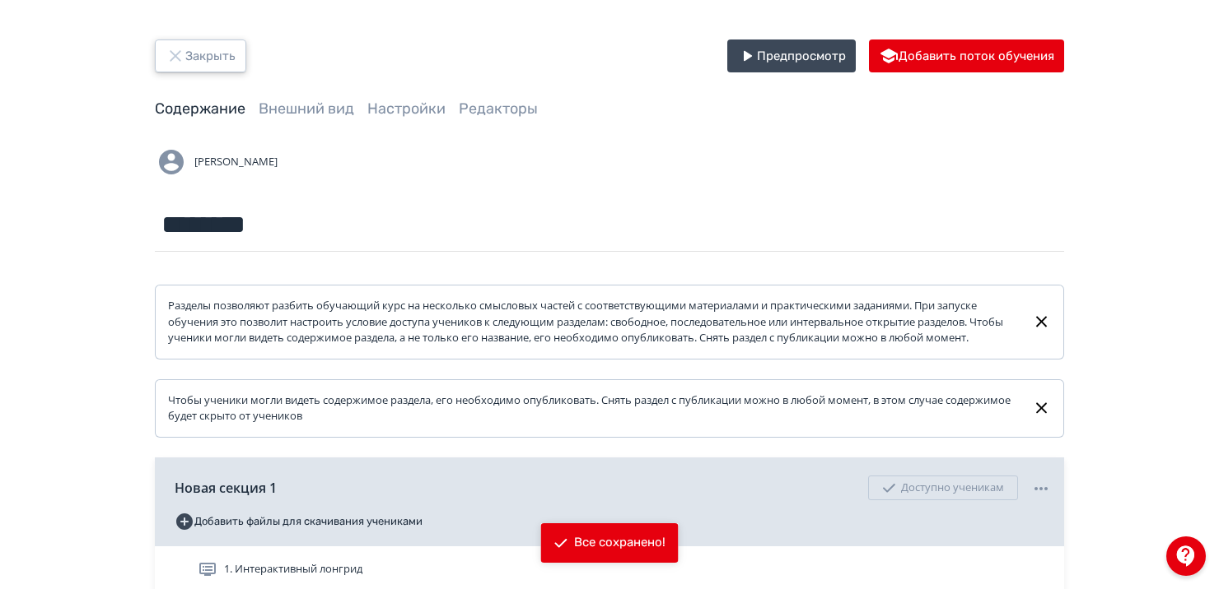
click at [177, 53] on icon "button" at bounding box center [175, 55] width 11 height 11
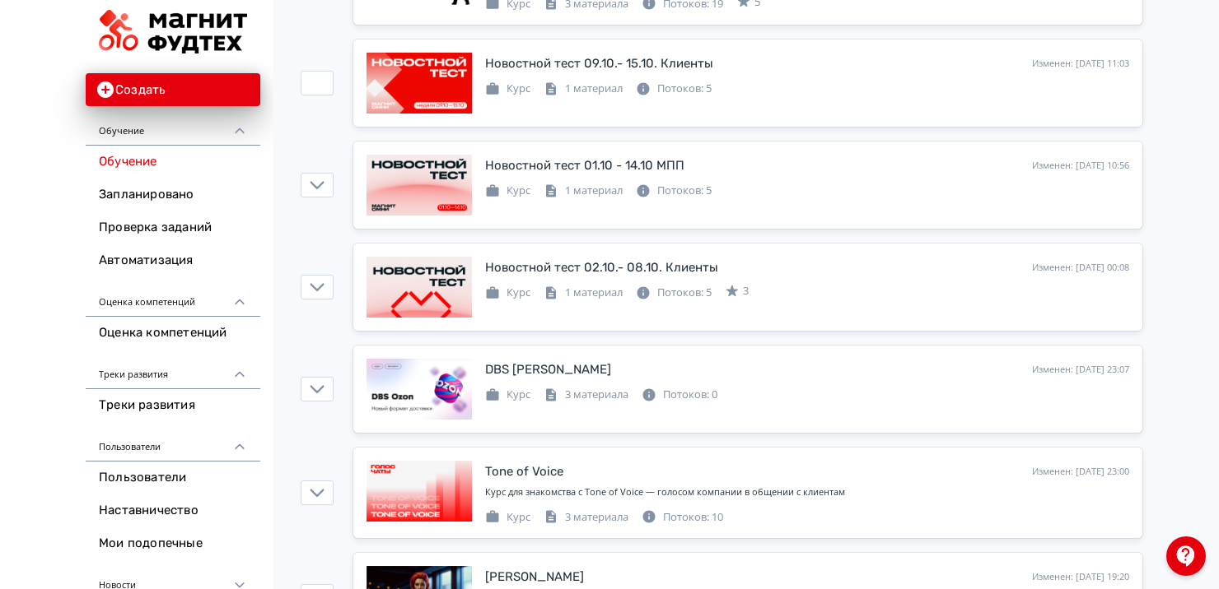
scroll to position [2365, 0]
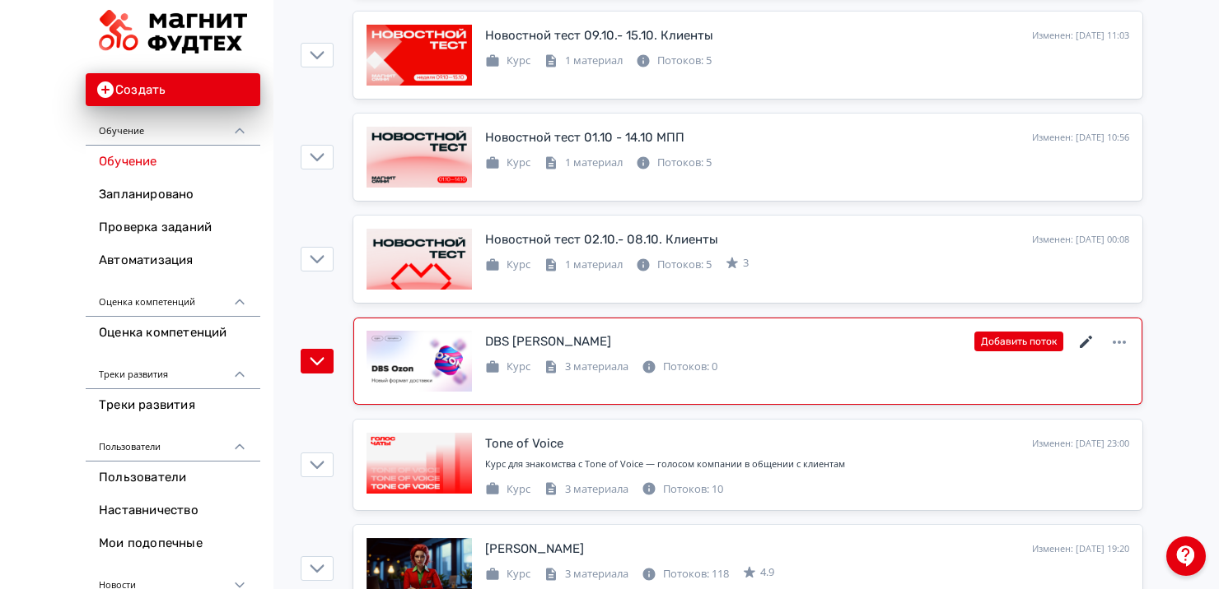
click at [1083, 338] on icon at bounding box center [1086, 343] width 20 height 20
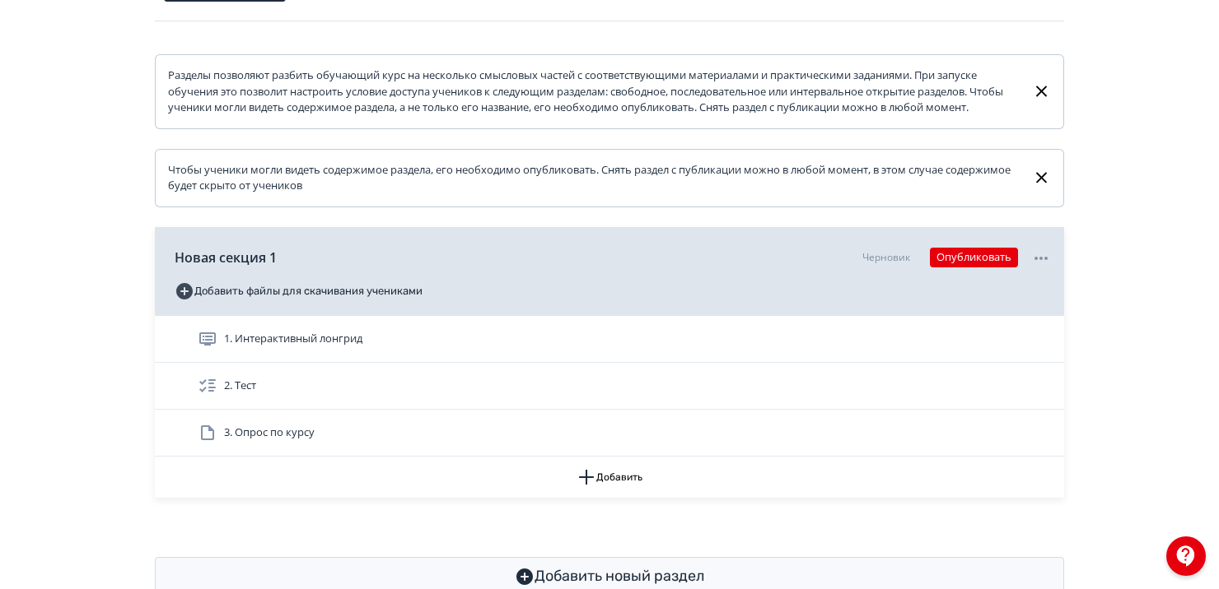
scroll to position [233, 0]
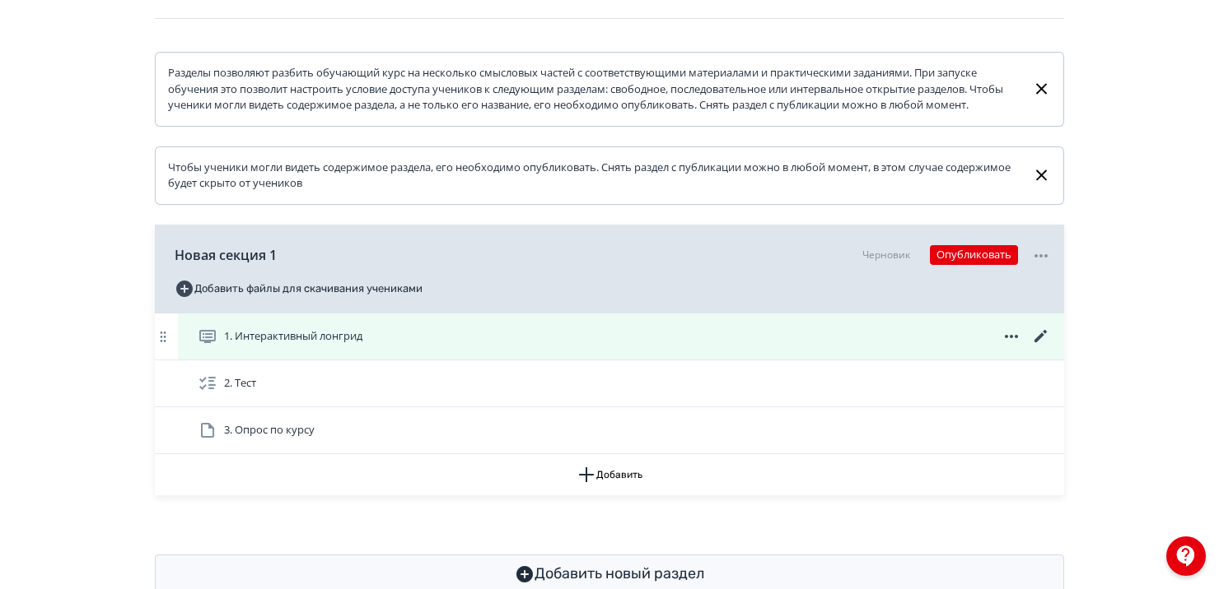
click at [1041, 342] on icon at bounding box center [1040, 336] width 12 height 12
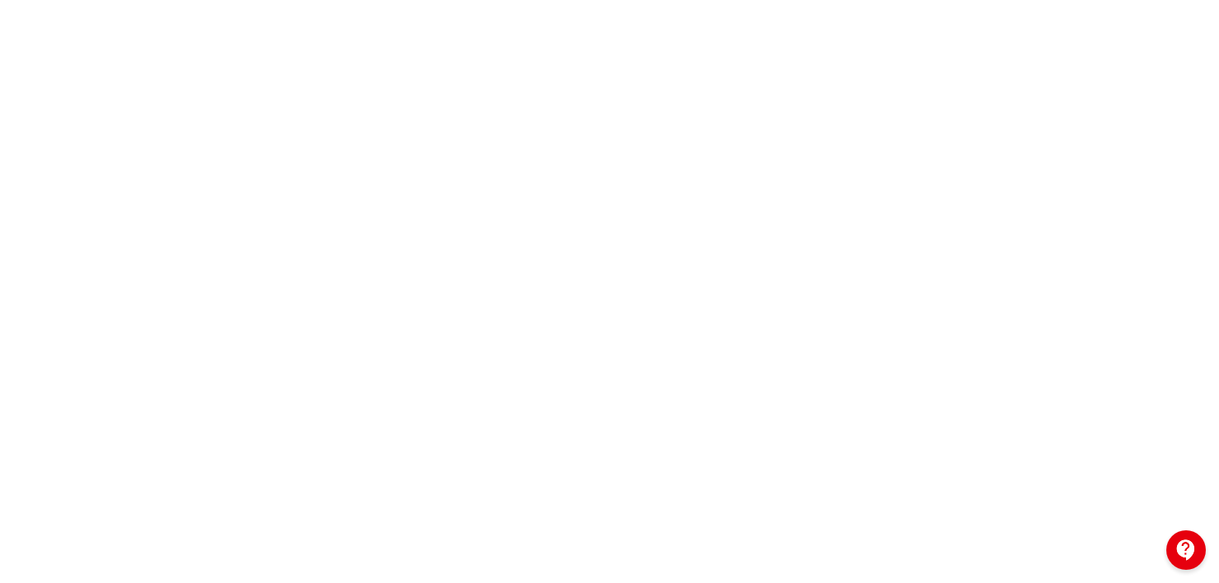
scroll to position [0, 3]
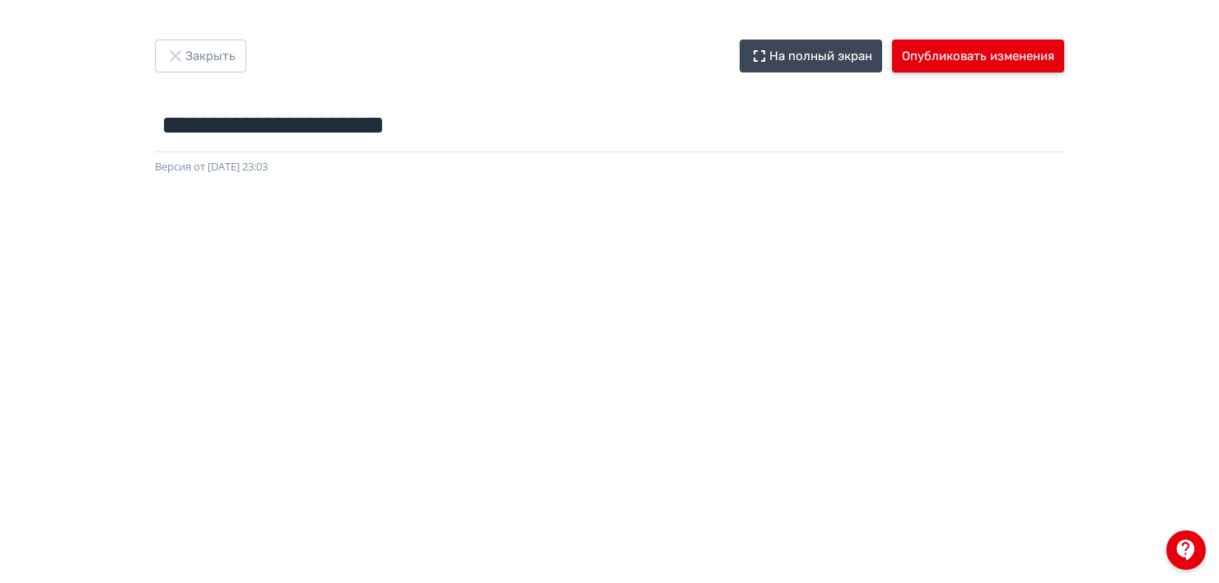
click at [930, 64] on button "Опубликовать изменения" at bounding box center [978, 56] width 172 height 33
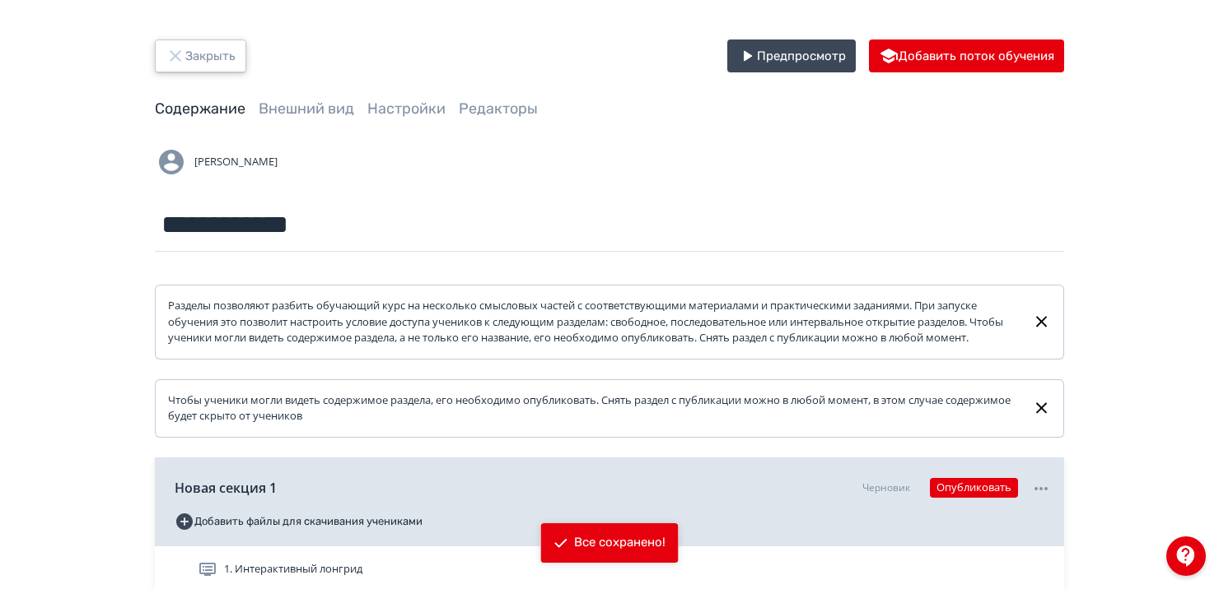
click at [212, 49] on button "Закрыть" at bounding box center [200, 56] width 91 height 33
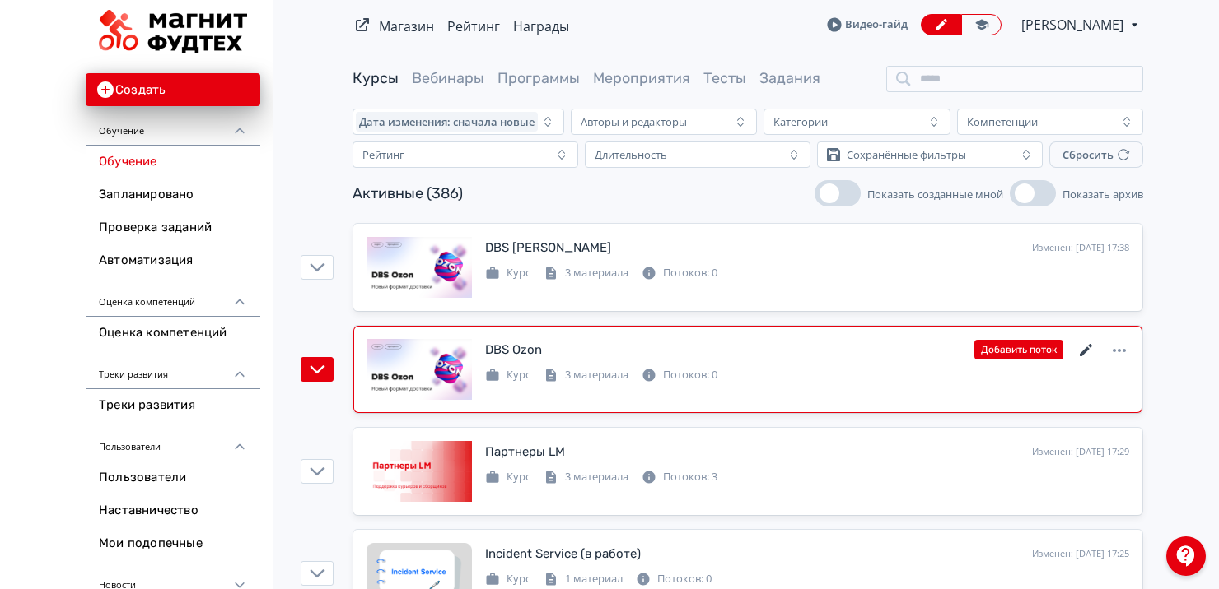
click at [1080, 353] on icon at bounding box center [1085, 350] width 12 height 12
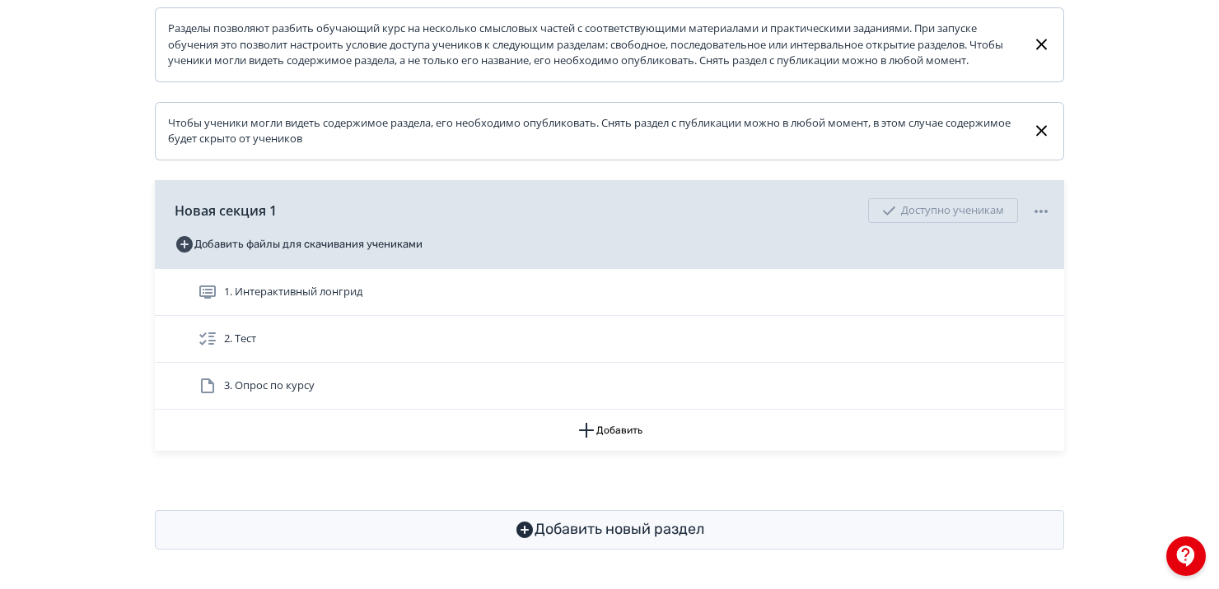
scroll to position [292, 0]
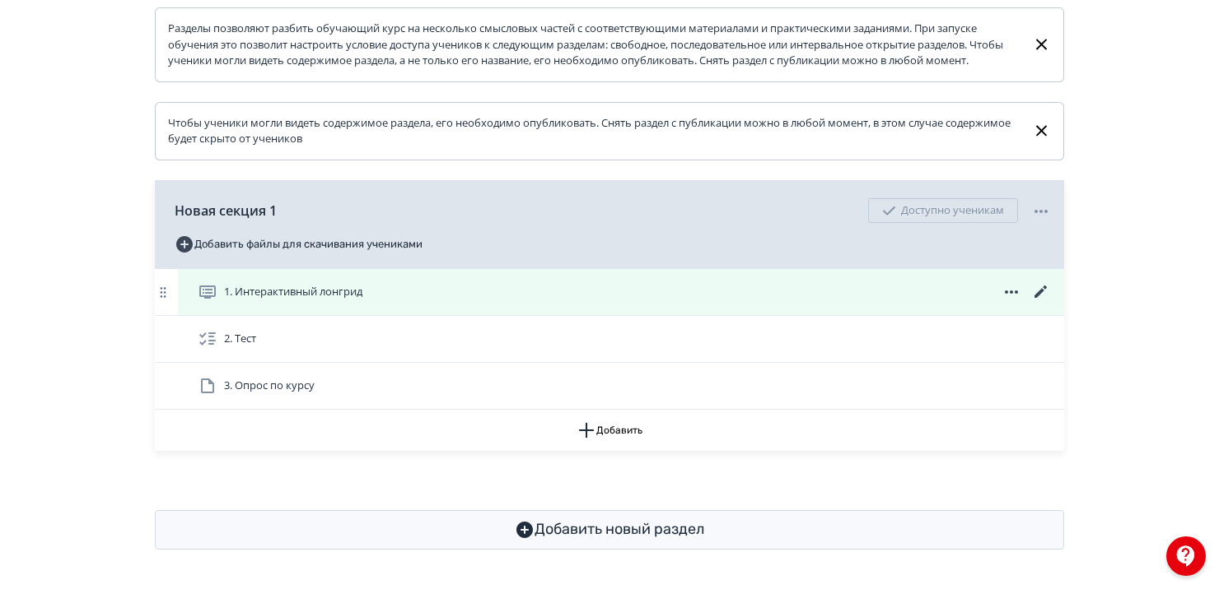
click at [1041, 290] on icon at bounding box center [1040, 292] width 12 height 12
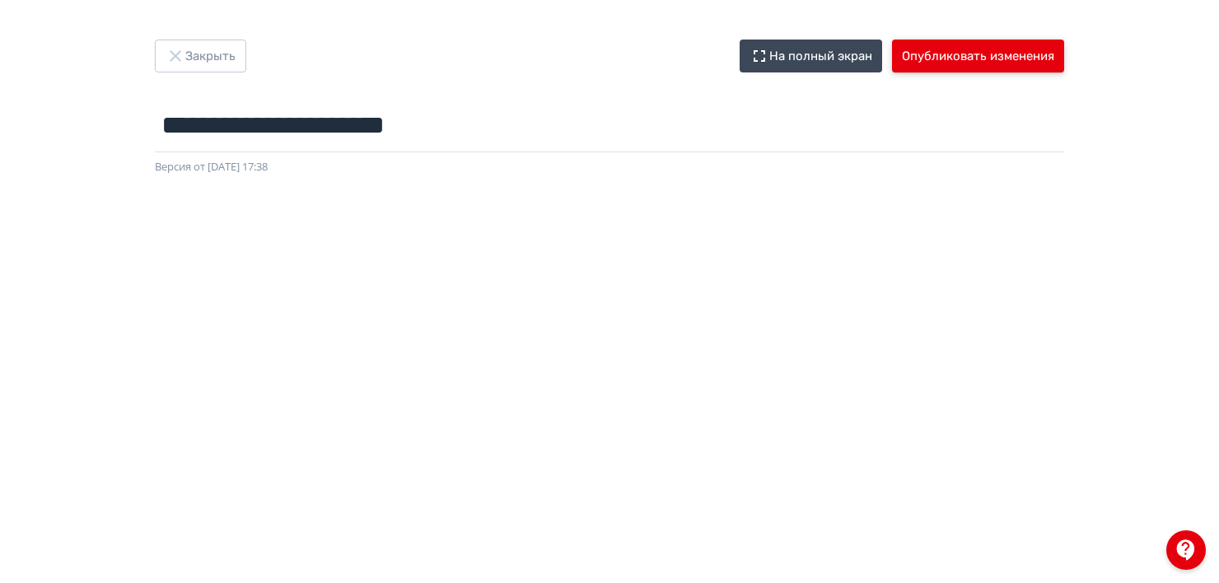
click at [949, 56] on button "Опубликовать изменения" at bounding box center [978, 56] width 172 height 33
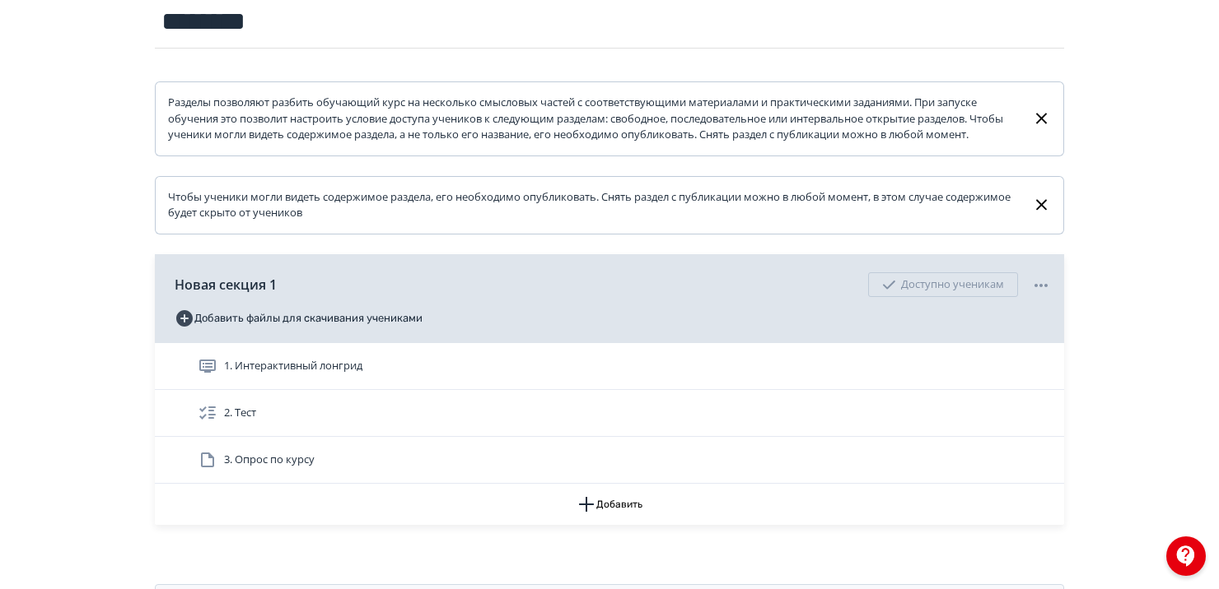
scroll to position [204, 0]
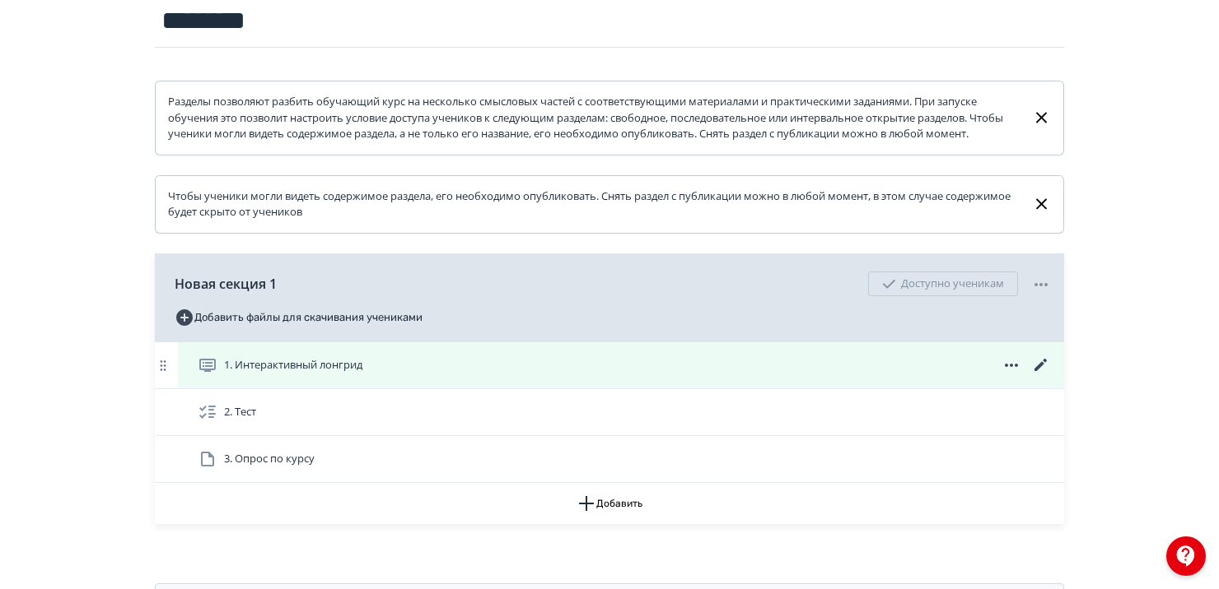
click at [1042, 371] on icon at bounding box center [1040, 365] width 12 height 12
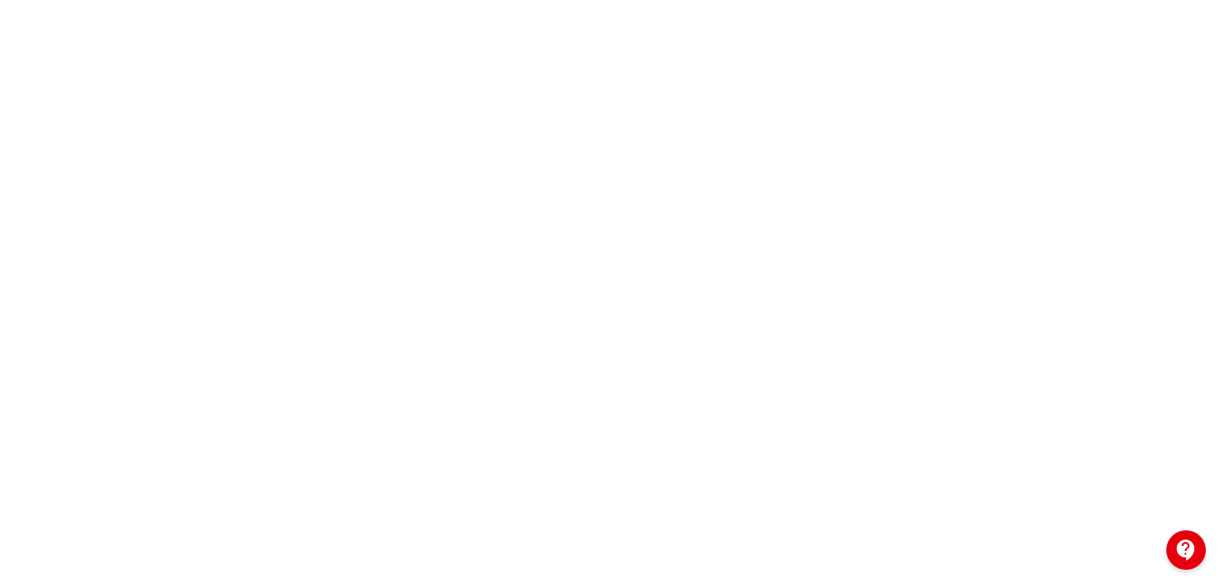
scroll to position [0, 3]
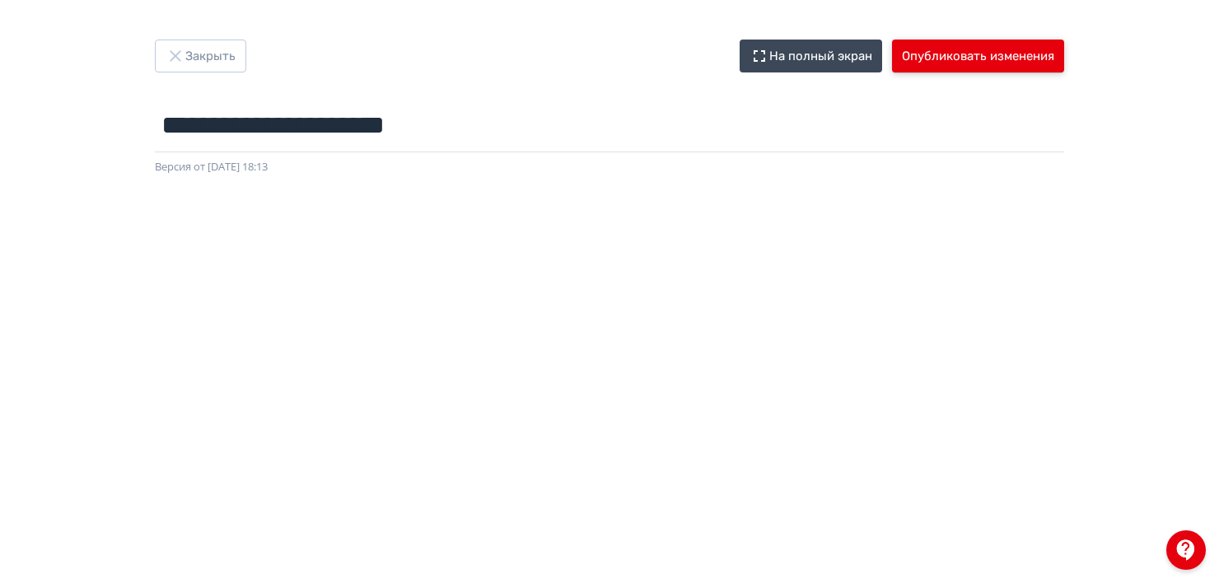
click at [926, 61] on button "Опубликовать изменения" at bounding box center [978, 56] width 172 height 33
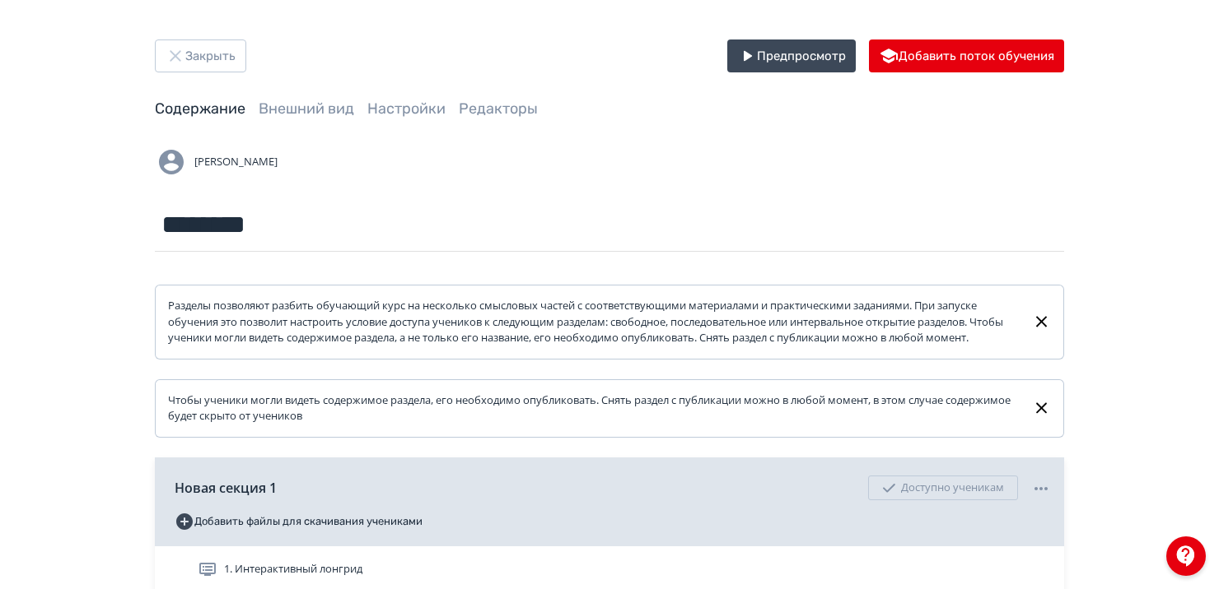
scroll to position [293, 0]
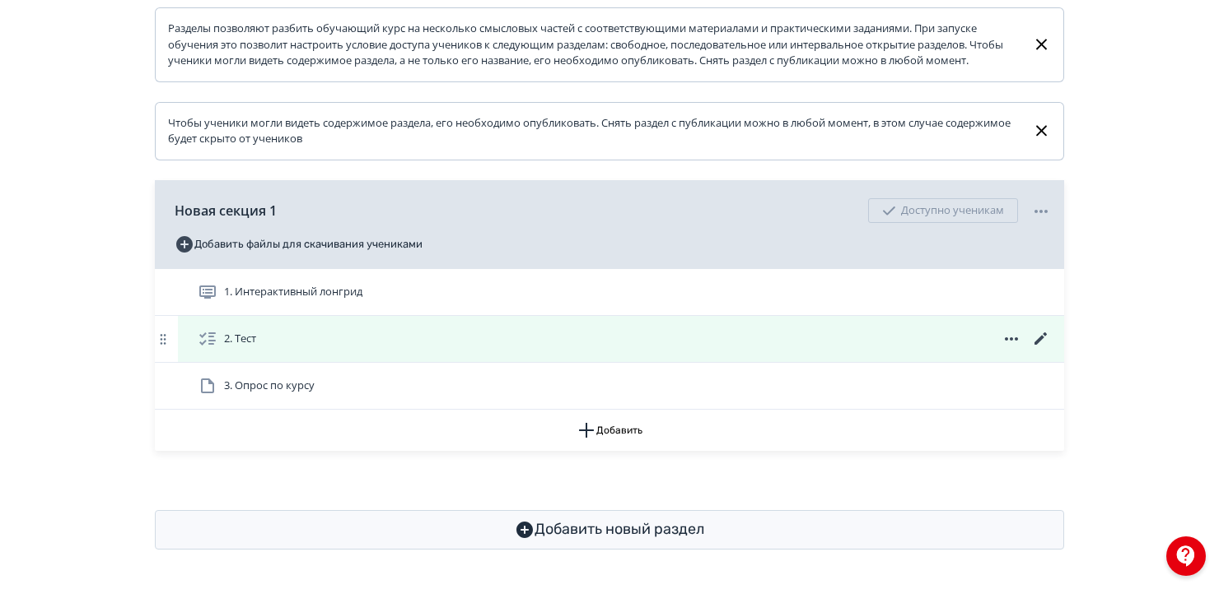
click at [1037, 337] on icon at bounding box center [1041, 339] width 20 height 20
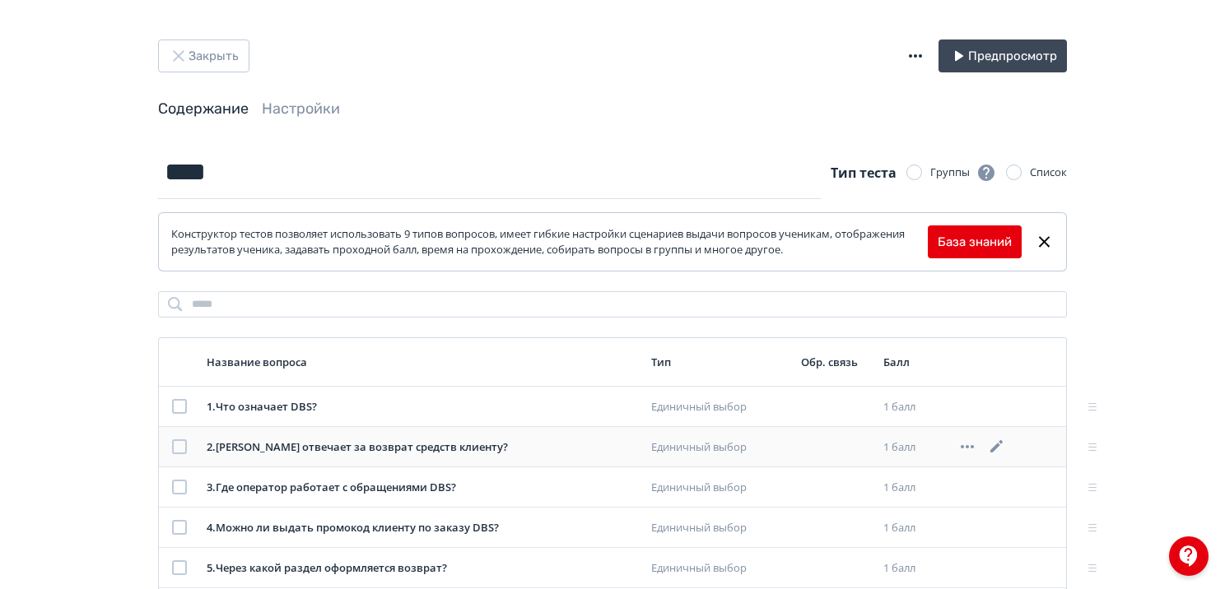
scroll to position [78, 0]
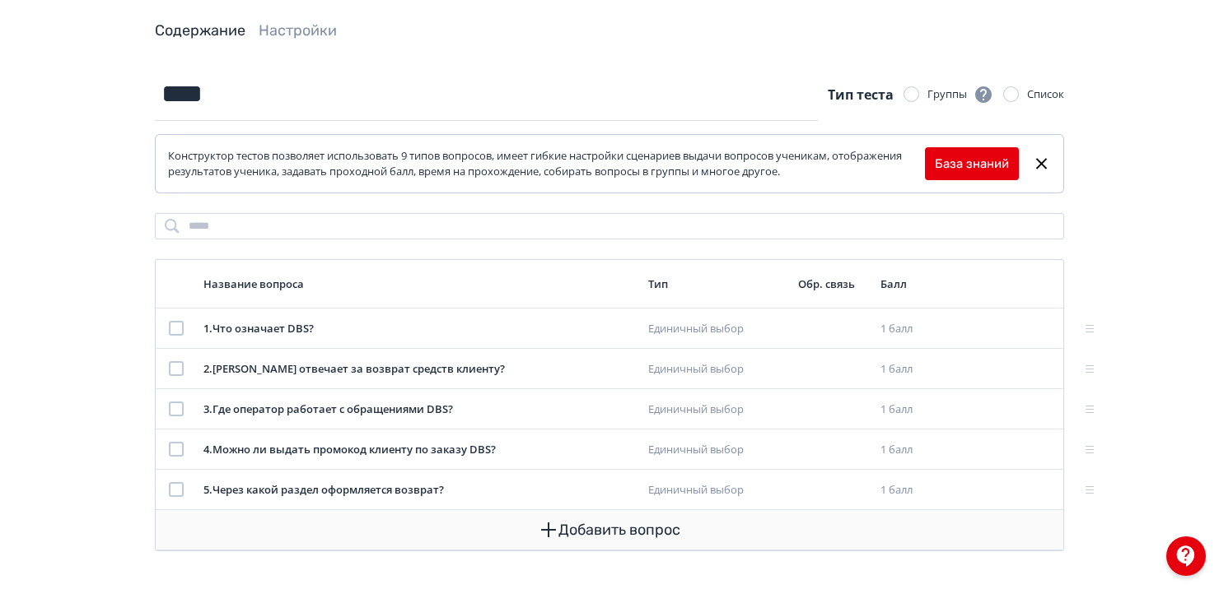
click at [617, 534] on button "Добавить вопрос" at bounding box center [609, 530] width 881 height 40
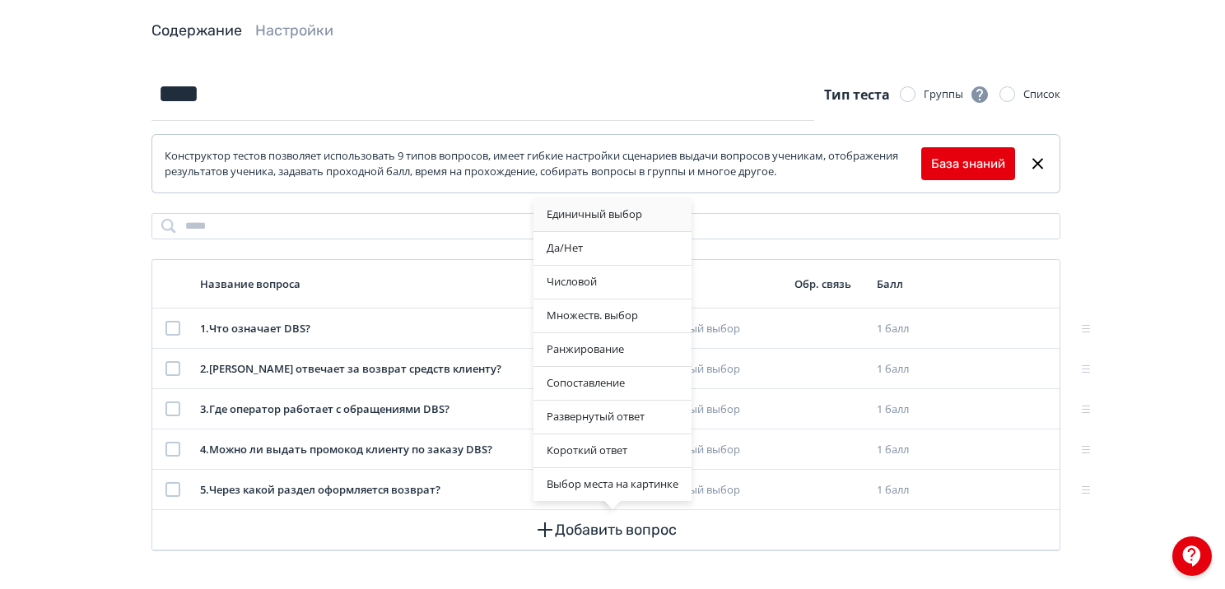
click at [578, 216] on div "Единичный выбор" at bounding box center [613, 214] width 158 height 33
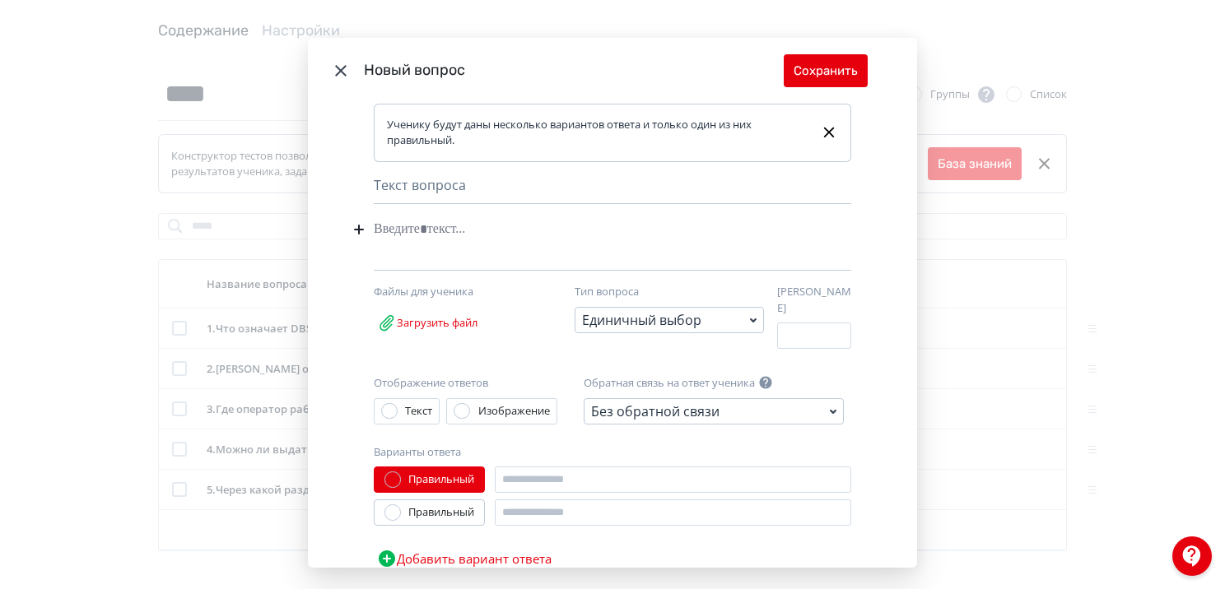
click at [392, 250] on div "Modal" at bounding box center [587, 242] width 427 height 56
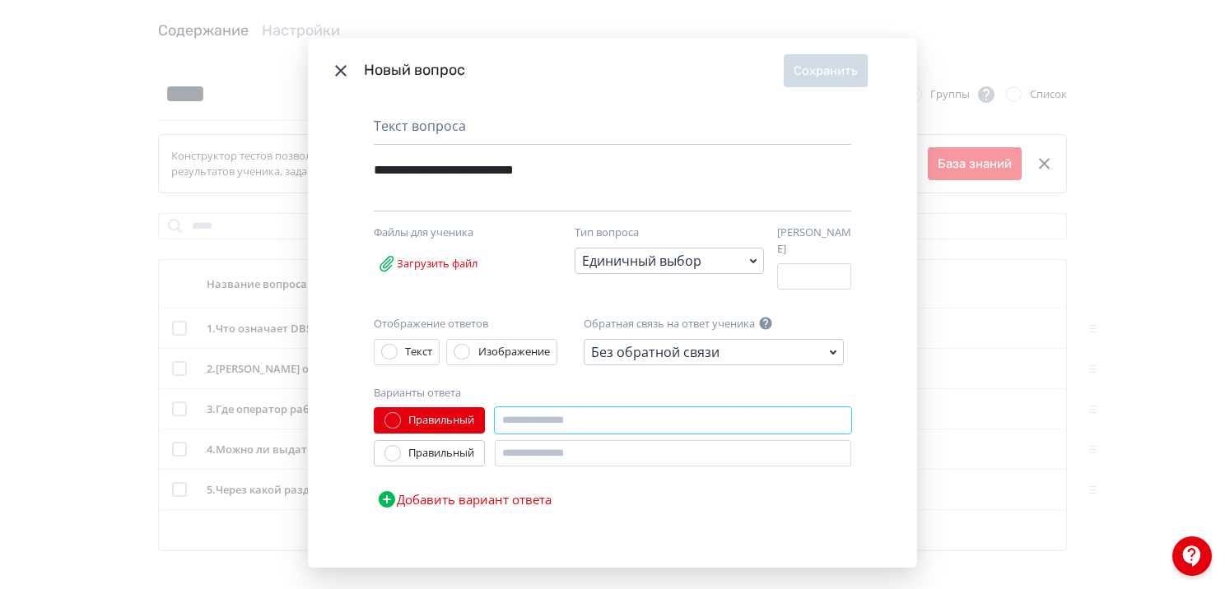
click at [525, 421] on input "Modal" at bounding box center [673, 421] width 356 height 26
type input "**********"
click at [524, 440] on input "Modal" at bounding box center [673, 453] width 356 height 26
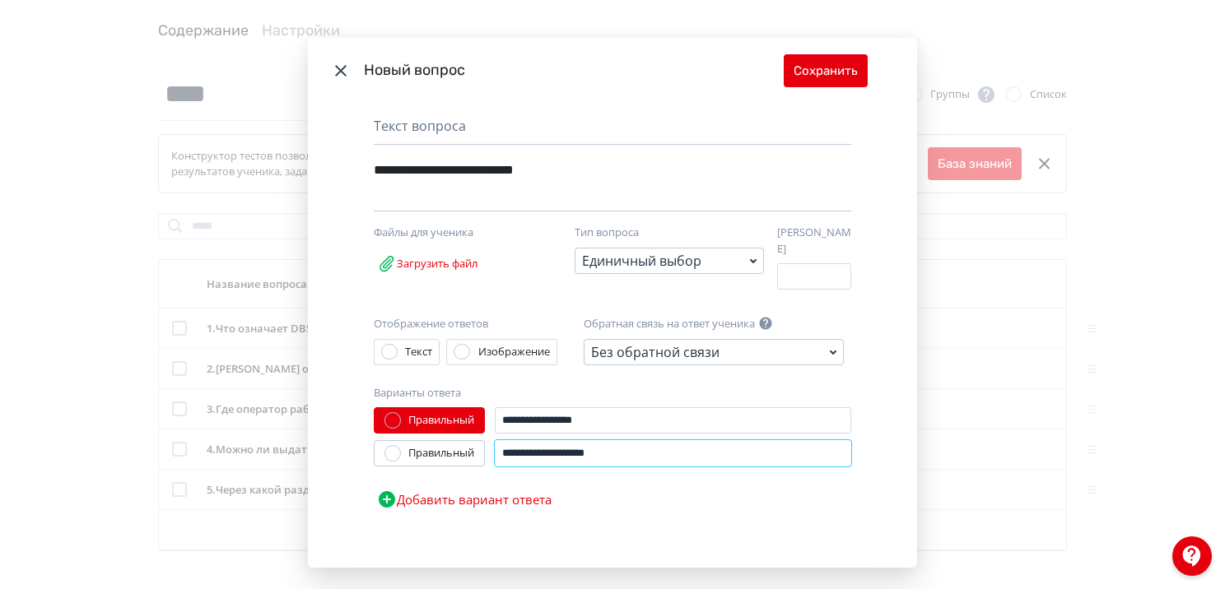
type input "**********"
click at [484, 492] on button "Добавить вариант ответа" at bounding box center [464, 499] width 181 height 33
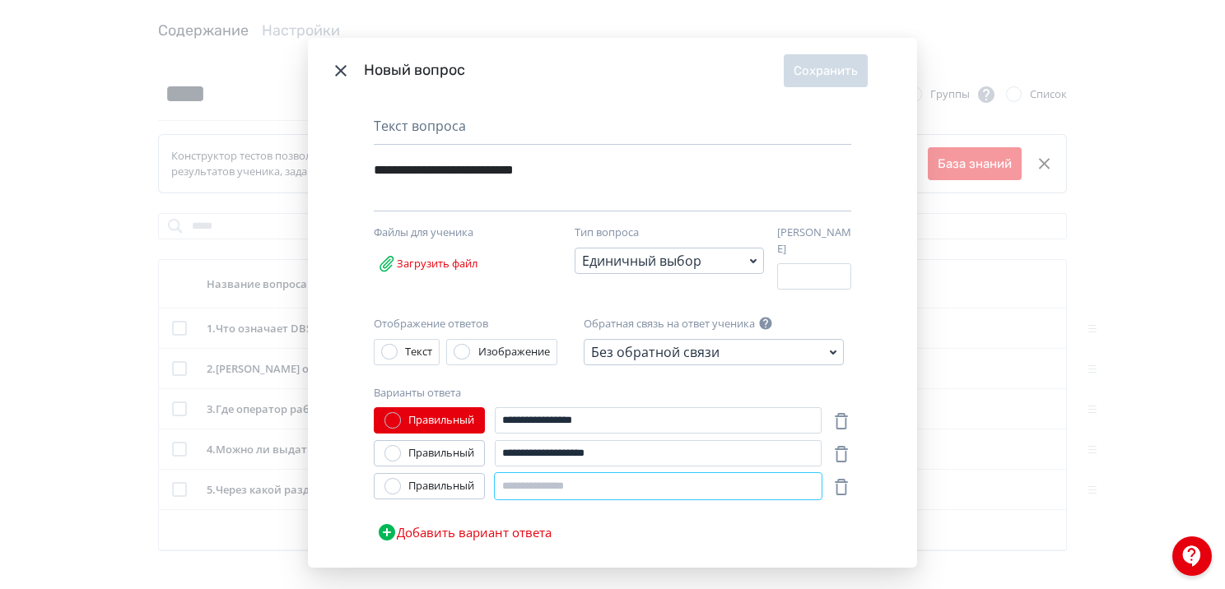
click at [532, 476] on input "Modal" at bounding box center [658, 486] width 327 height 26
type input "*"
drag, startPoint x: 533, startPoint y: 407, endPoint x: 520, endPoint y: 405, distance: 12.5
click at [520, 408] on input "**********" at bounding box center [658, 421] width 327 height 26
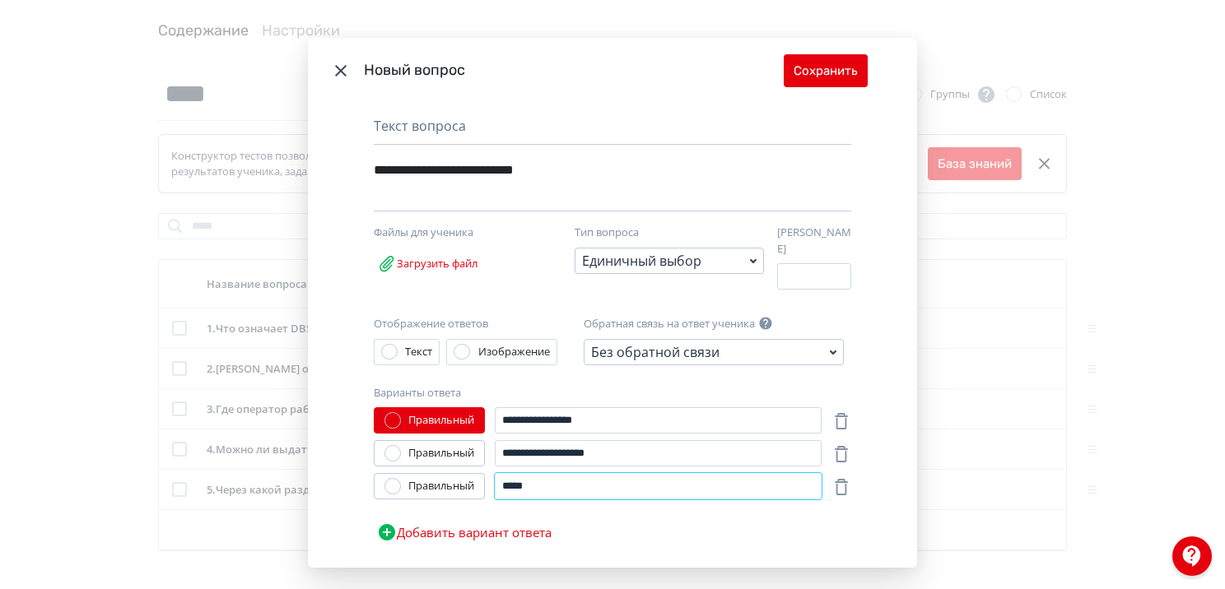
click at [562, 486] on input "*****" at bounding box center [658, 486] width 327 height 26
drag, startPoint x: 562, startPoint y: 486, endPoint x: 400, endPoint y: 475, distance: 161.7
click at [400, 475] on div "Правильный *****" at bounding box center [598, 486] width 448 height 26
type input "*"
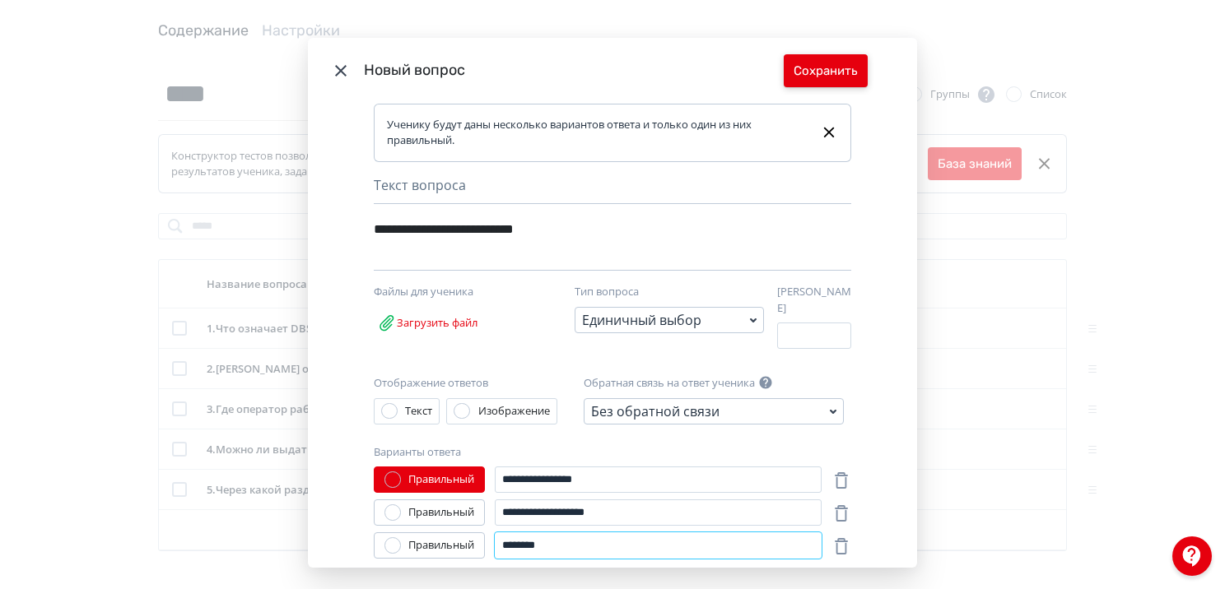
type input "********"
click at [823, 74] on button "Сохранить" at bounding box center [826, 70] width 84 height 33
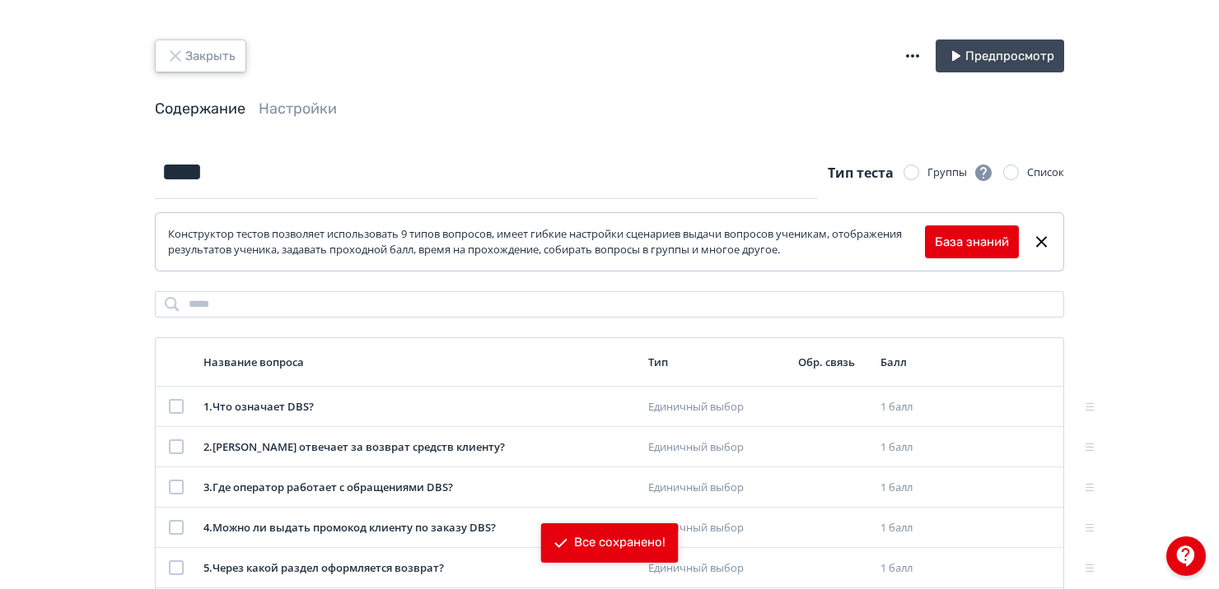
click at [217, 66] on button "Закрыть" at bounding box center [200, 56] width 91 height 33
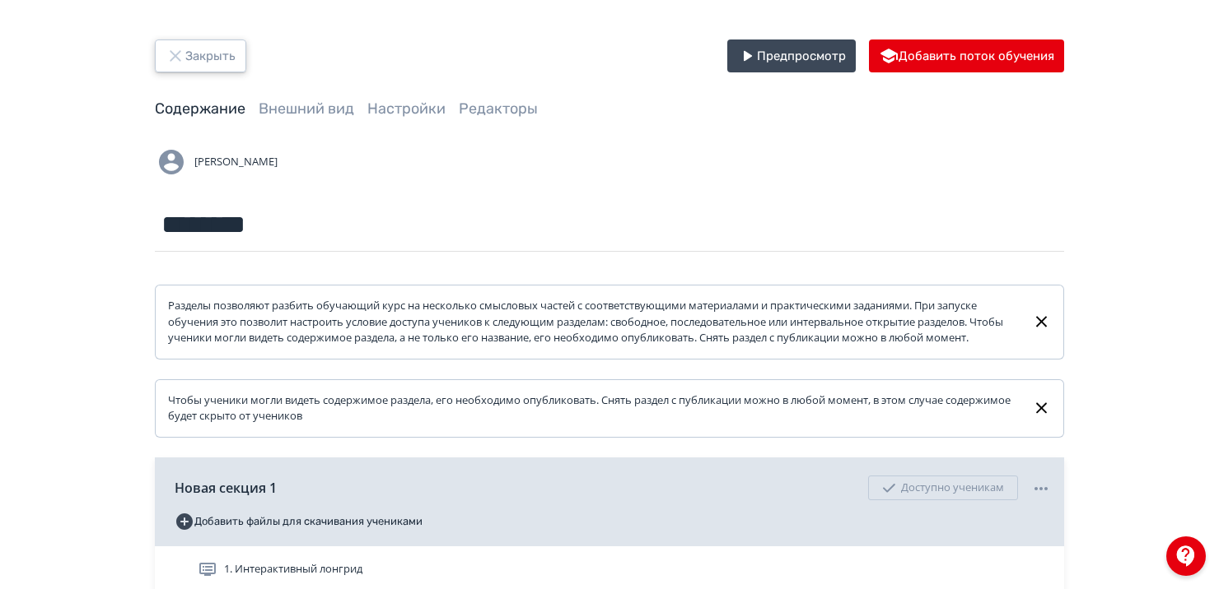
click at [217, 45] on button "Закрыть" at bounding box center [200, 56] width 91 height 33
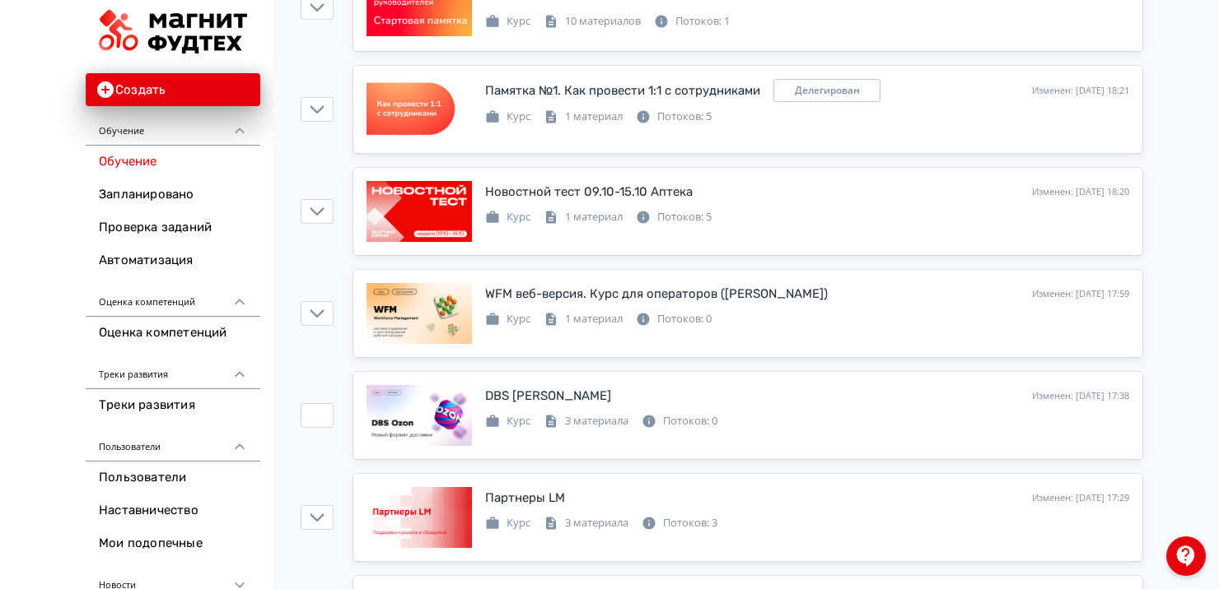
scroll to position [678, 0]
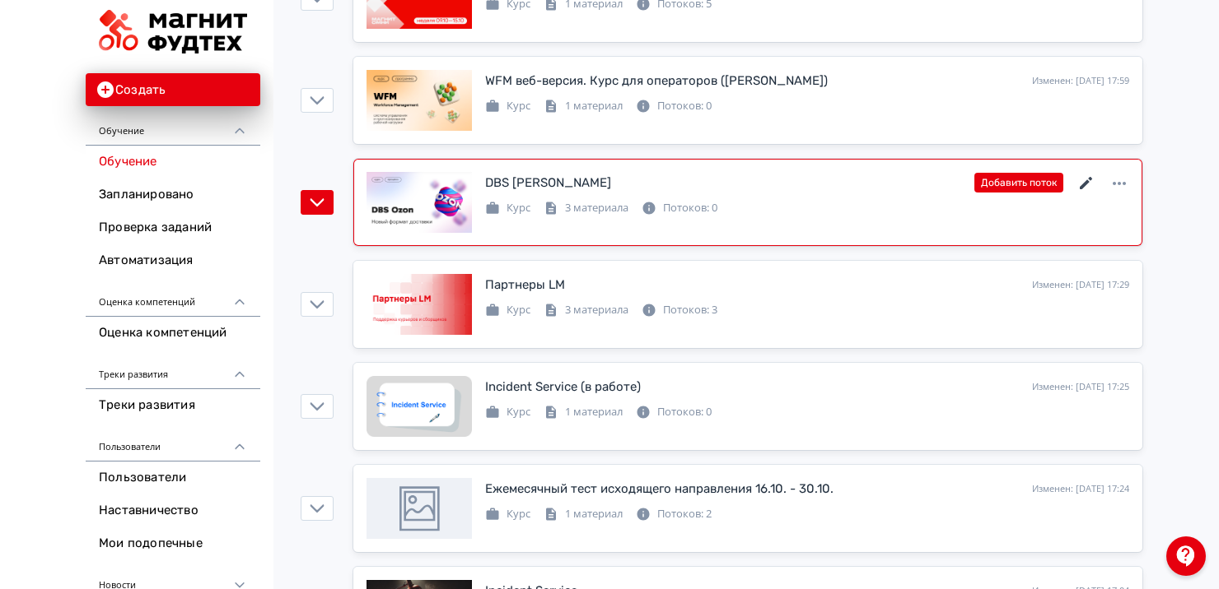
click at [1087, 180] on icon at bounding box center [1085, 183] width 12 height 12
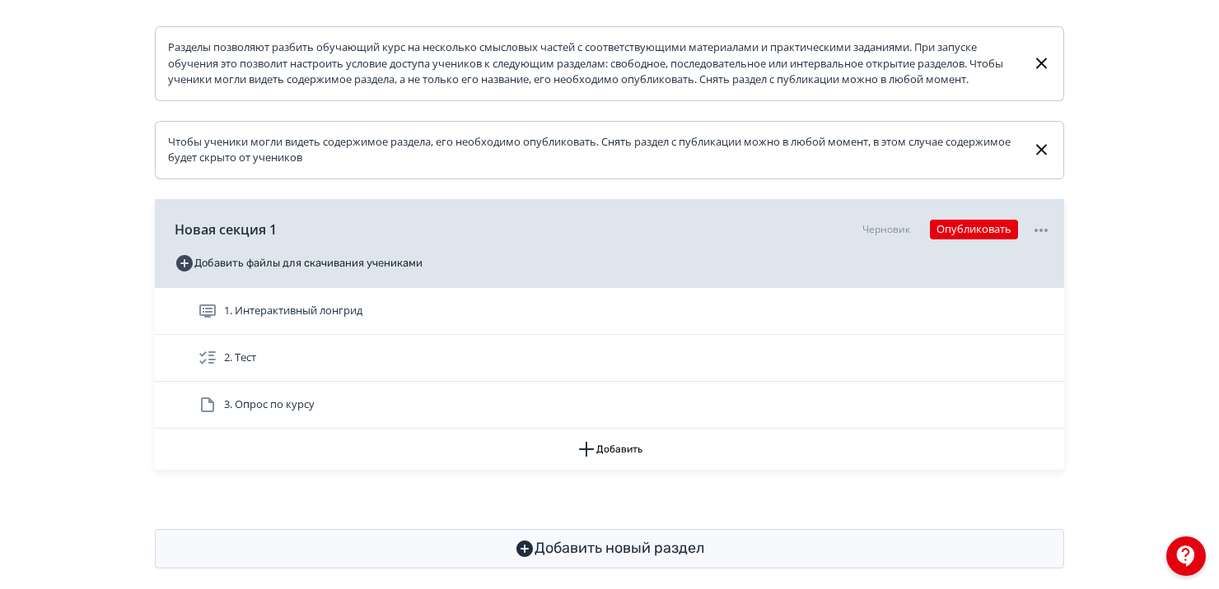
scroll to position [263, 0]
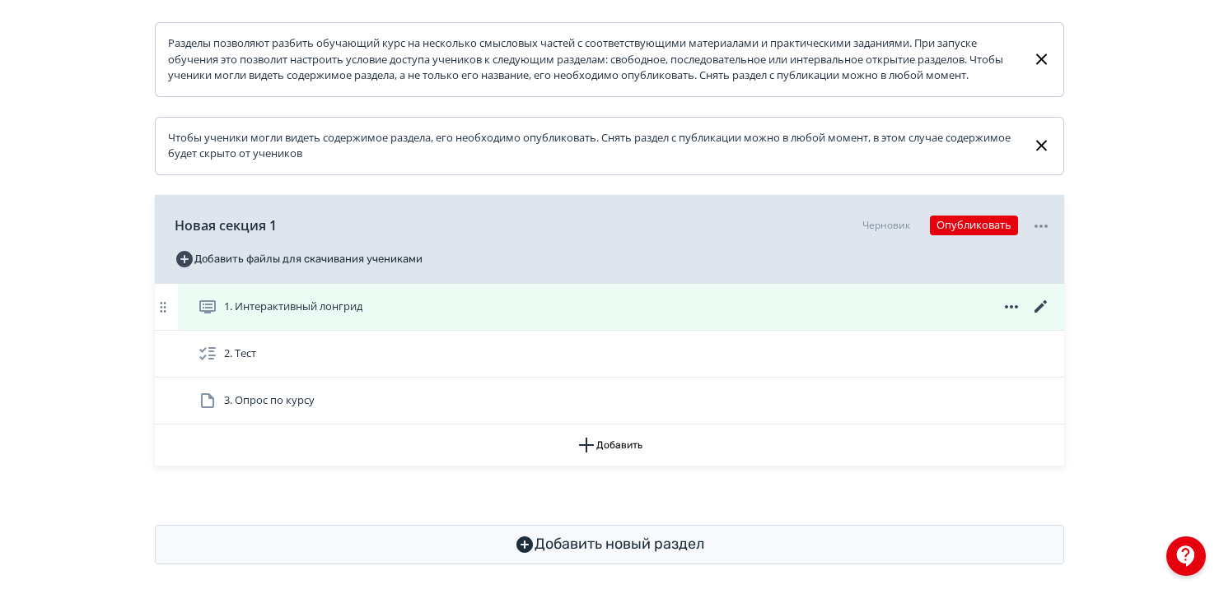
click at [1041, 313] on icon at bounding box center [1040, 307] width 12 height 12
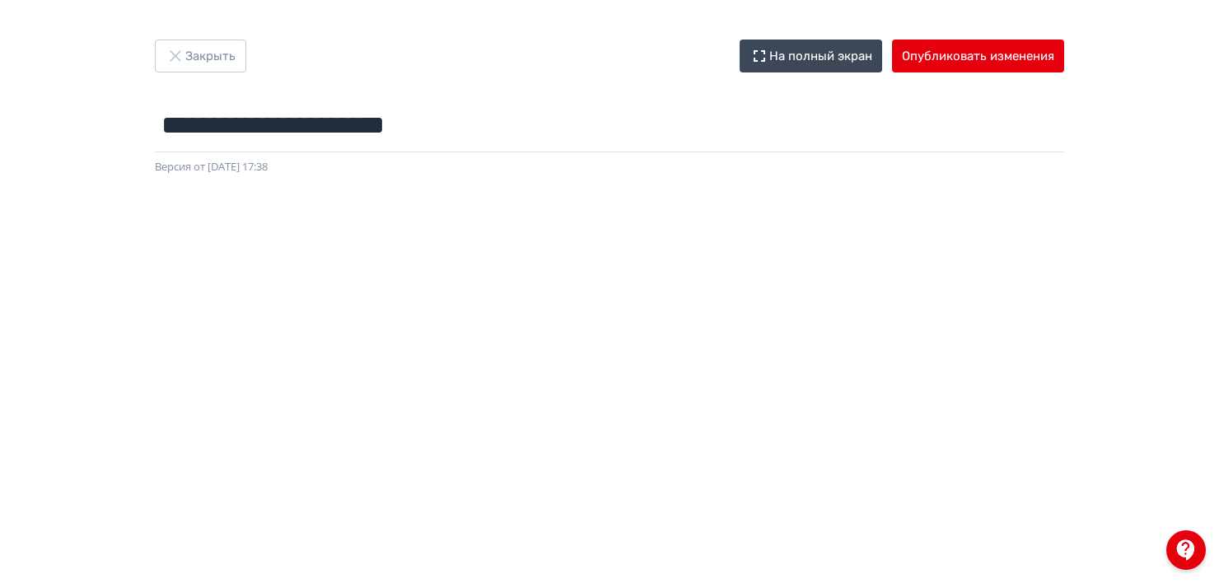
click at [181, 72] on div "**********" at bounding box center [609, 108] width 988 height 136
click at [174, 66] on button "Закрыть" at bounding box center [200, 56] width 91 height 33
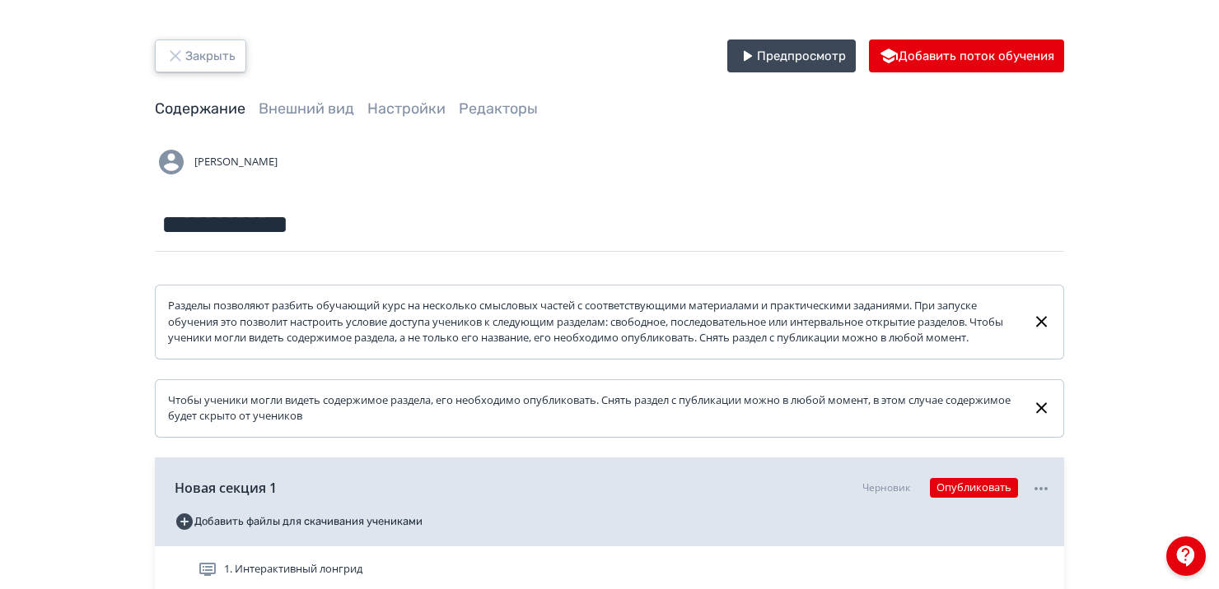
click at [199, 67] on button "Закрыть" at bounding box center [200, 56] width 91 height 33
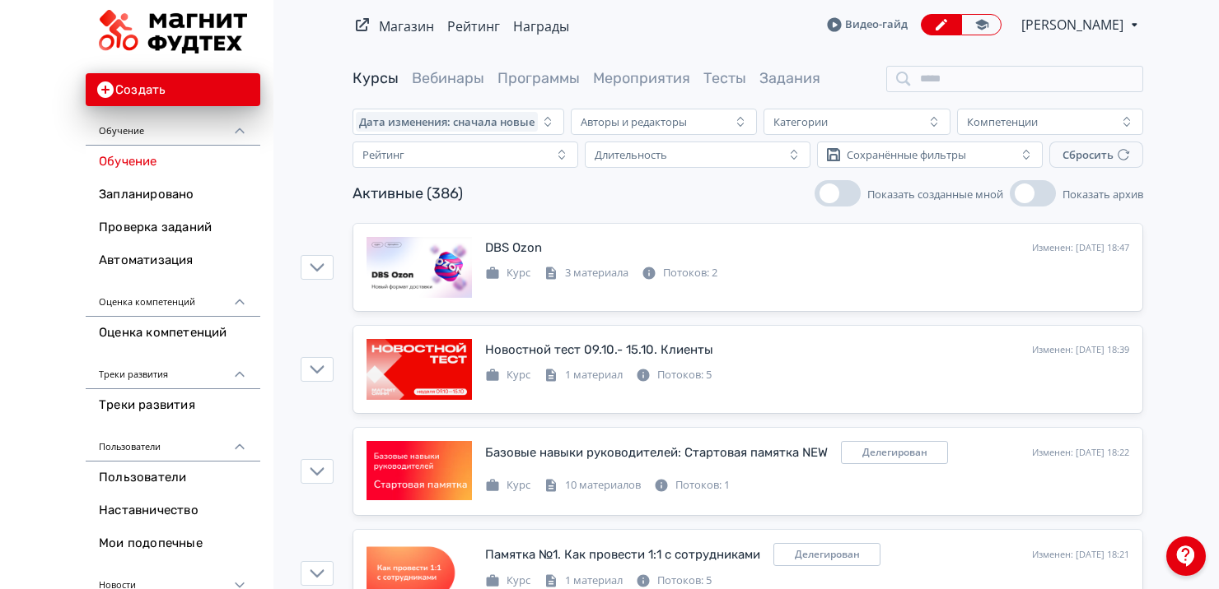
click at [1072, 19] on span "[PERSON_NAME]" at bounding box center [1073, 25] width 105 height 20
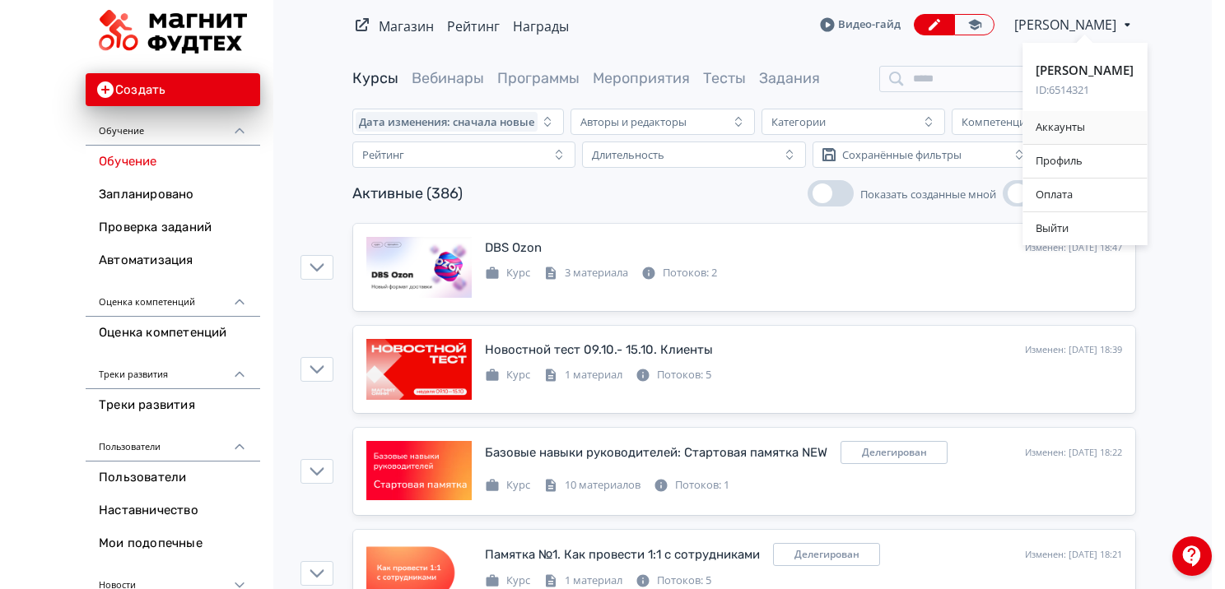
click at [1057, 122] on div "Аккаунты" at bounding box center [1085, 127] width 124 height 33
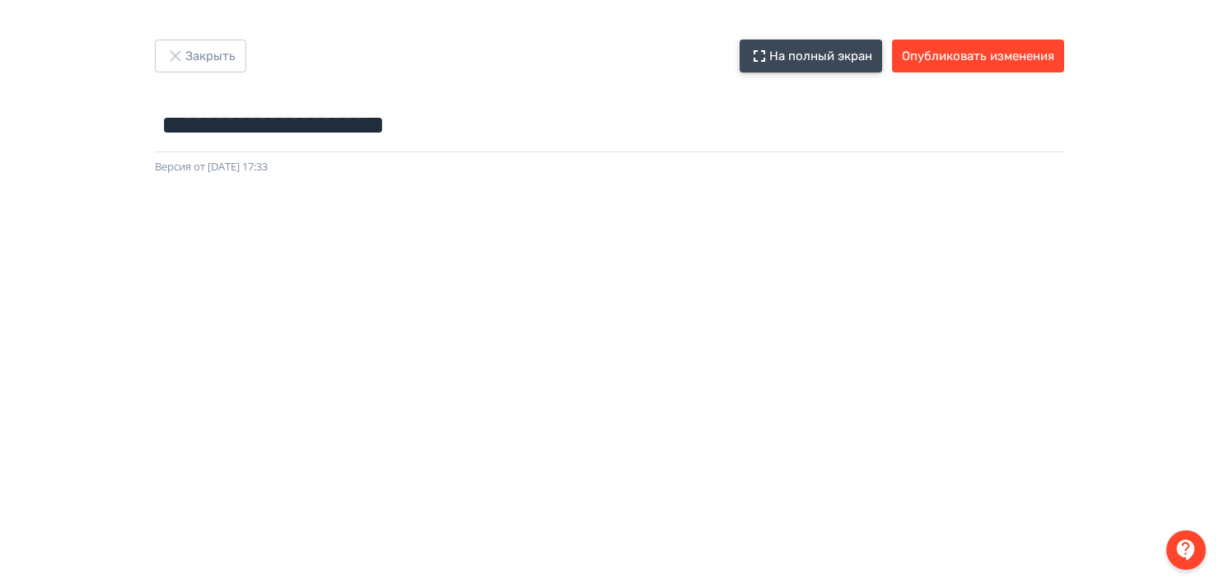
click at [787, 63] on button "На полный экран" at bounding box center [810, 56] width 142 height 33
click at [832, 63] on div "**********" at bounding box center [609, 108] width 988 height 136
click at [834, 53] on button "На полный экран" at bounding box center [810, 56] width 142 height 33
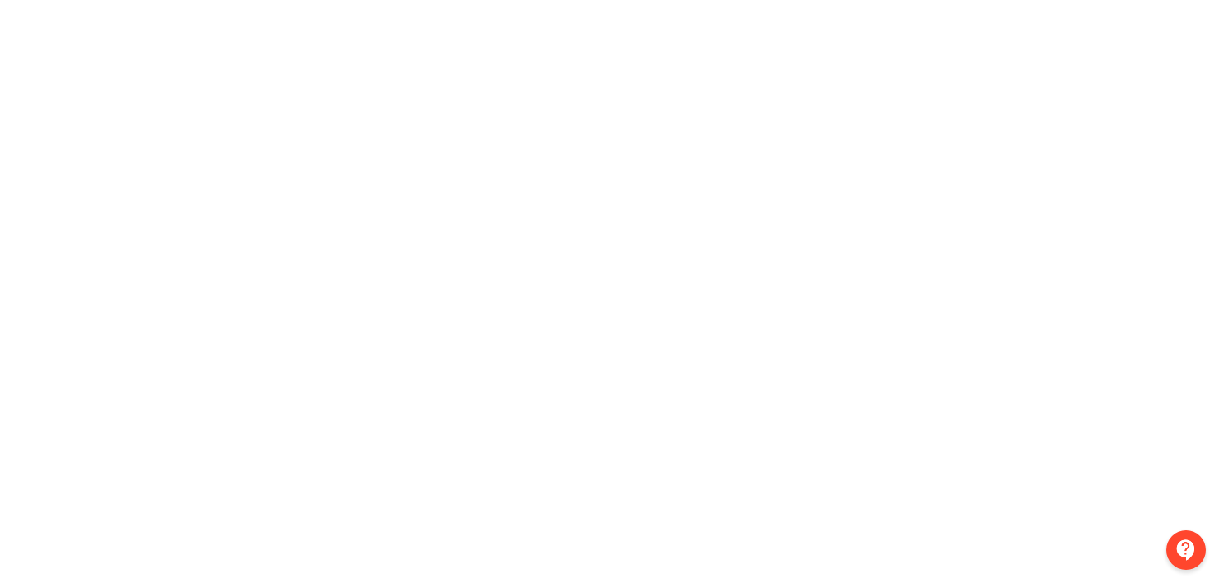
scroll to position [0, 3]
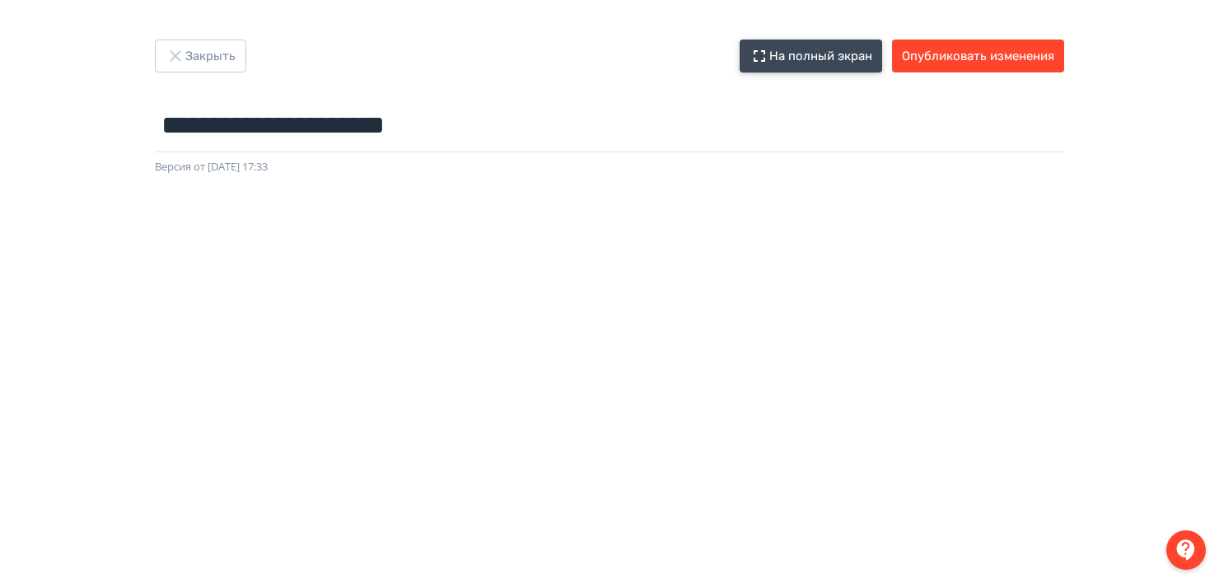
click at [835, 50] on button "На полный экран" at bounding box center [810, 56] width 142 height 33
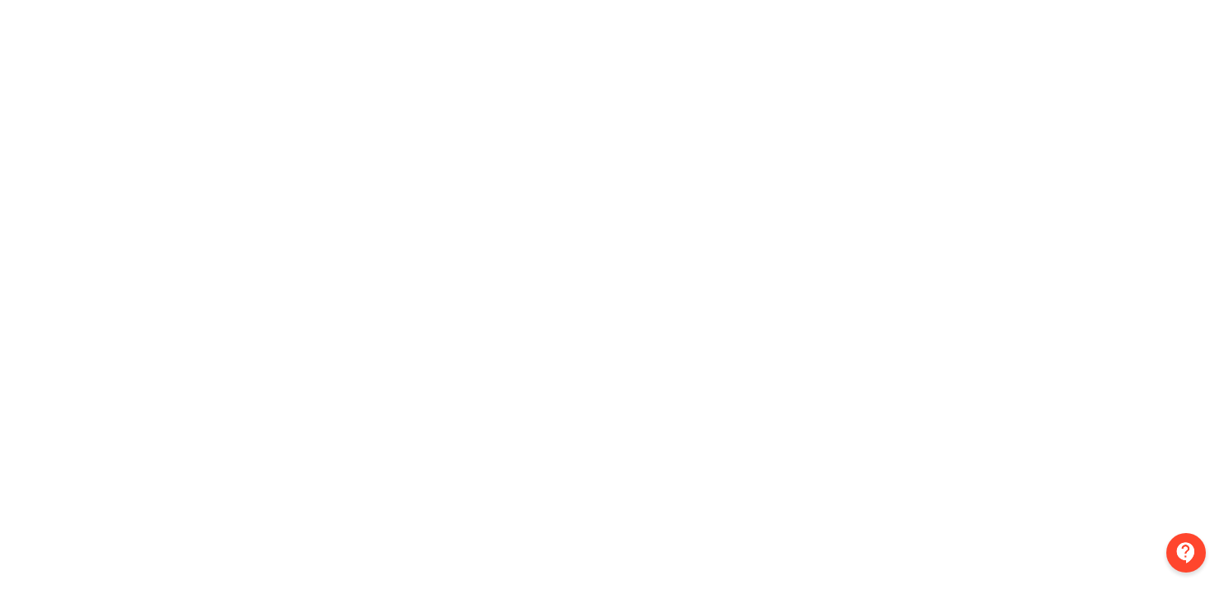
scroll to position [0, 0]
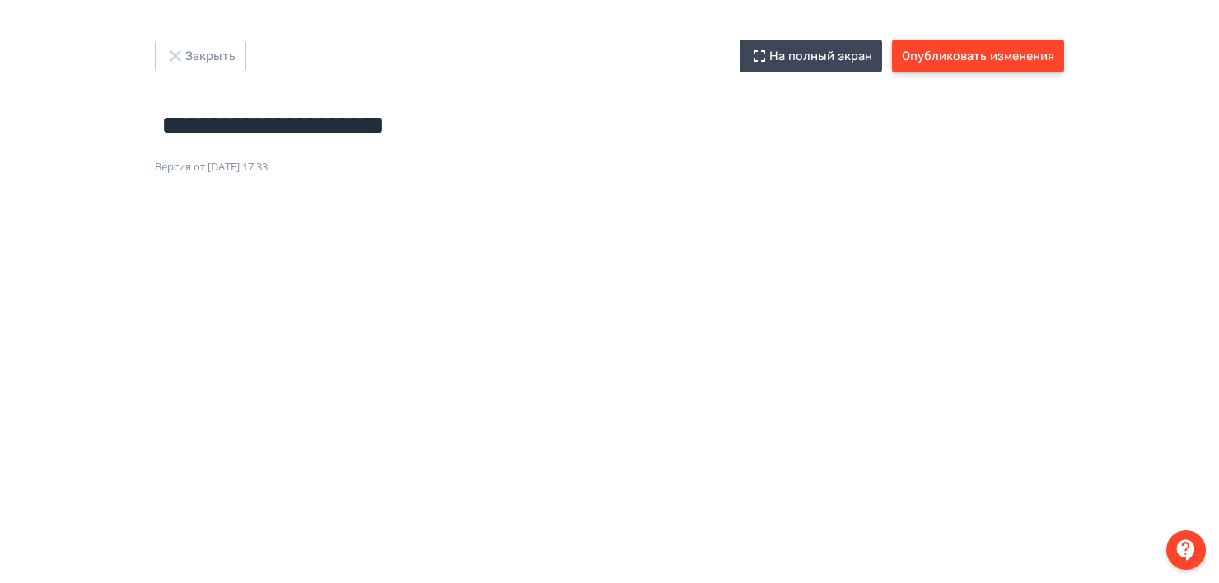
click at [981, 56] on button "Опубликовать изменения" at bounding box center [978, 56] width 172 height 33
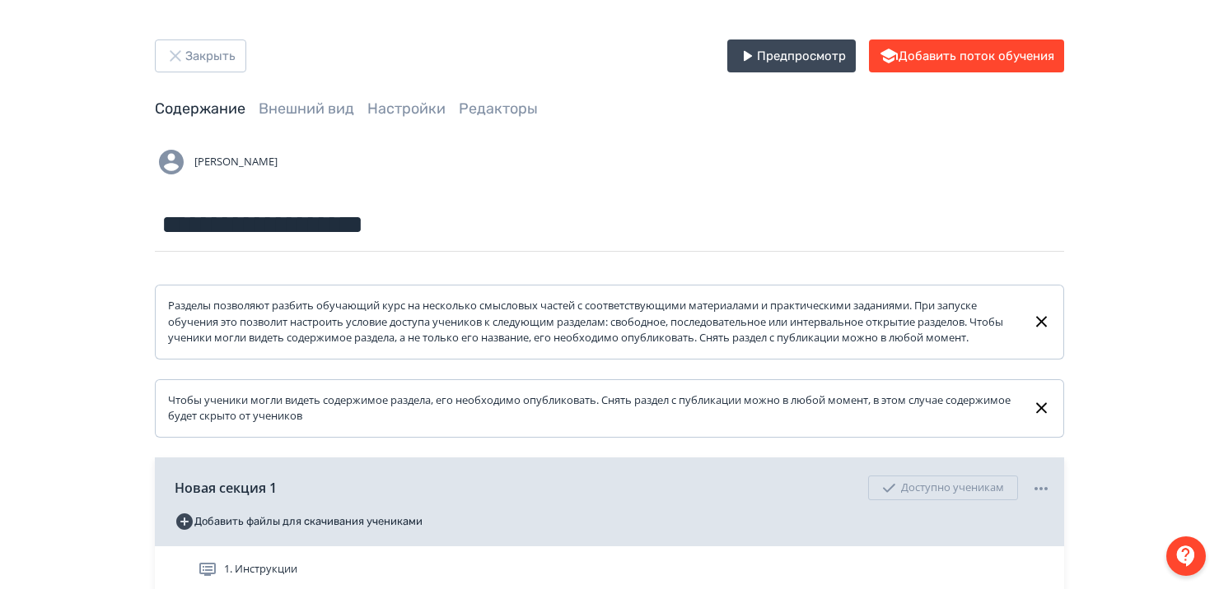
scroll to position [246, 0]
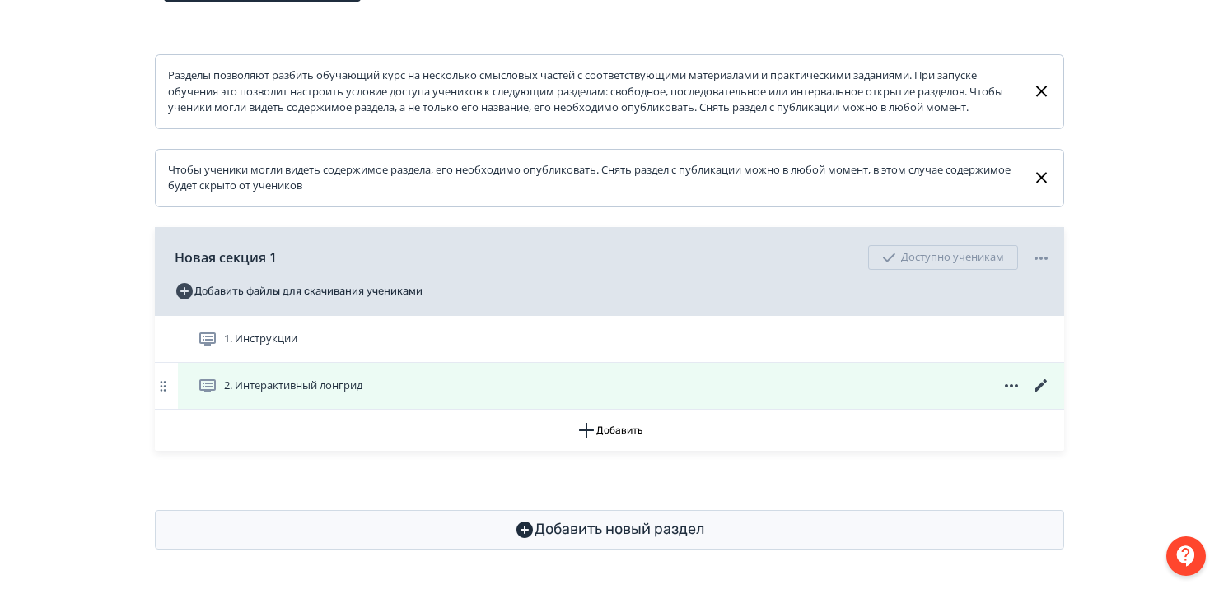
click at [1037, 384] on icon at bounding box center [1041, 386] width 20 height 20
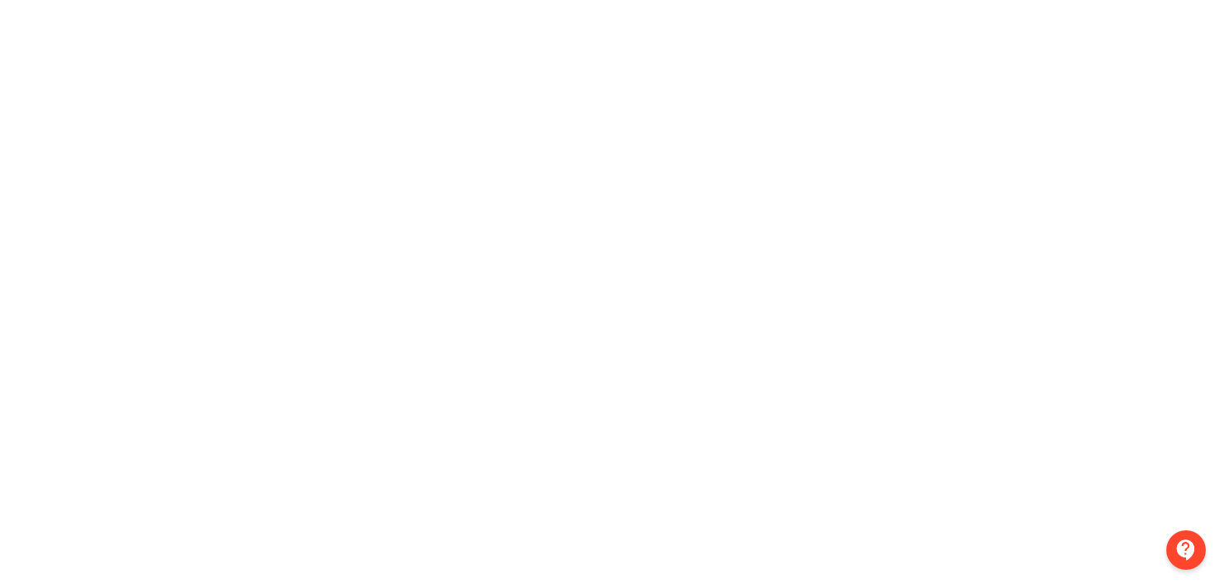
scroll to position [0, 3]
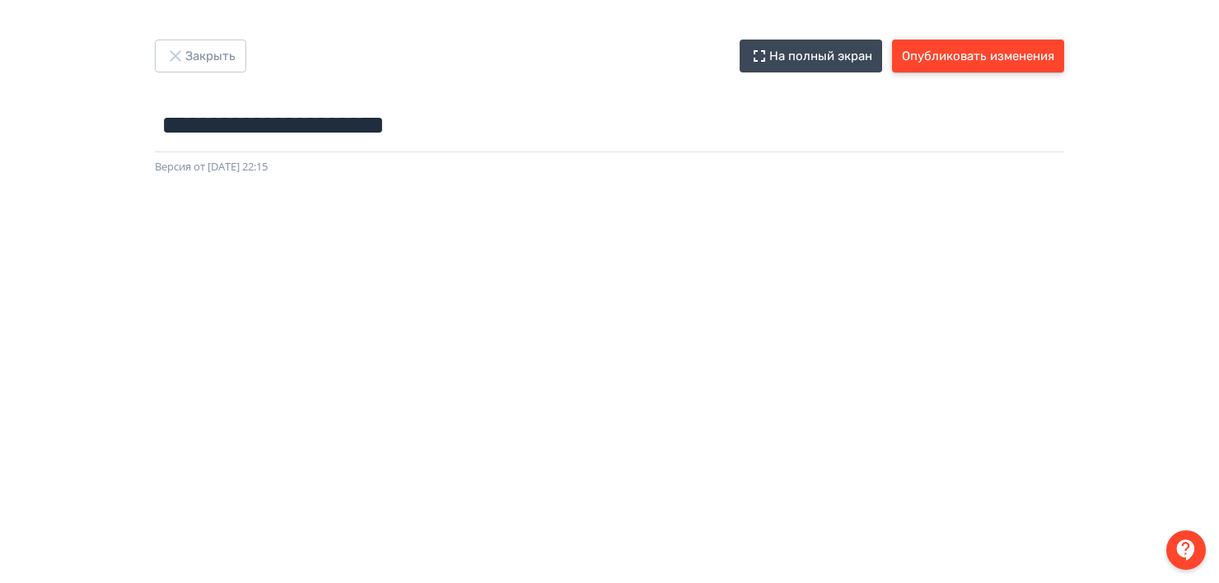
click at [957, 46] on button "Опубликовать изменения" at bounding box center [978, 56] width 172 height 33
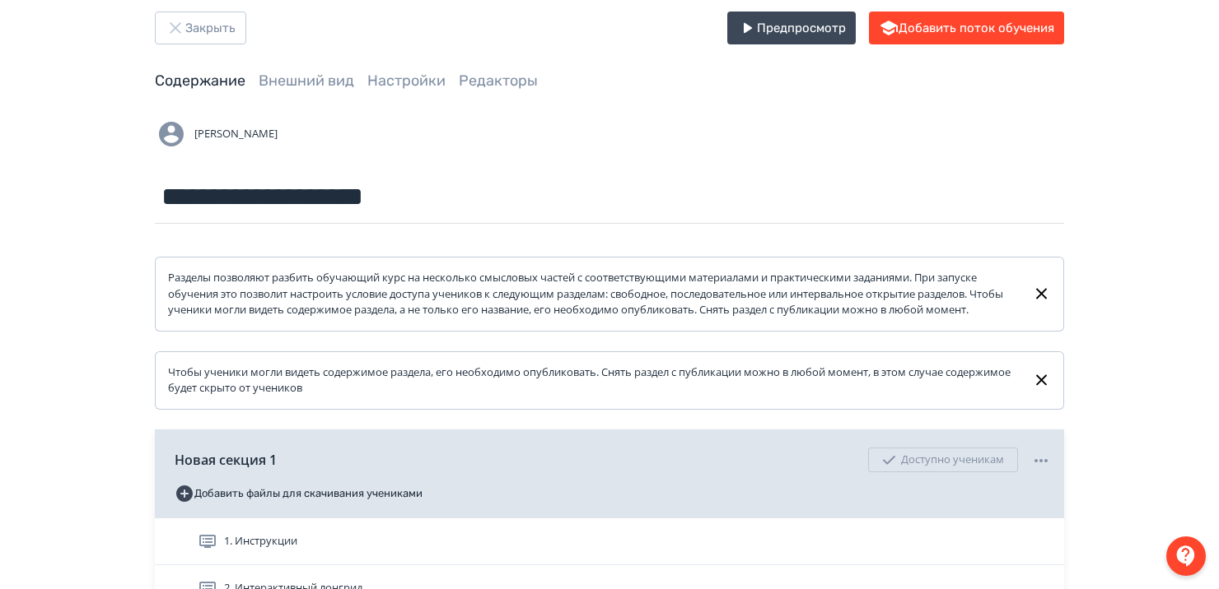
scroll to position [166, 0]
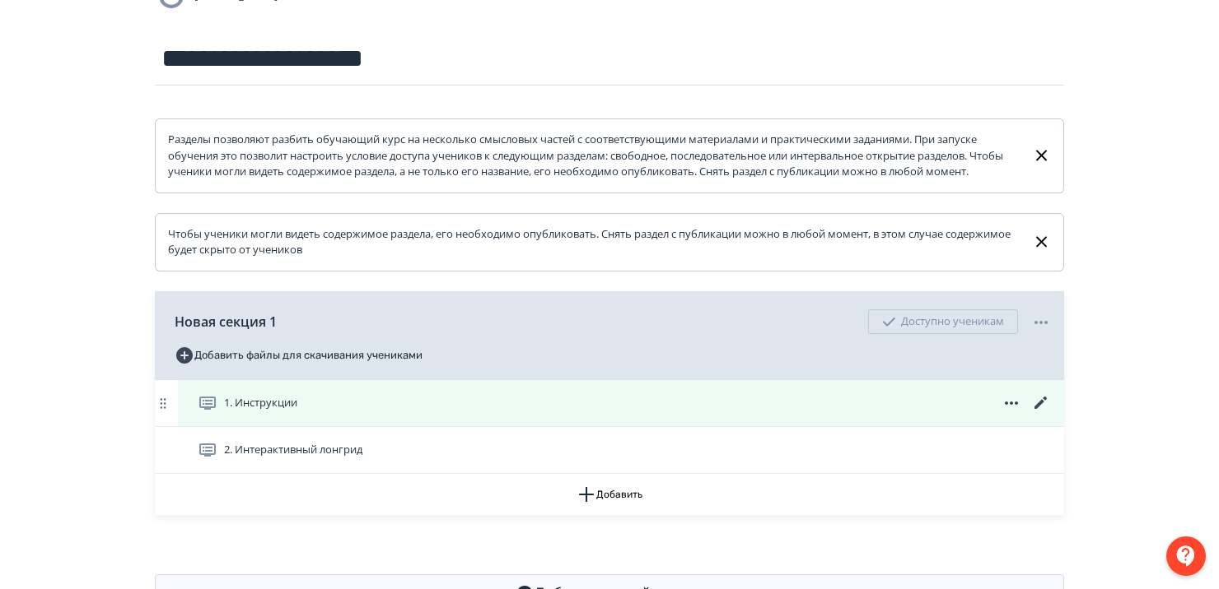
click at [1012, 405] on icon at bounding box center [1010, 403] width 13 height 3
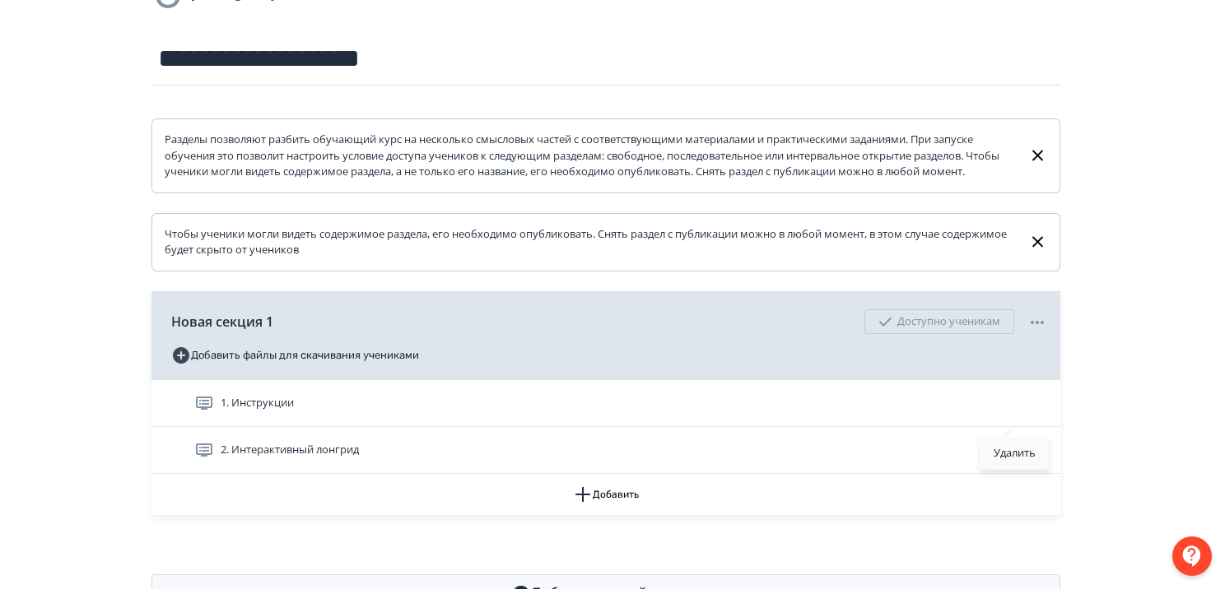
click at [1008, 445] on div "Удалить" at bounding box center [1015, 453] width 68 height 33
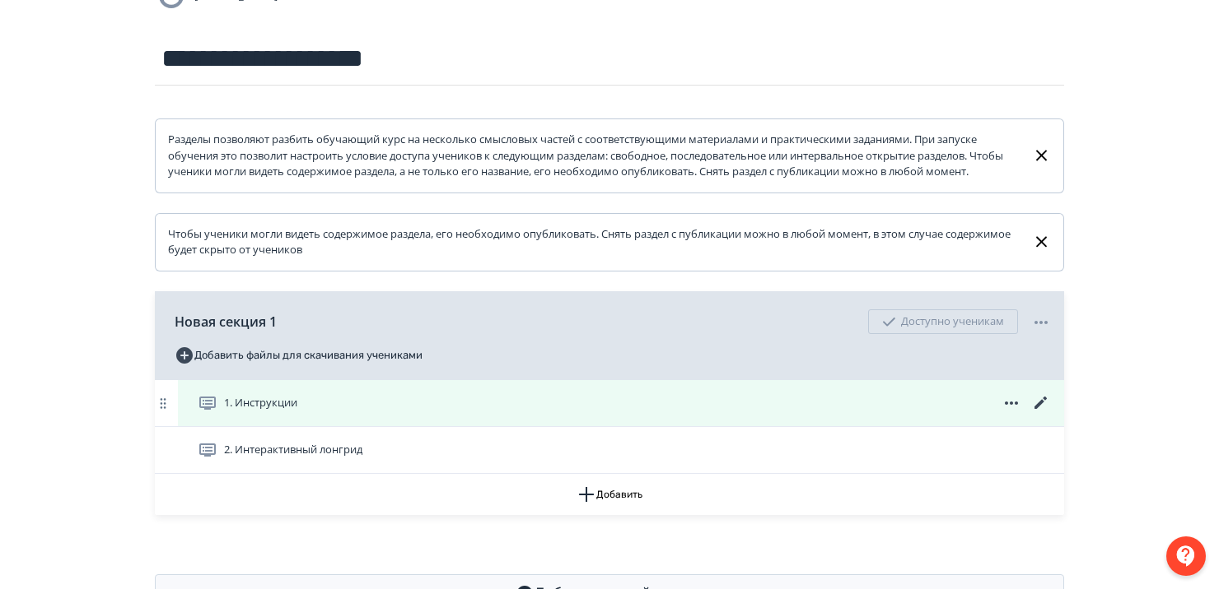
click at [301, 411] on span "1. Инструкции" at bounding box center [251, 404] width 106 height 20
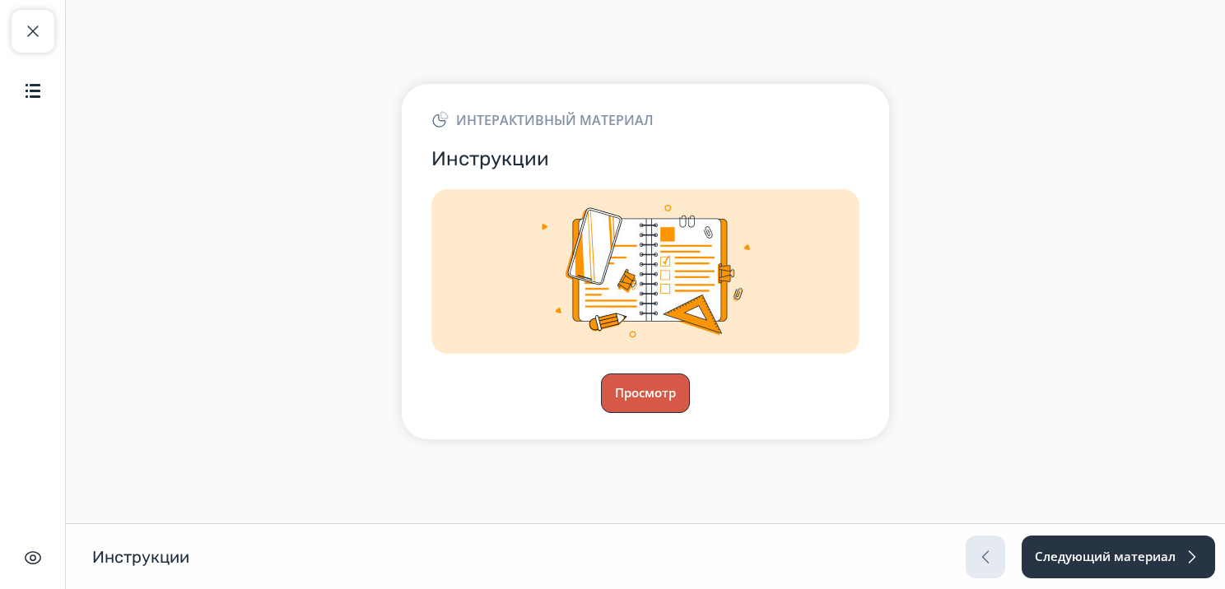
click at [656, 385] on button "Просмотр" at bounding box center [645, 394] width 89 height 40
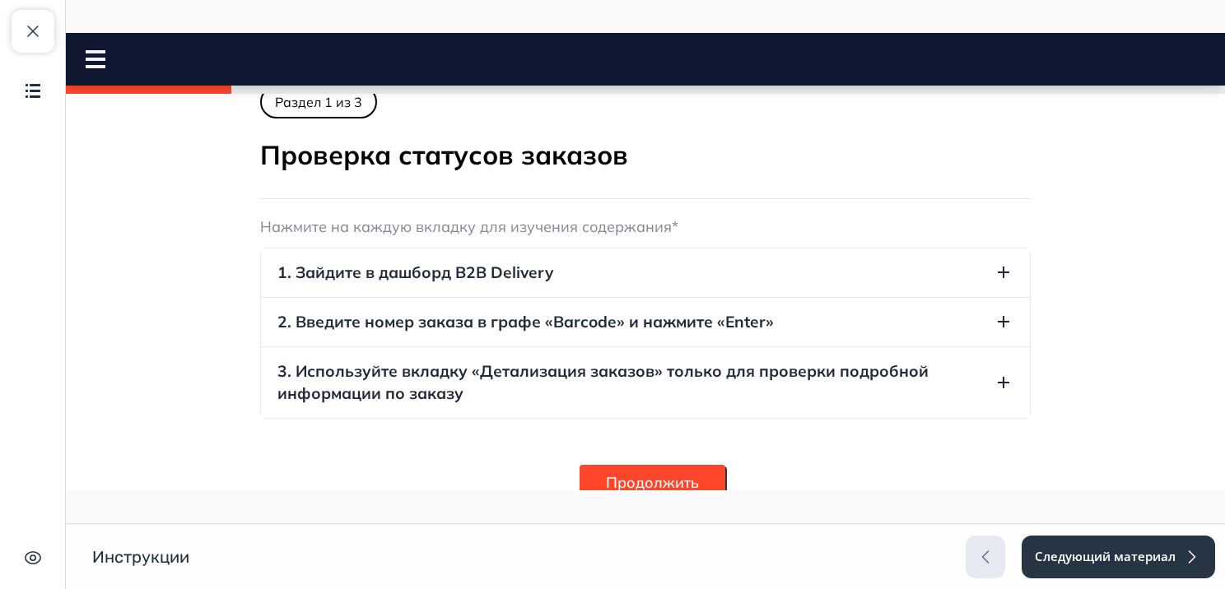
scroll to position [381, 0]
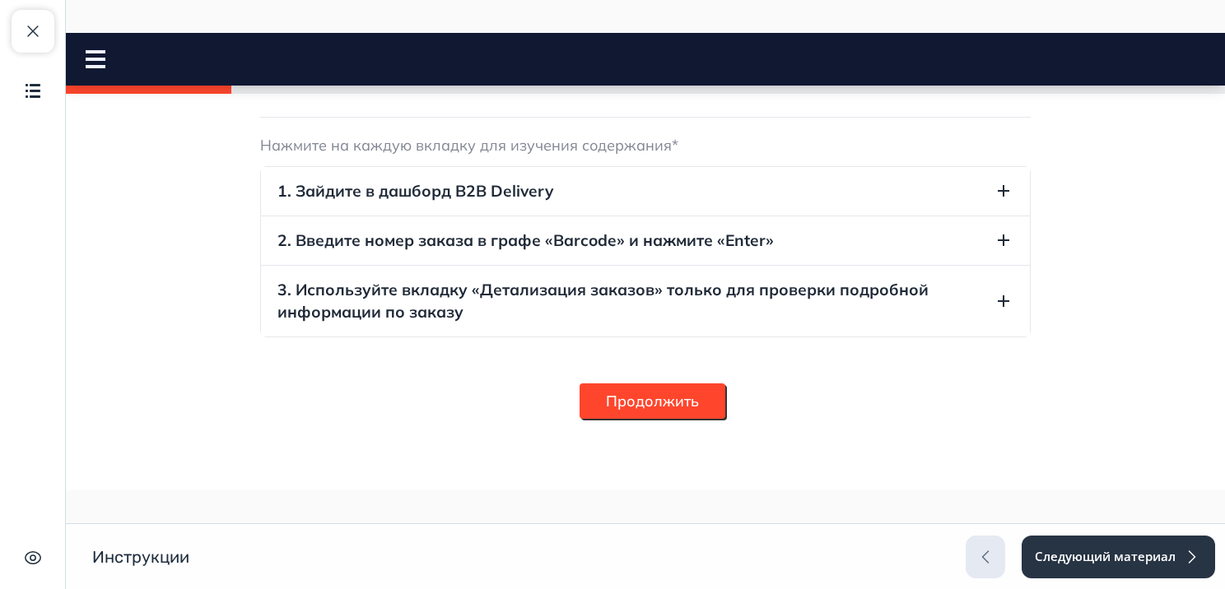
click at [630, 408] on button "Продолжить" at bounding box center [653, 401] width 146 height 35
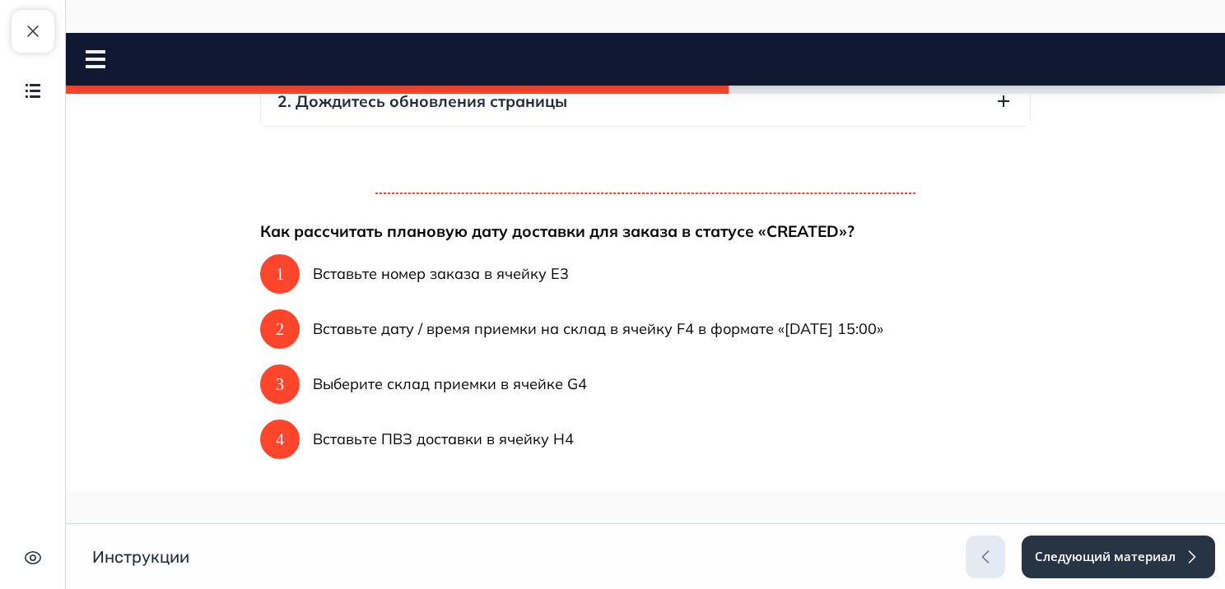
scroll to position [369, 0]
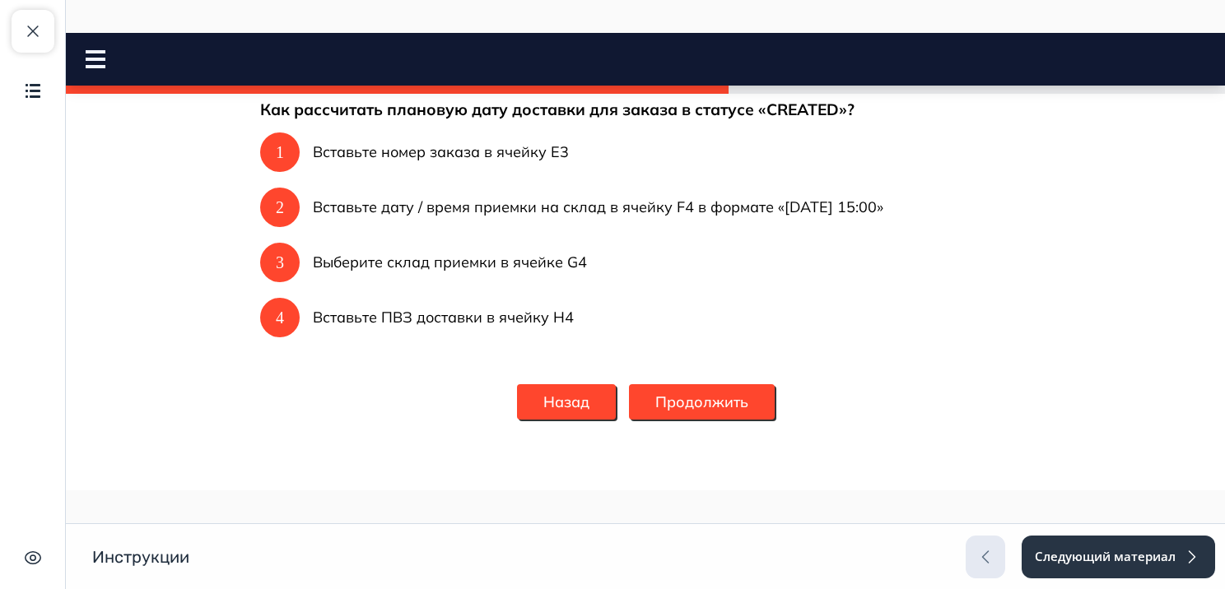
click at [705, 392] on button "Продолжить" at bounding box center [702, 401] width 146 height 35
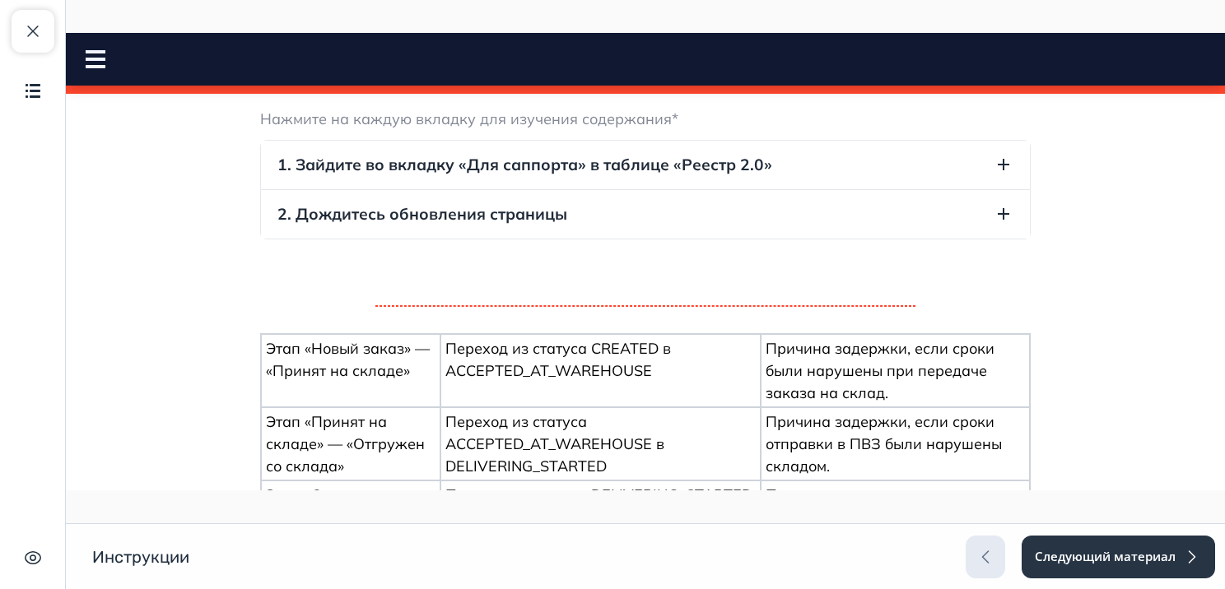
scroll to position [0, 0]
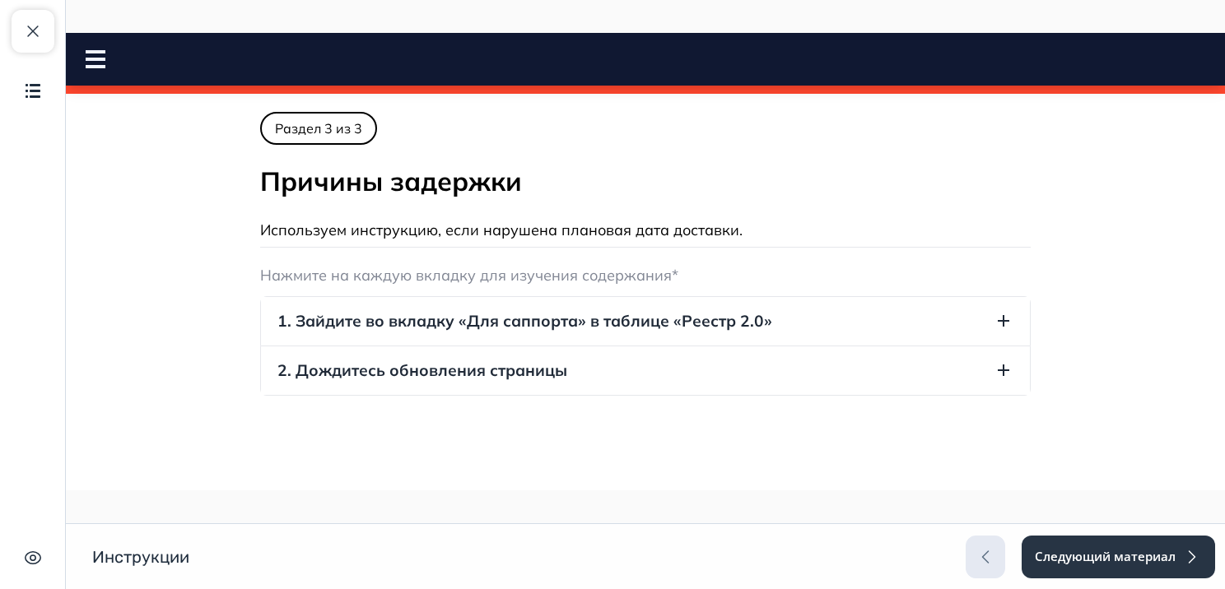
click at [620, 333] on button "1. Зайдите во вкладку «Для саппорта» в таблице «Реестр 2.0»" at bounding box center [645, 321] width 769 height 49
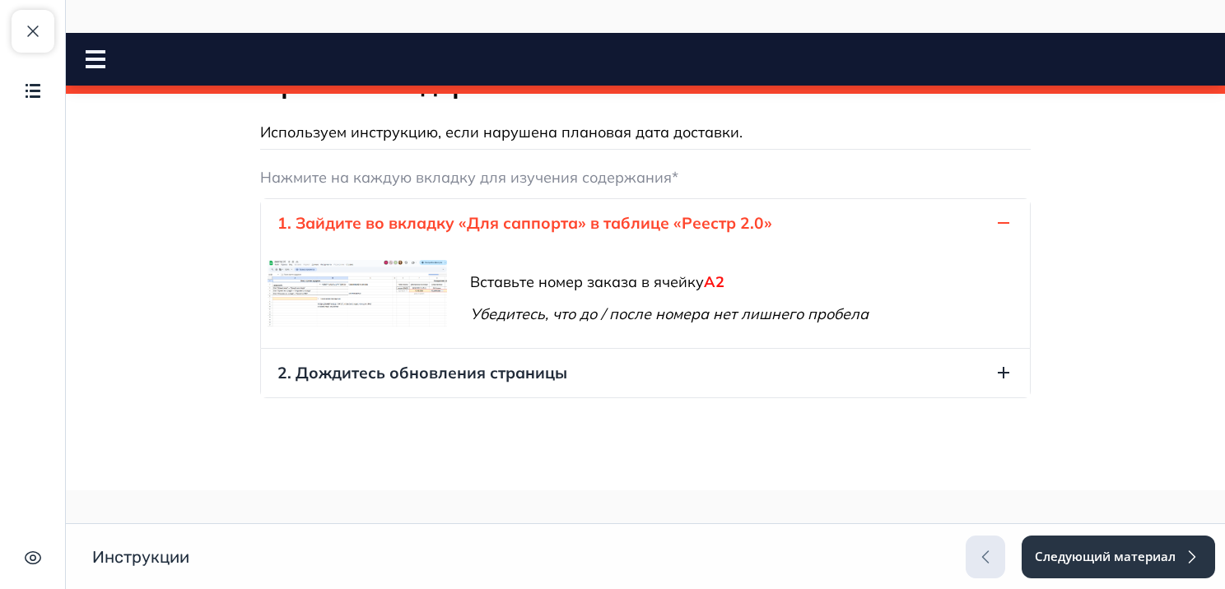
scroll to position [105, 0]
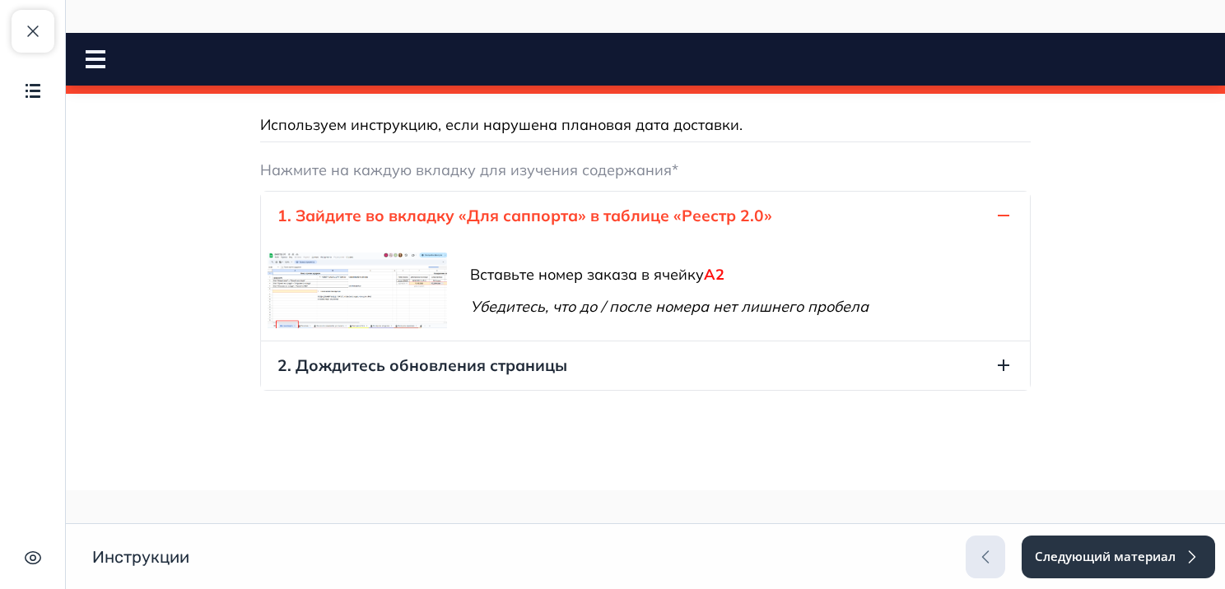
click at [463, 358] on span "2. Дождитесь обновления страницы" at bounding box center [422, 366] width 290 height 22
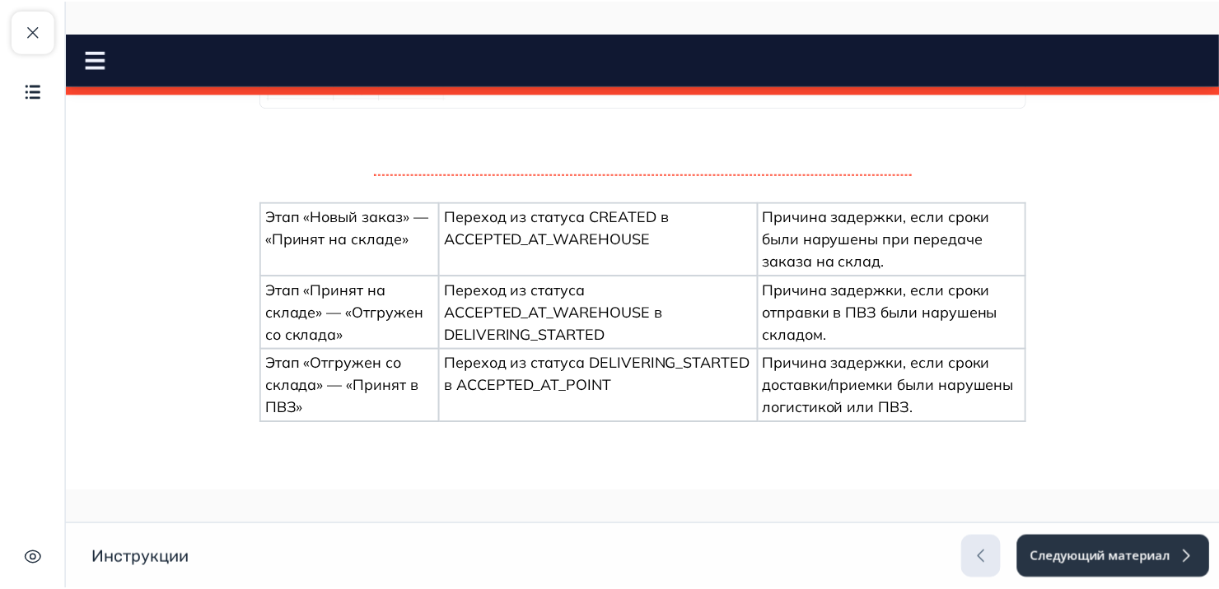
scroll to position [506, 0]
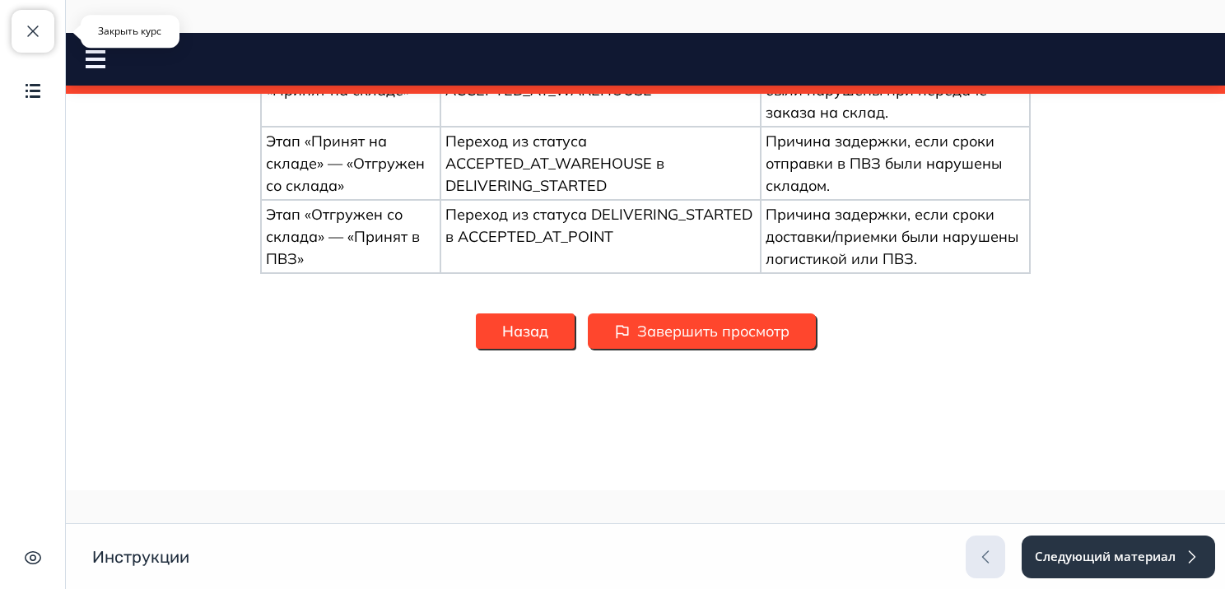
click at [43, 26] on button "Закрыть курс" at bounding box center [33, 31] width 43 height 43
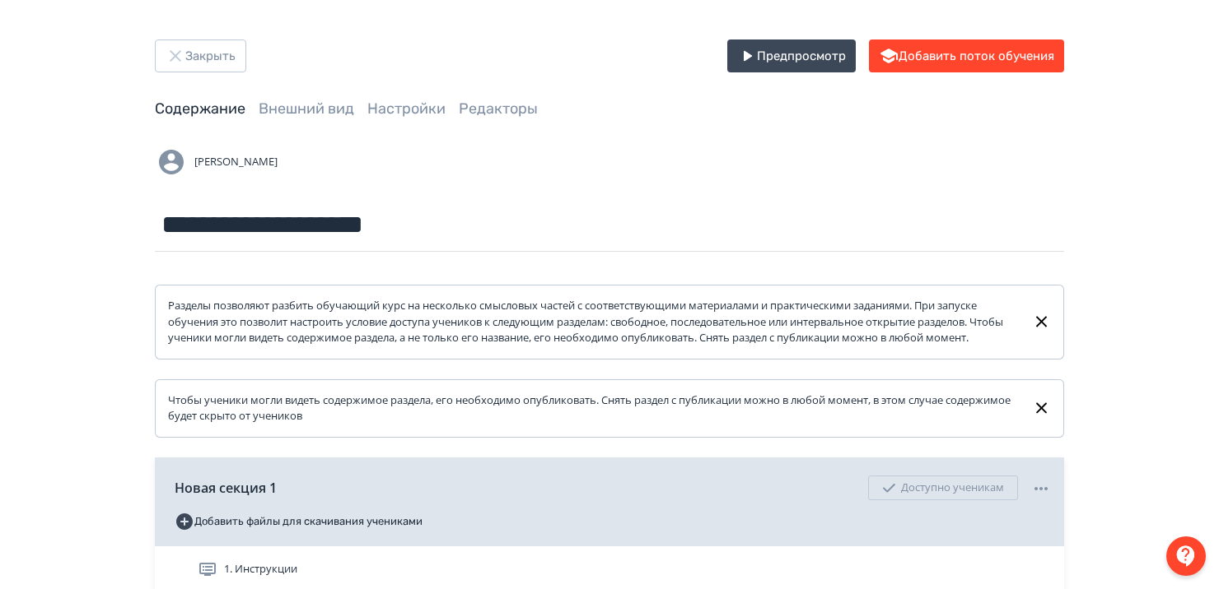
scroll to position [246, 0]
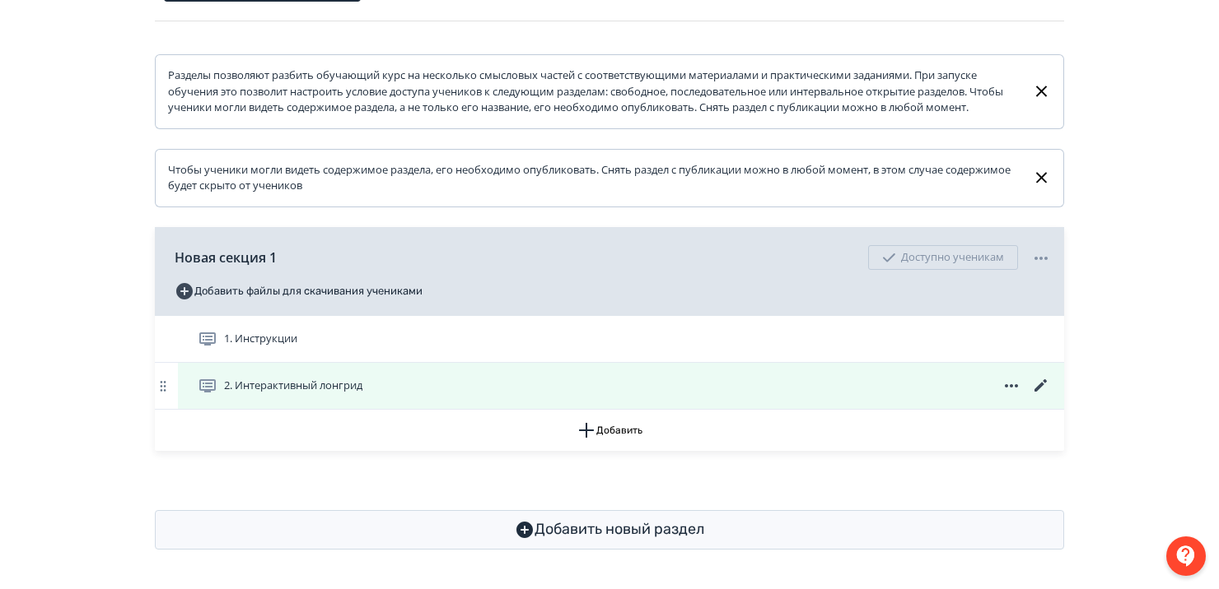
click at [346, 384] on span "2. Интерактивный лонгрид" at bounding box center [293, 386] width 138 height 16
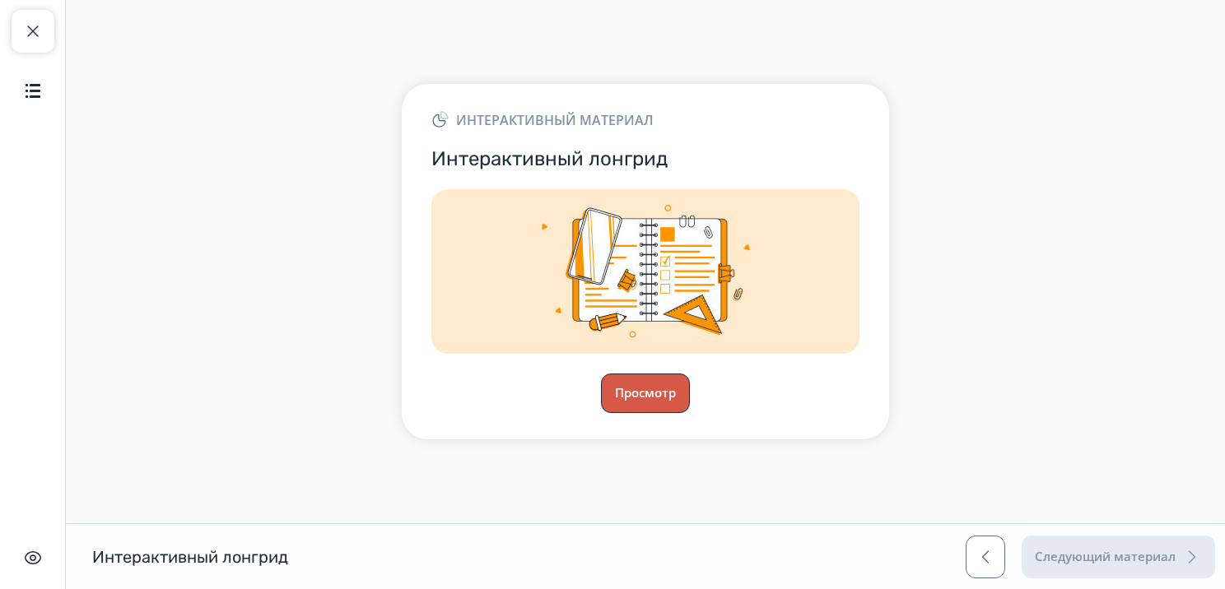
click at [650, 403] on button "Просмотр" at bounding box center [645, 394] width 89 height 40
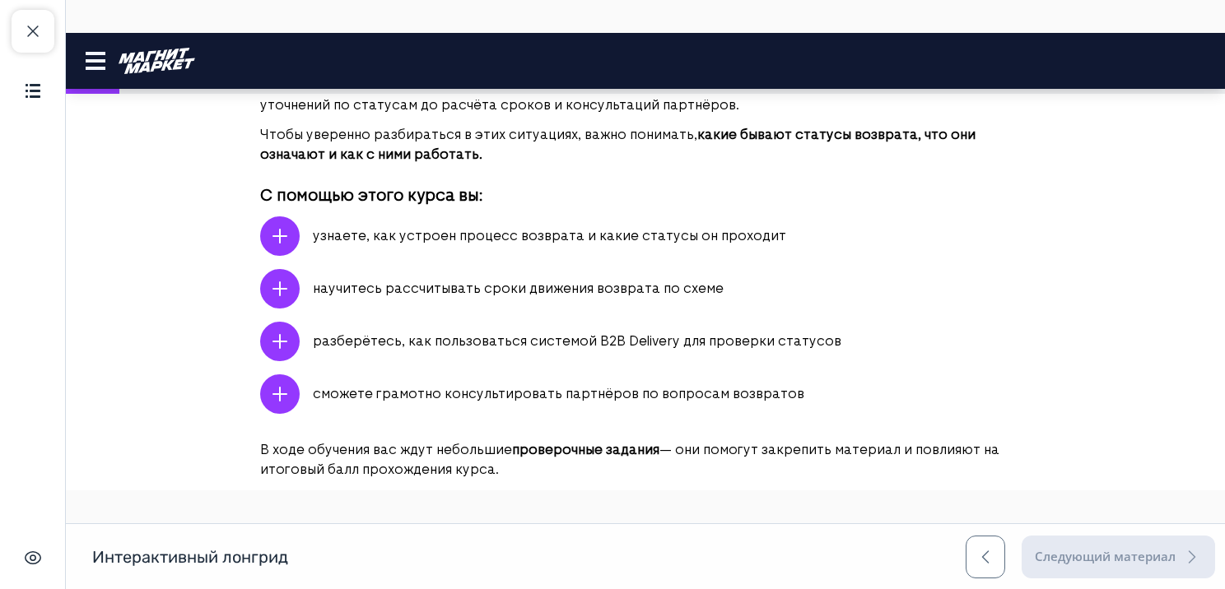
scroll to position [632, 0]
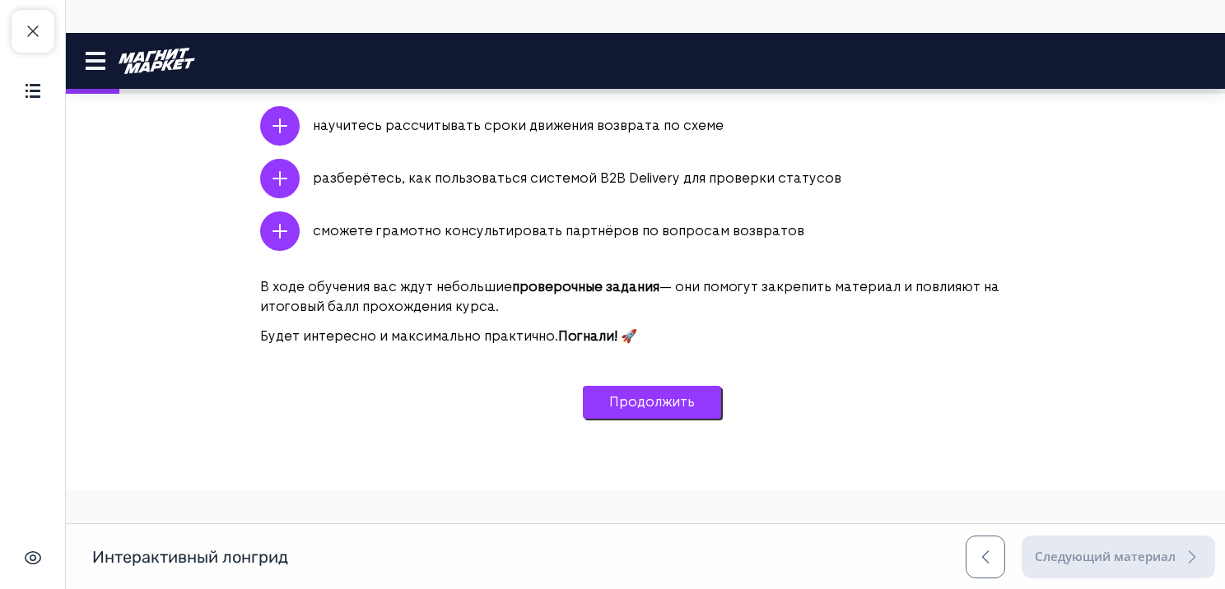
click at [622, 390] on button "Продолжить" at bounding box center [652, 402] width 138 height 33
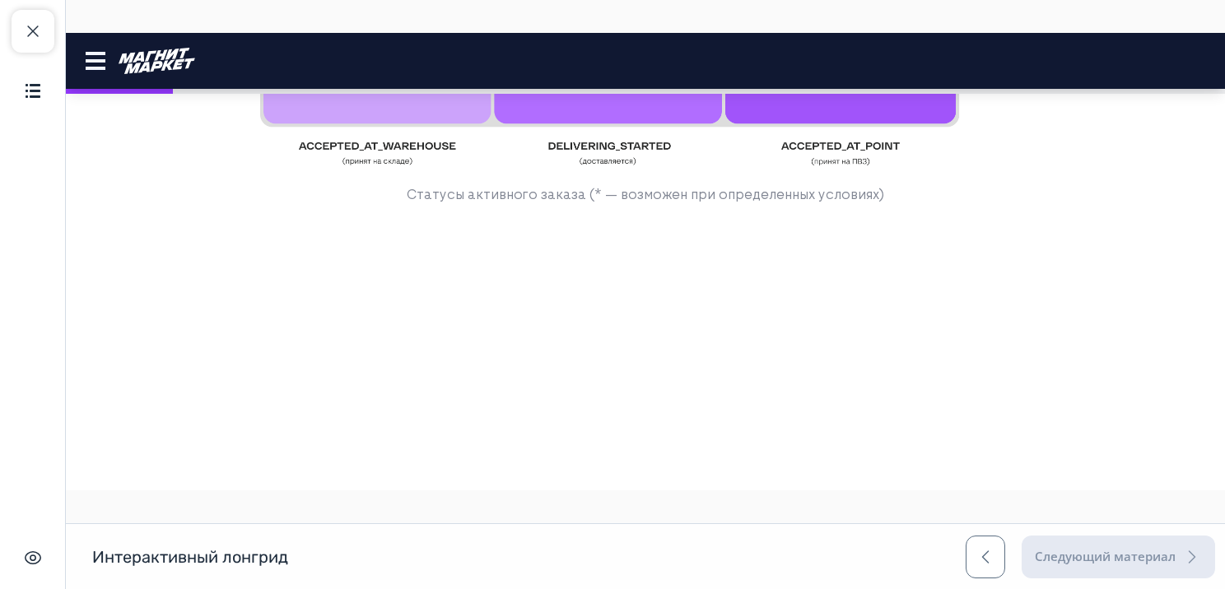
scroll to position [772, 0]
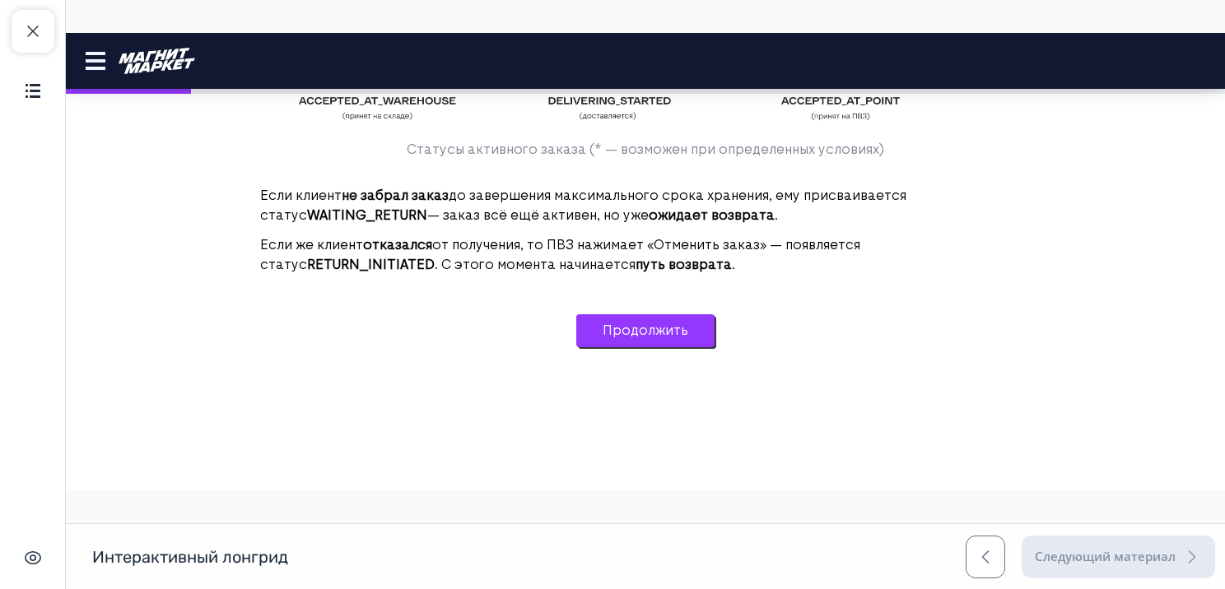
click at [622, 336] on button "Продолжить" at bounding box center [645, 331] width 138 height 33
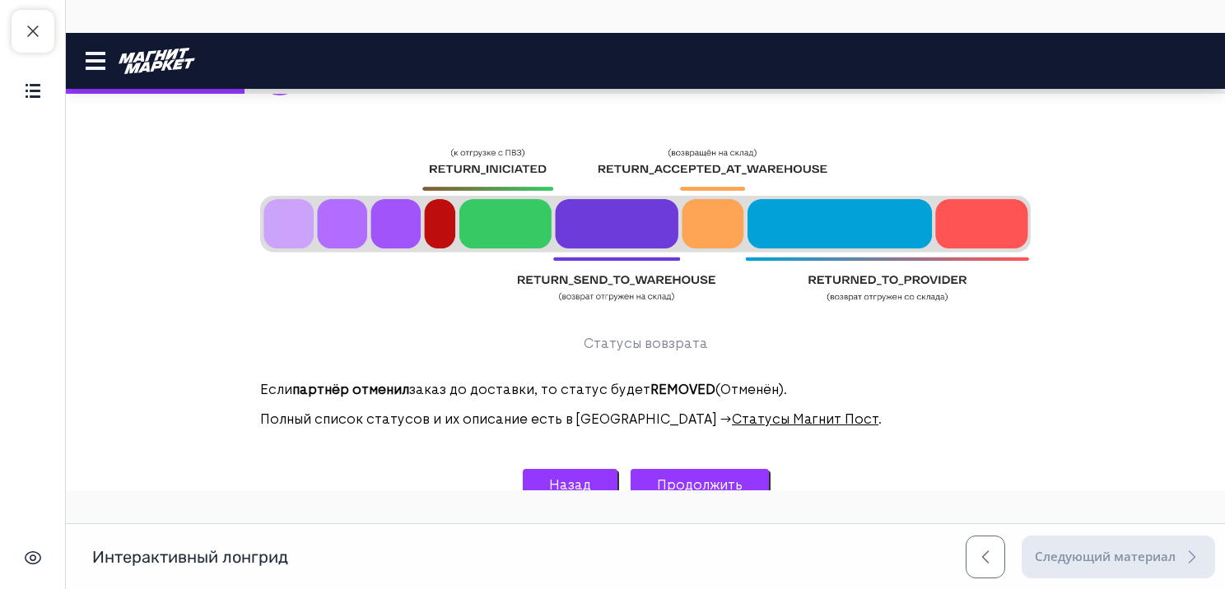
scroll to position [1251, 0]
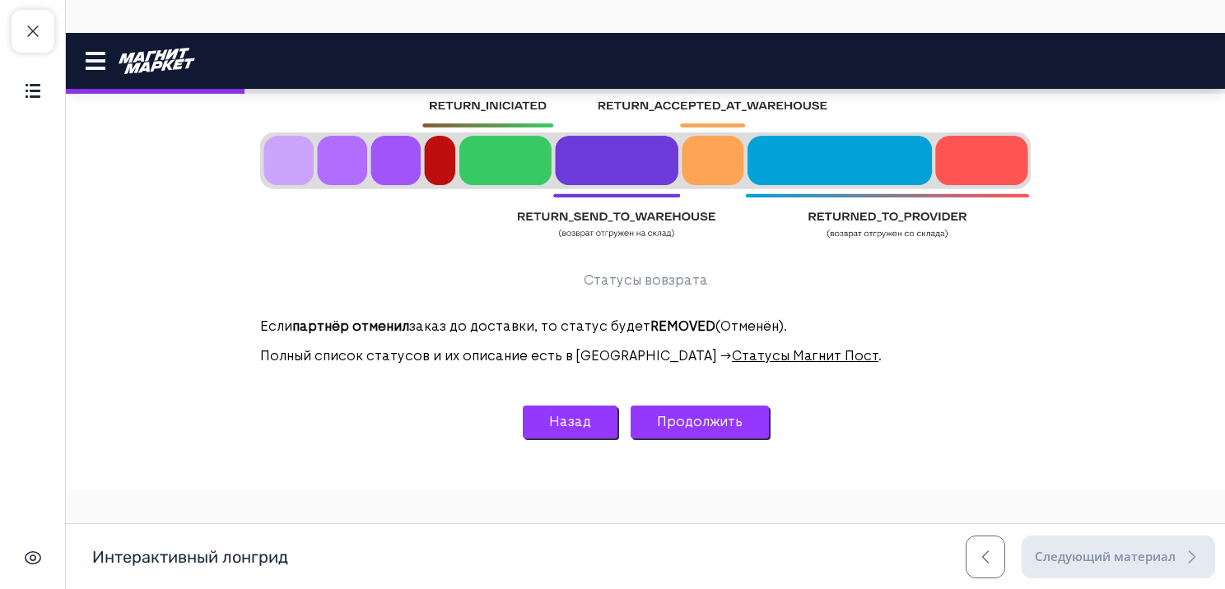
click at [684, 407] on button "Продолжить" at bounding box center [700, 422] width 138 height 33
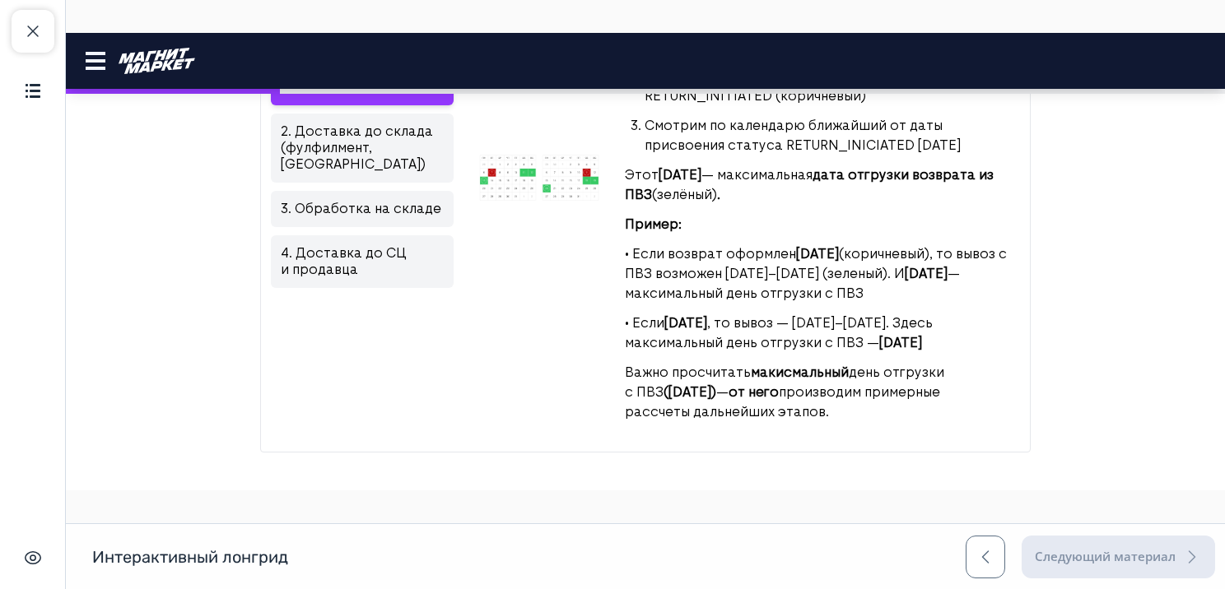
scroll to position [444, 0]
click at [534, 186] on img at bounding box center [539, 170] width 125 height 86
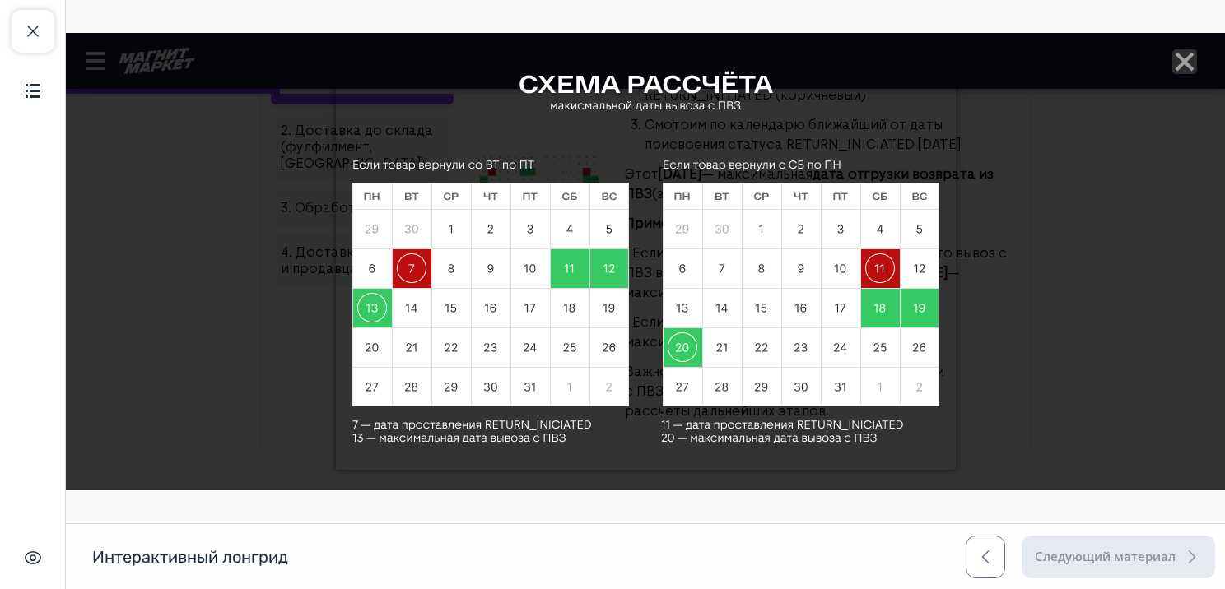
click at [1173, 67] on icon "Close" at bounding box center [1184, 61] width 25 height 25
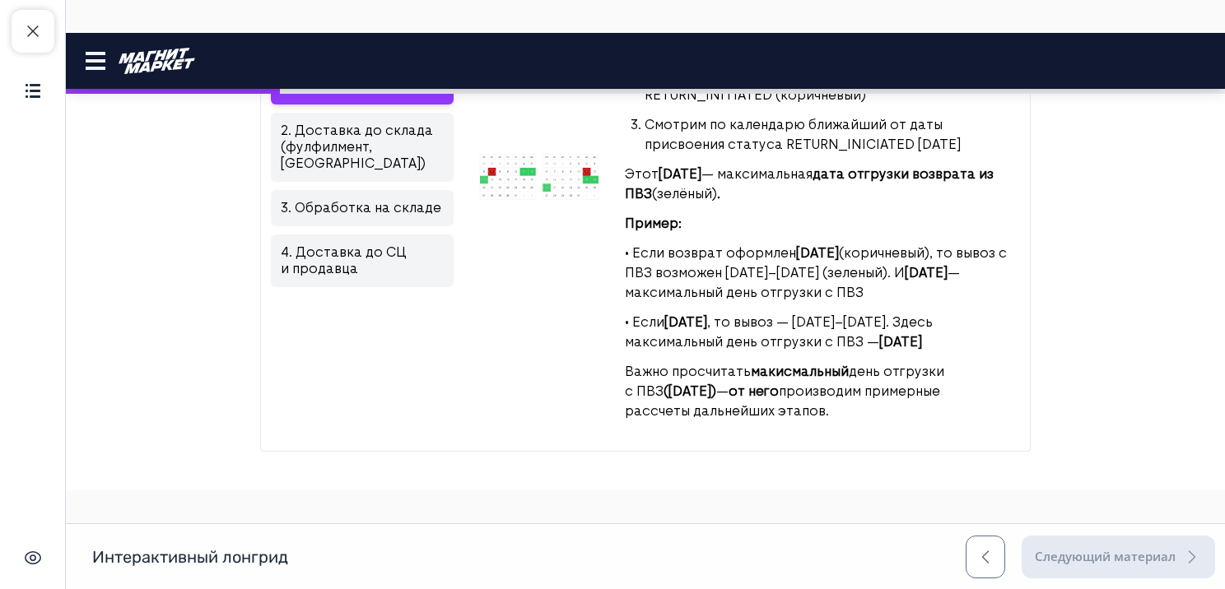
scroll to position [621, 0]
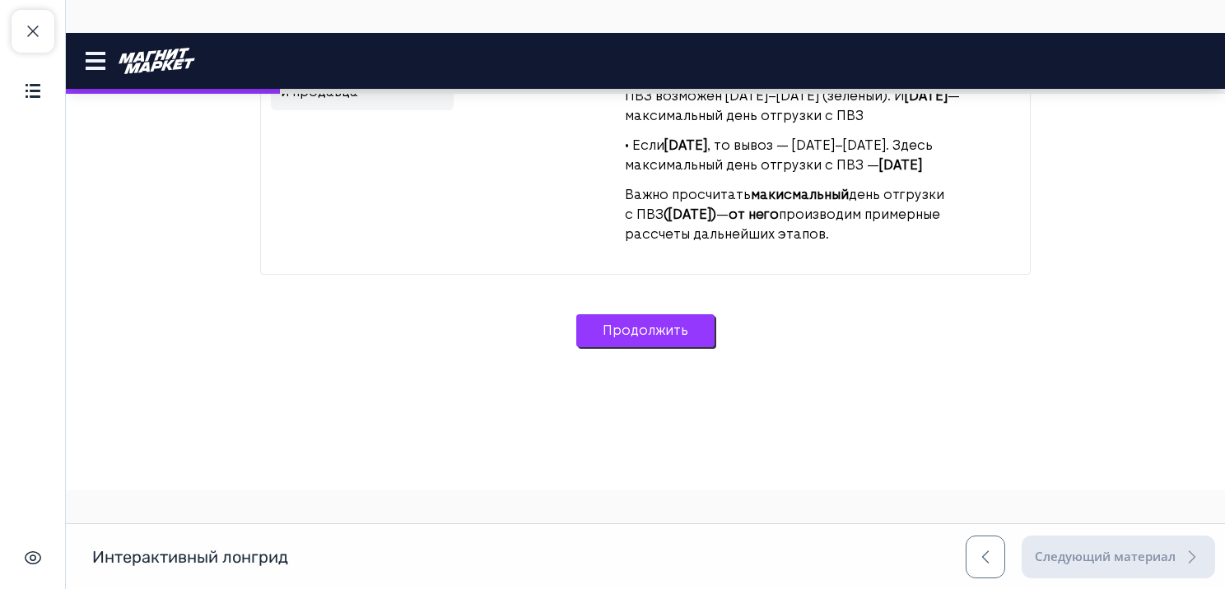
click at [648, 326] on button "Продолжить" at bounding box center [645, 331] width 138 height 33
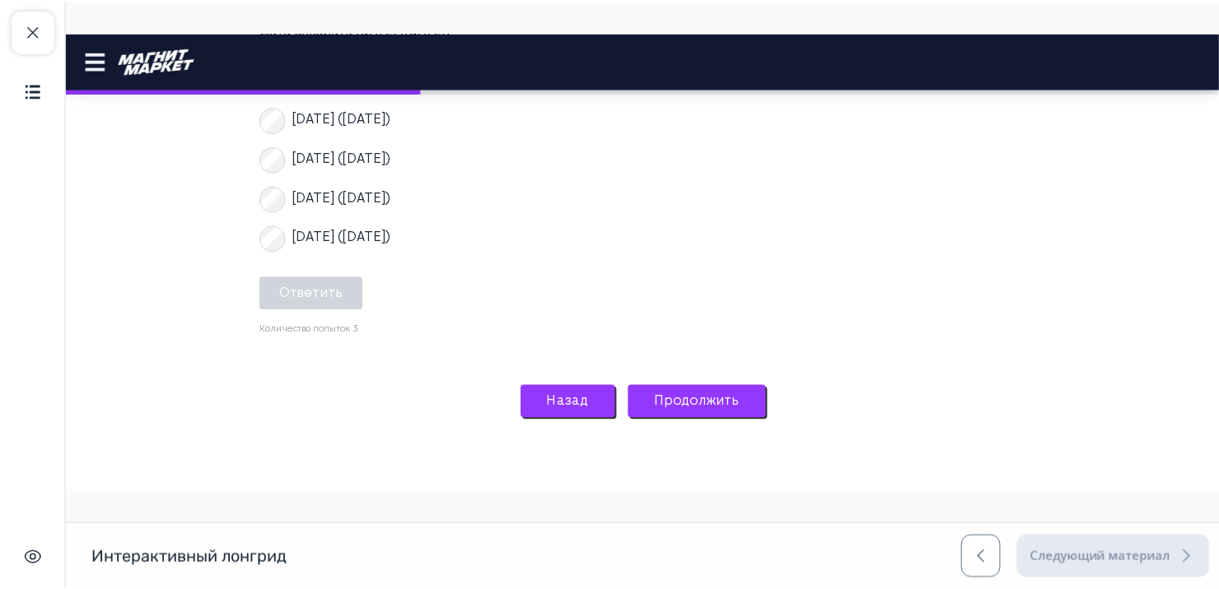
scroll to position [2851, 0]
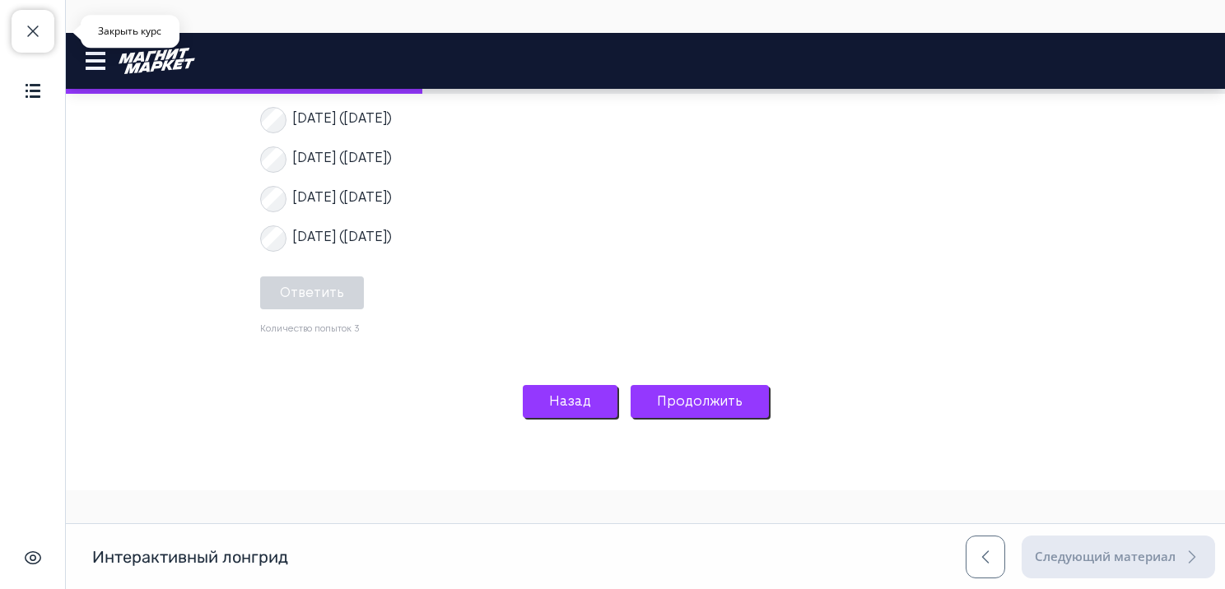
click at [28, 49] on button "Закрыть курс" at bounding box center [33, 31] width 43 height 43
